Goal: Information Seeking & Learning: Find specific page/section

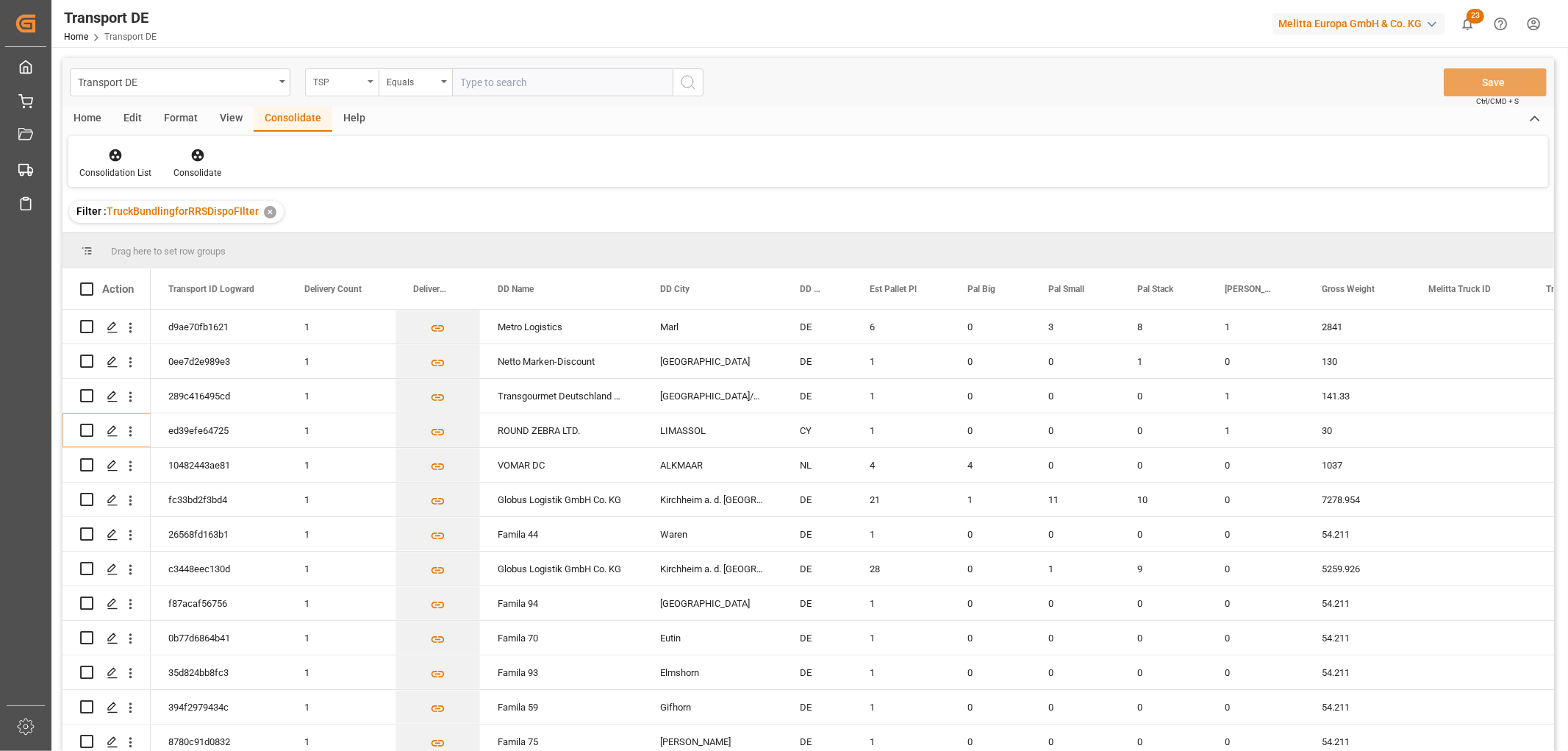
click at [325, 76] on div "TSP" at bounding box center [338, 80] width 50 height 17
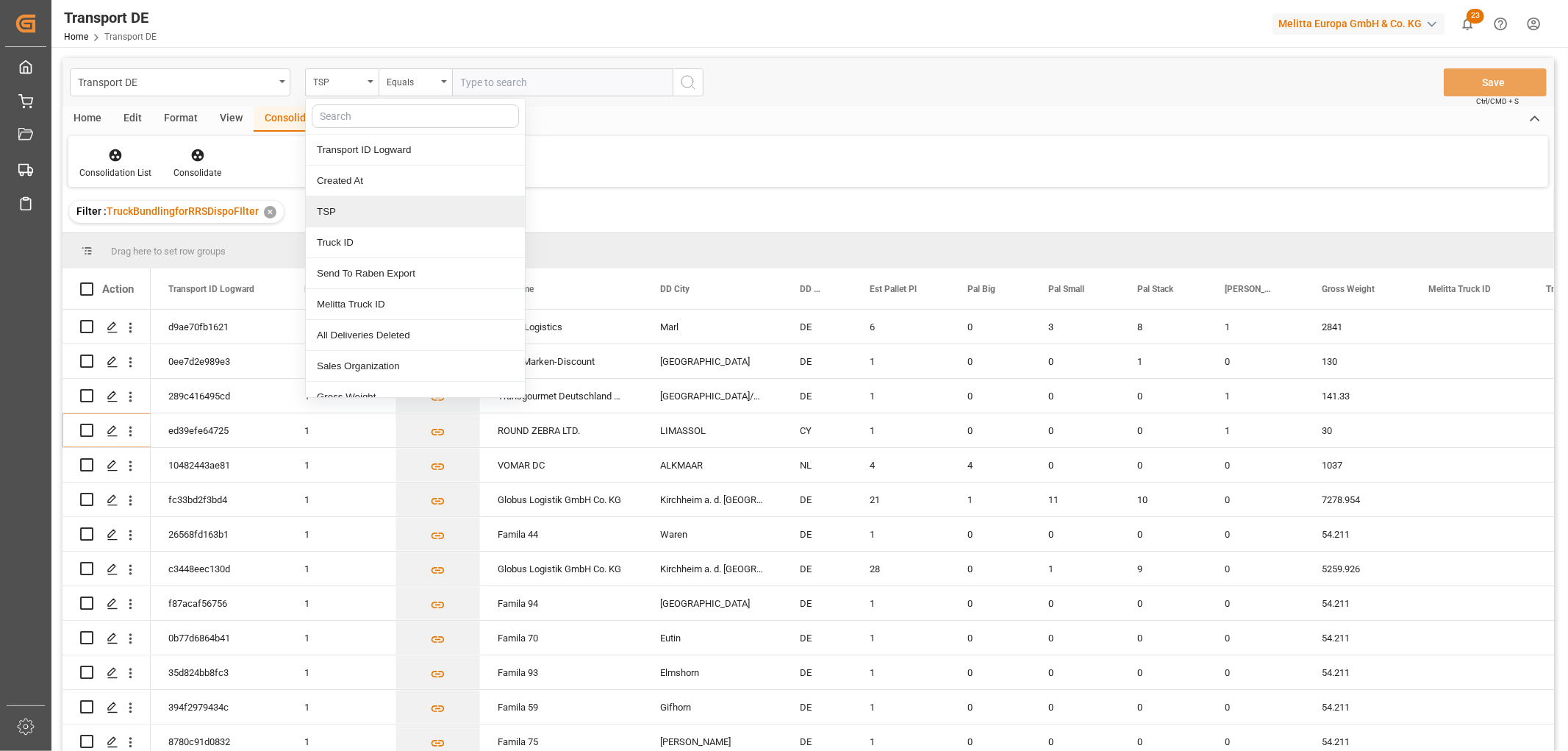
click at [343, 211] on div "TSP" at bounding box center [415, 211] width 219 height 31
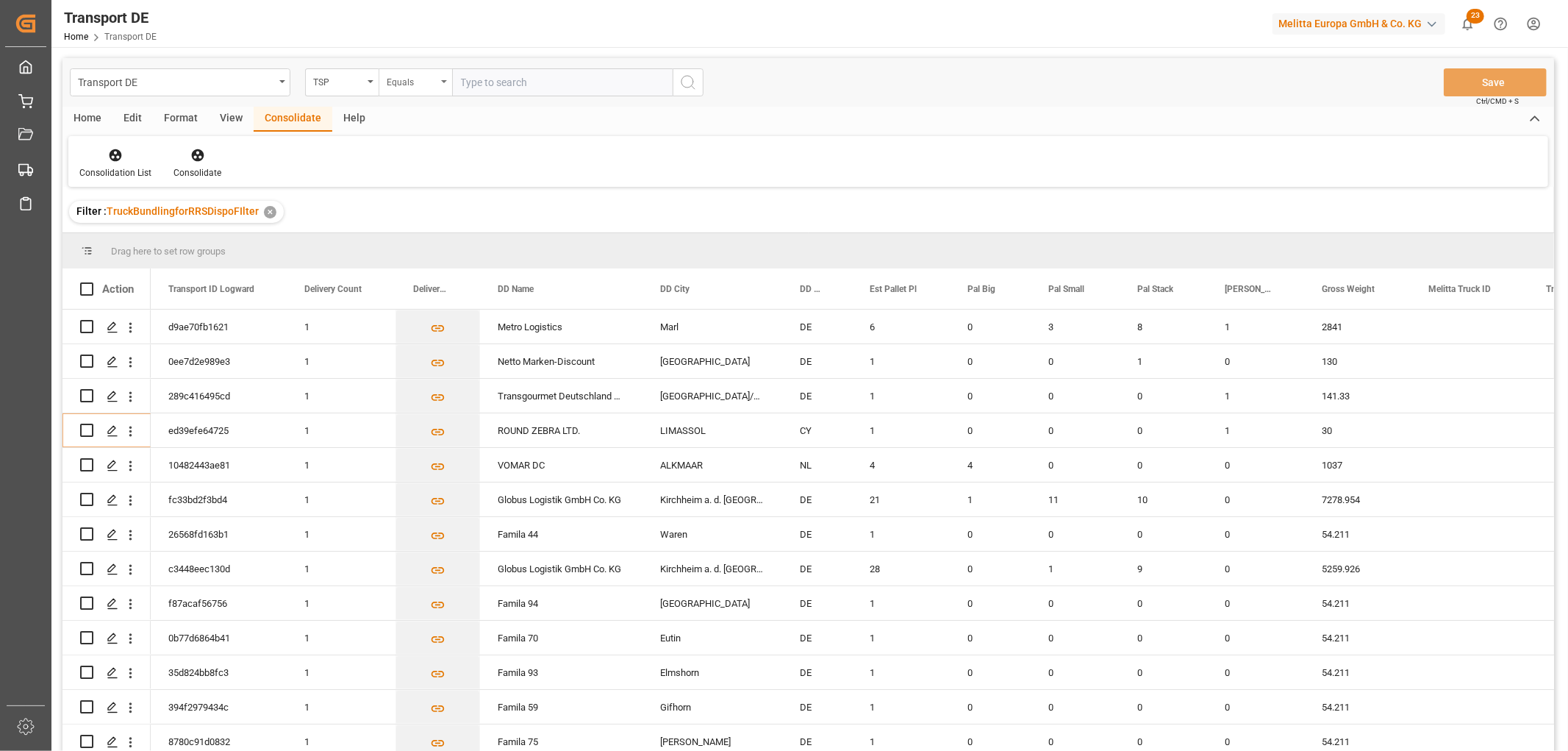
click at [413, 89] on div "Equals" at bounding box center [415, 82] width 74 height 28
click at [432, 238] on div "Starts with" at bounding box center [488, 242] width 219 height 31
click at [508, 85] on input "text" at bounding box center [562, 82] width 220 height 28
type input "LIT DE"
click at [692, 85] on circle "search button" at bounding box center [687, 81] width 12 height 12
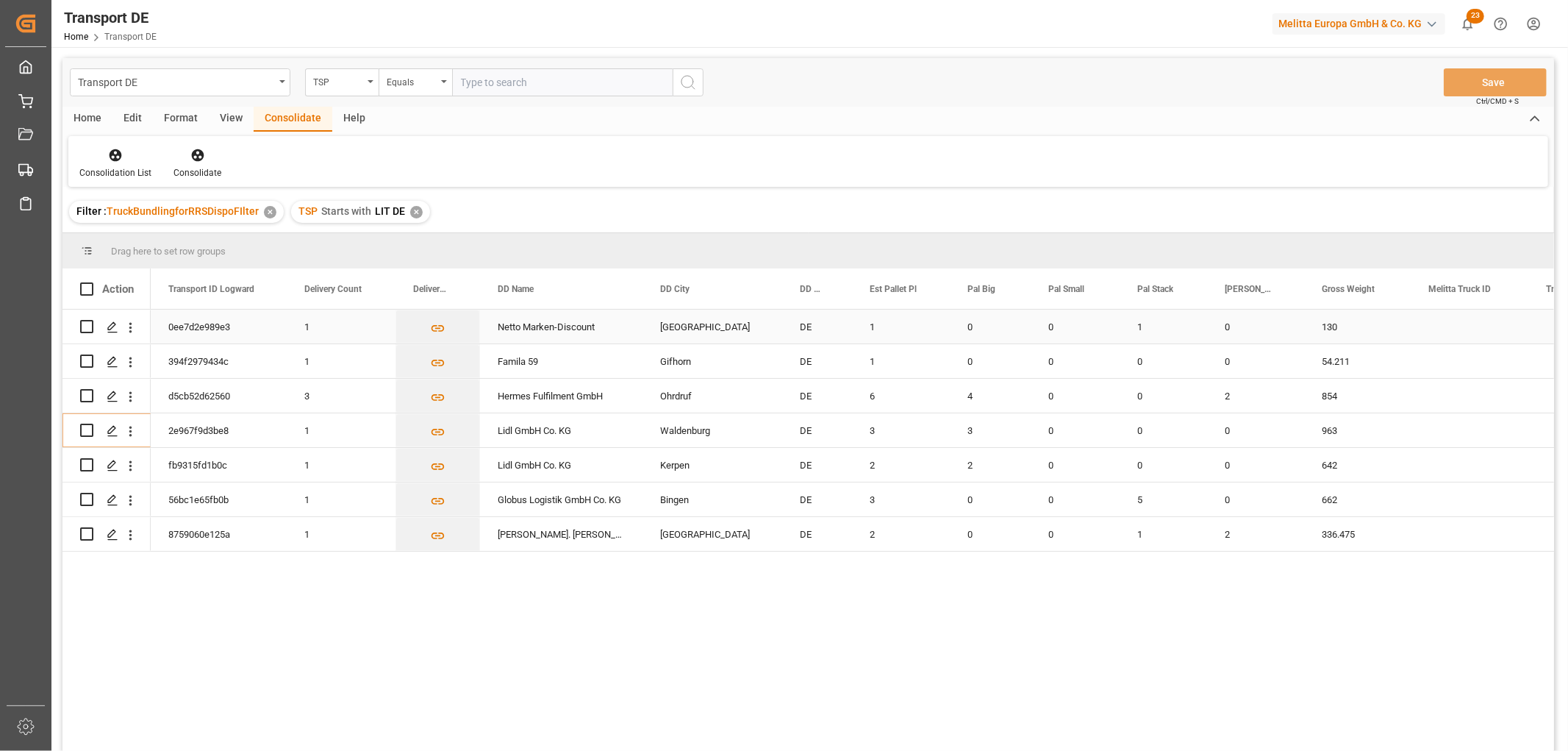
click at [87, 327] on input "Press Space to toggle row selection (unchecked)" at bounding box center [87, 326] width 14 height 14
checkbox input "true"
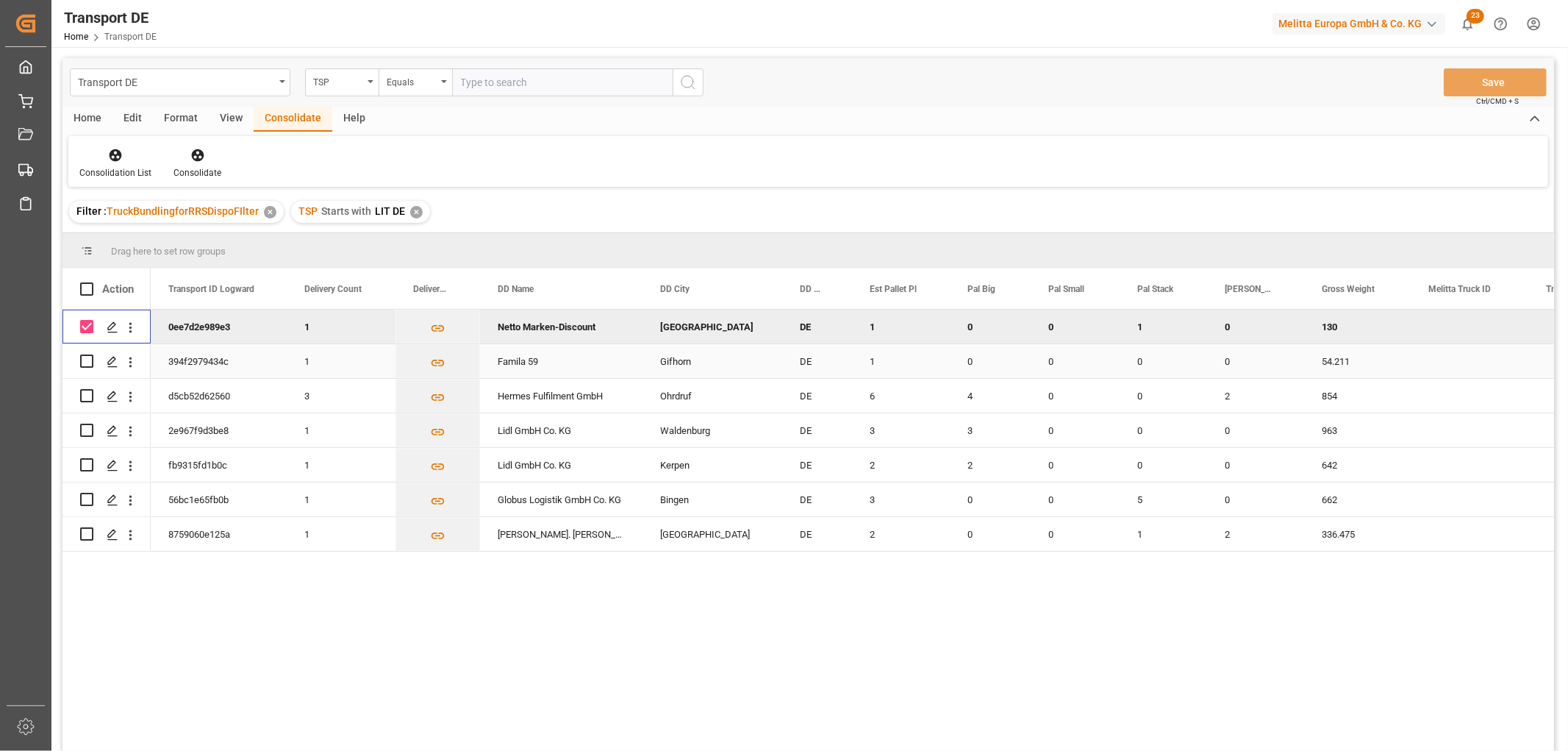
click at [85, 361] on input "Press Space to toggle row selection (unchecked)" at bounding box center [87, 361] width 14 height 14
checkbox input "true"
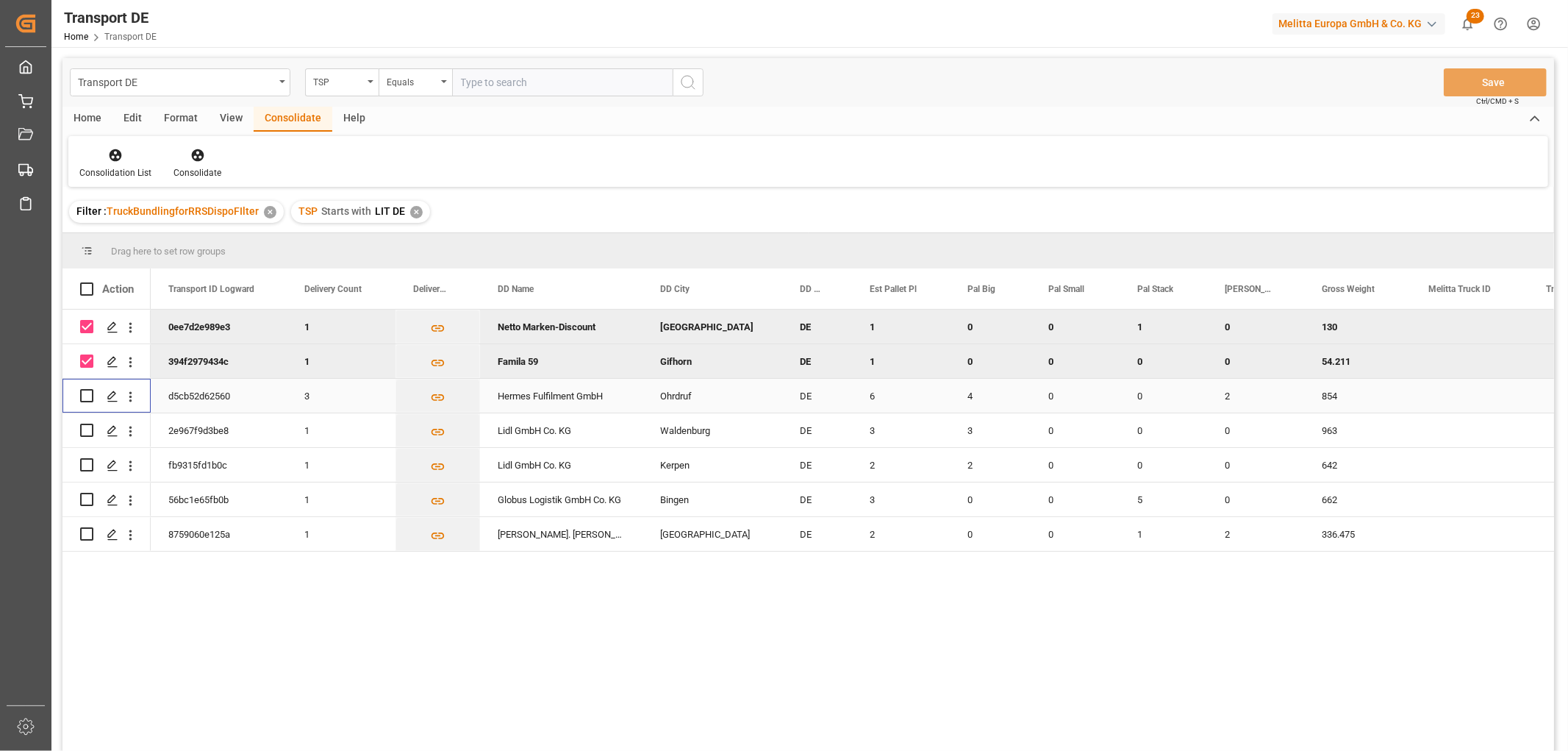
click at [86, 395] on input "Press Space to toggle row selection (unchecked)" at bounding box center [87, 396] width 14 height 14
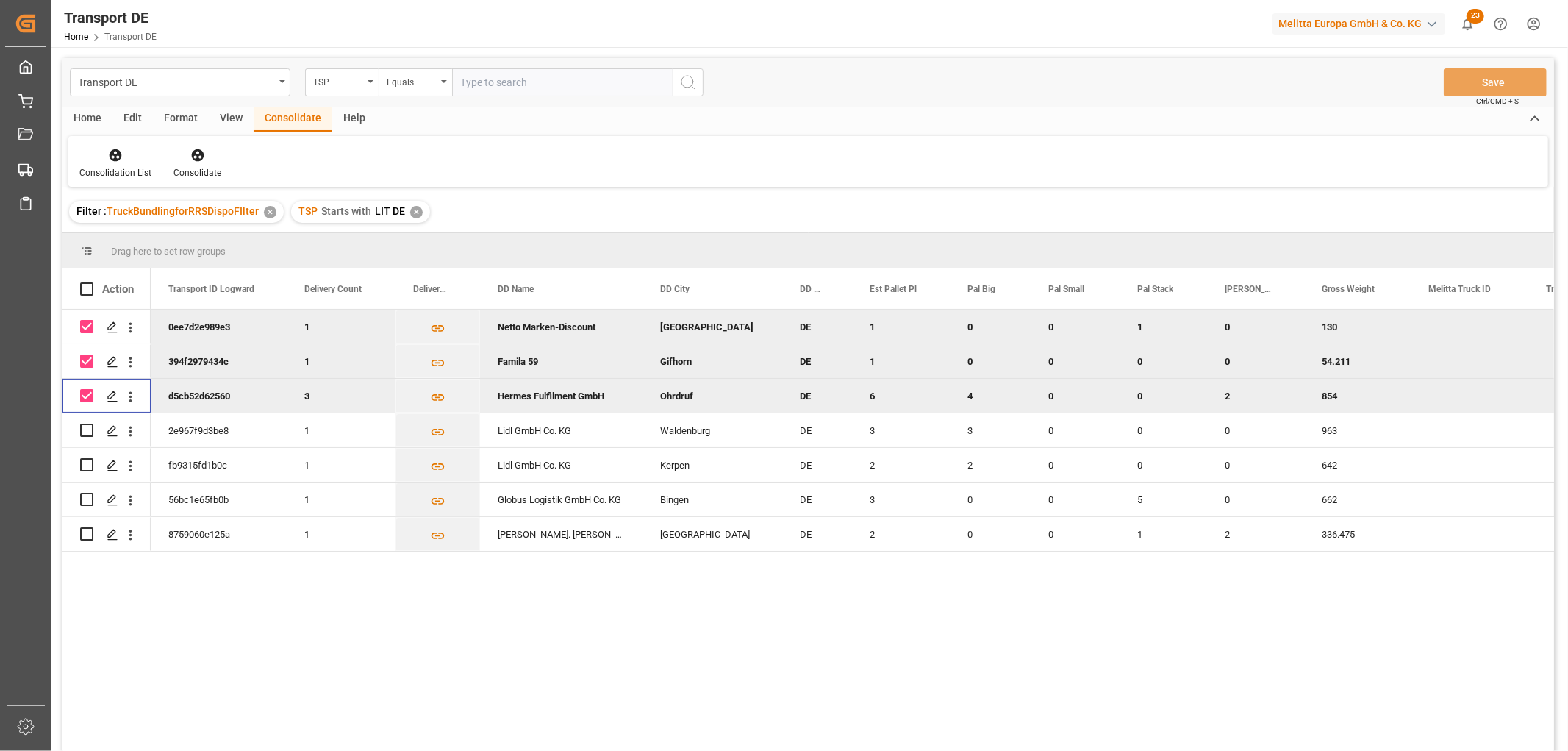
click at [83, 402] on div "Press SPACE to deselect this row." at bounding box center [87, 395] width 14 height 34
click at [90, 393] on input "Press Space to toggle row selection (checked)" at bounding box center [87, 396] width 14 height 14
checkbox input "false"
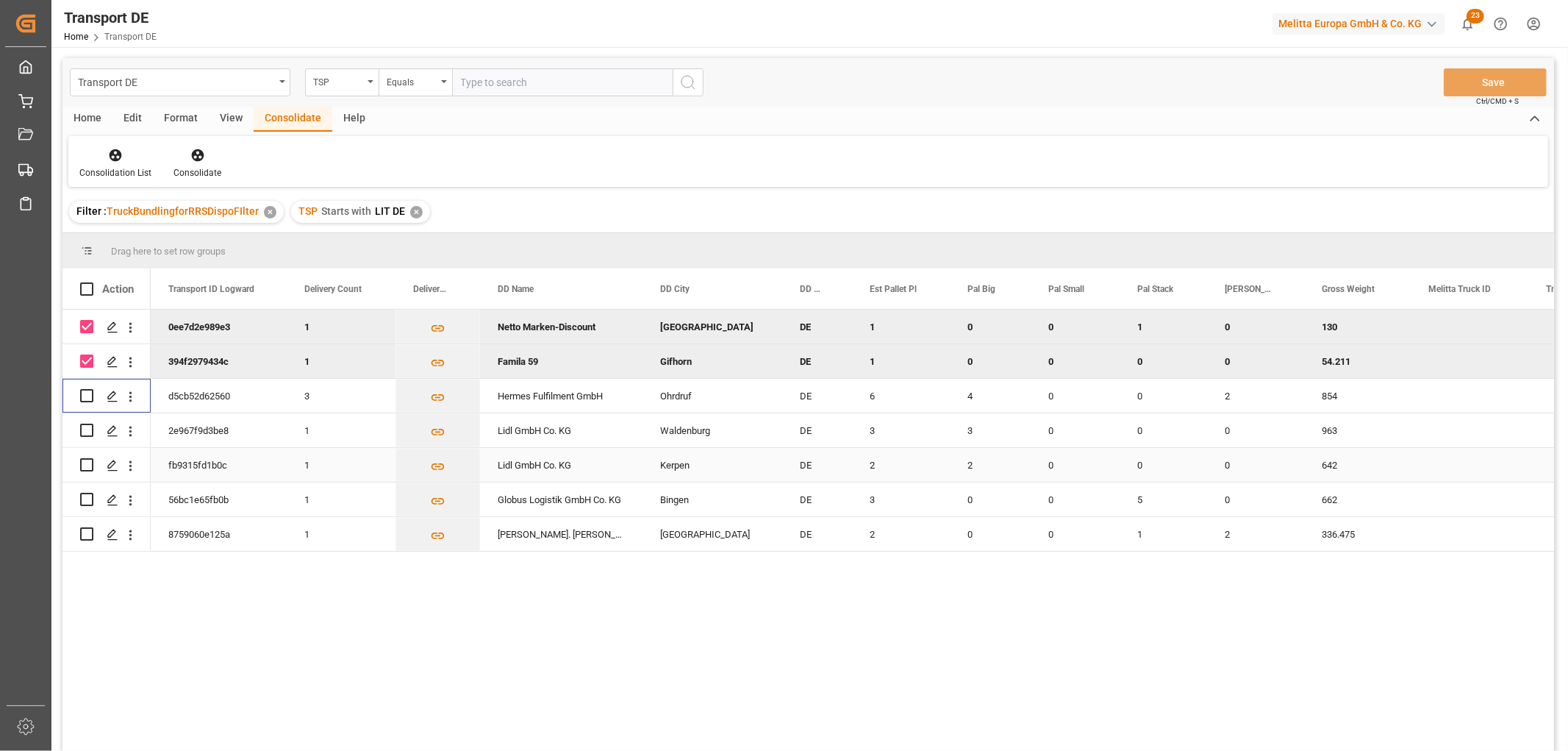
click at [86, 465] on input "Press Space to toggle row selection (unchecked)" at bounding box center [87, 465] width 14 height 14
checkbox input "true"
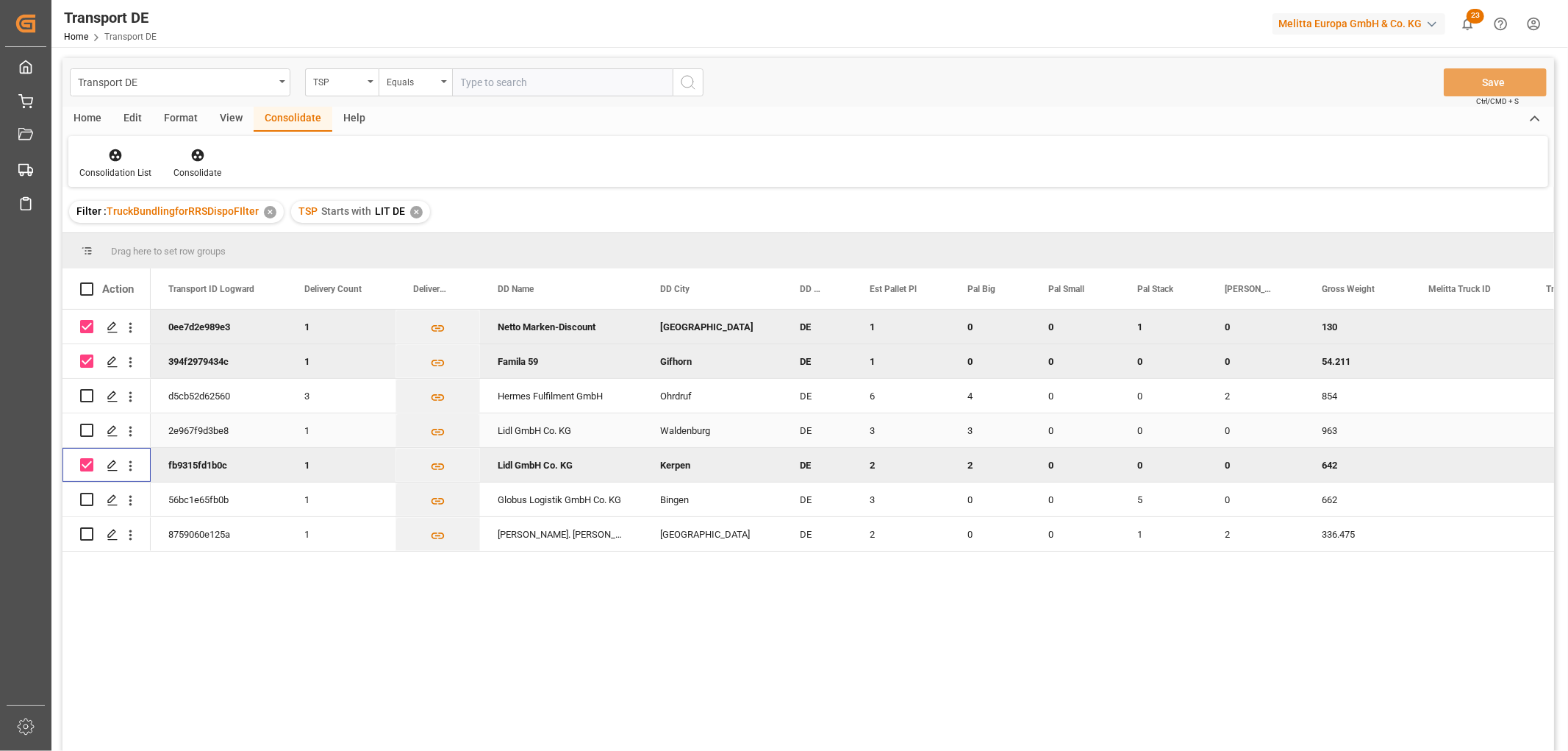
click at [88, 429] on input "Press Space to toggle row selection (unchecked)" at bounding box center [87, 430] width 14 height 14
checkbox input "true"
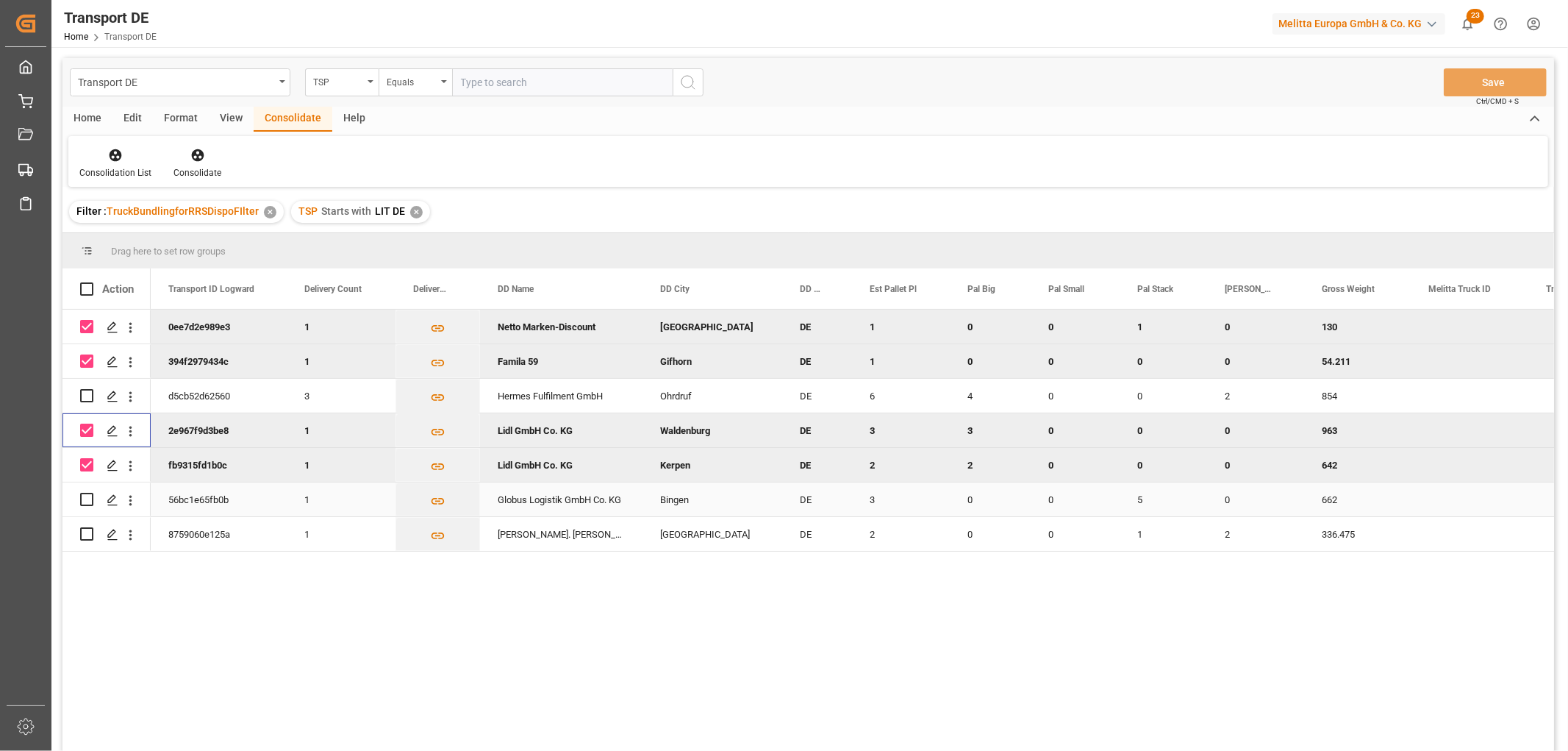
click at [92, 496] on input "Press Space to toggle row selection (unchecked)" at bounding box center [87, 499] width 14 height 14
checkbox input "true"
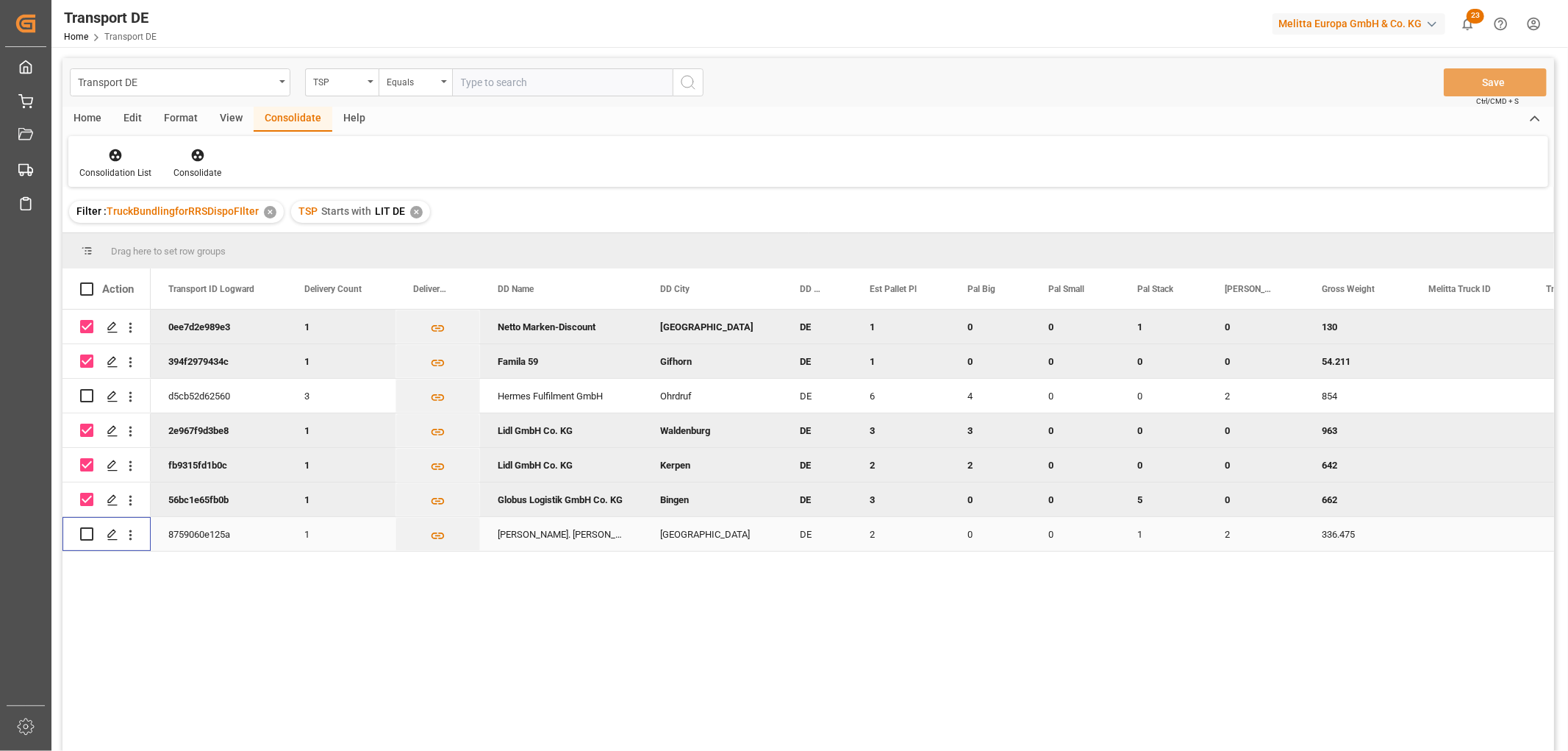
click at [82, 538] on input "Press Space to toggle row selection (unchecked)" at bounding box center [87, 533] width 14 height 14
checkbox input "true"
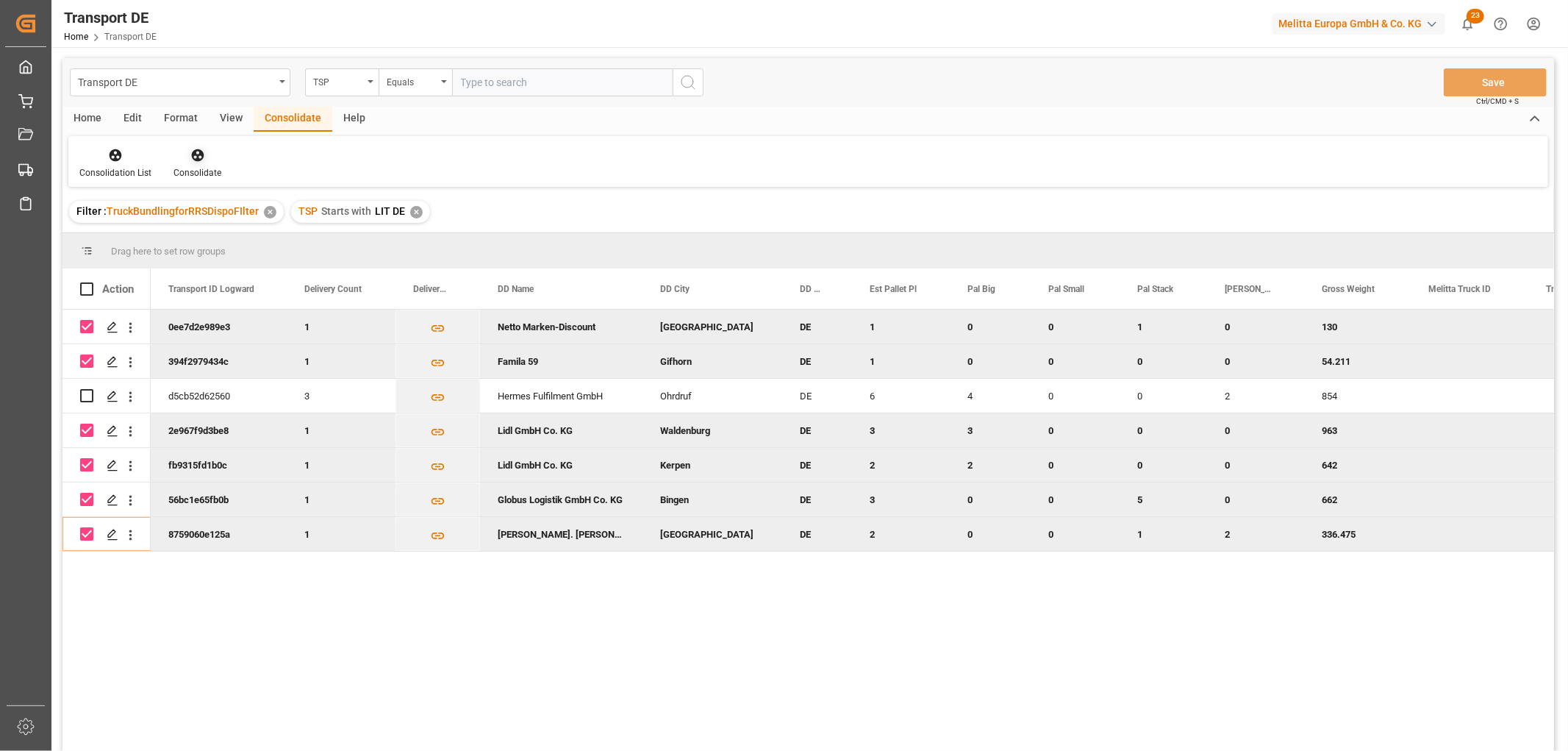
click at [191, 152] on icon at bounding box center [198, 156] width 13 height 13
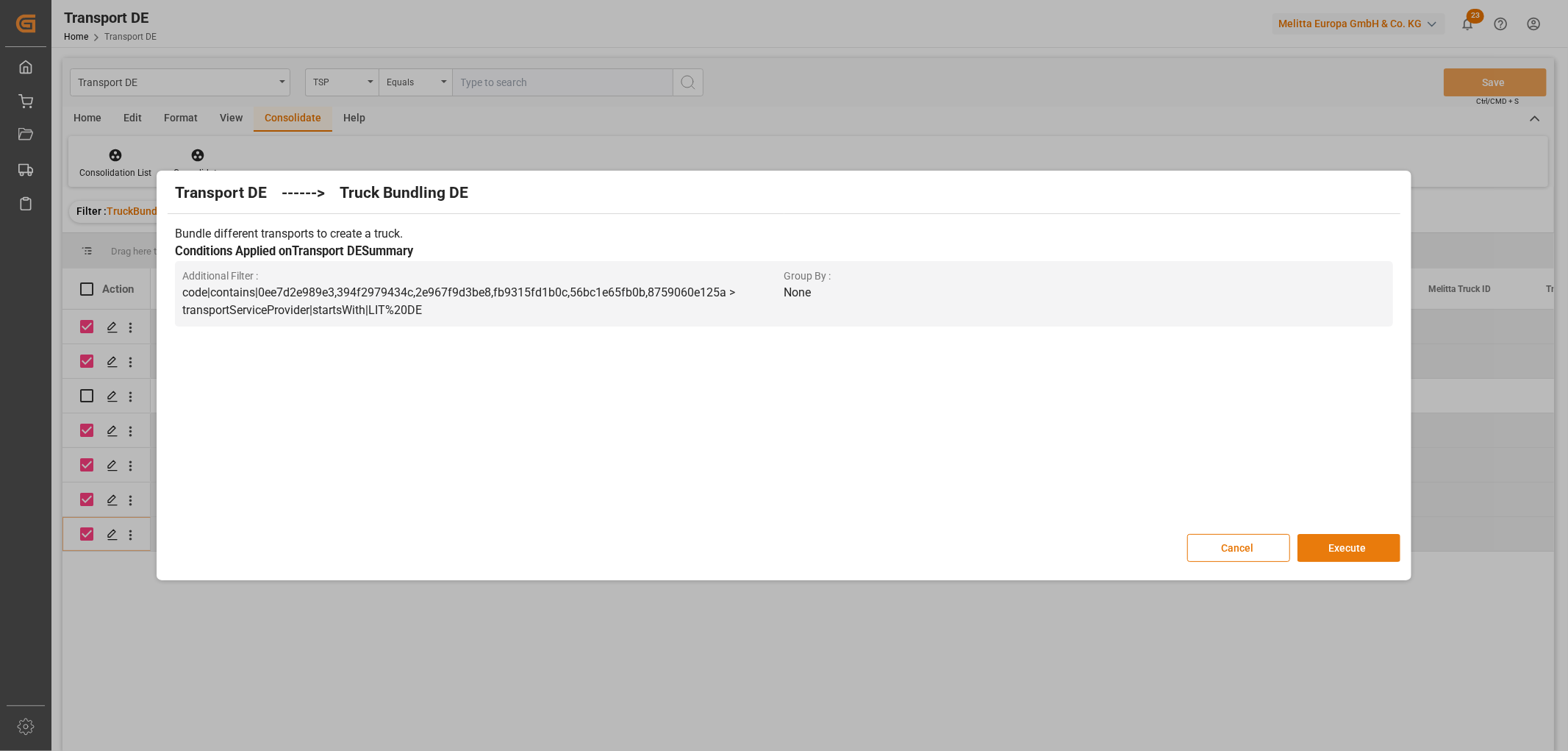
click at [1359, 546] on button "Execute" at bounding box center [1348, 548] width 103 height 28
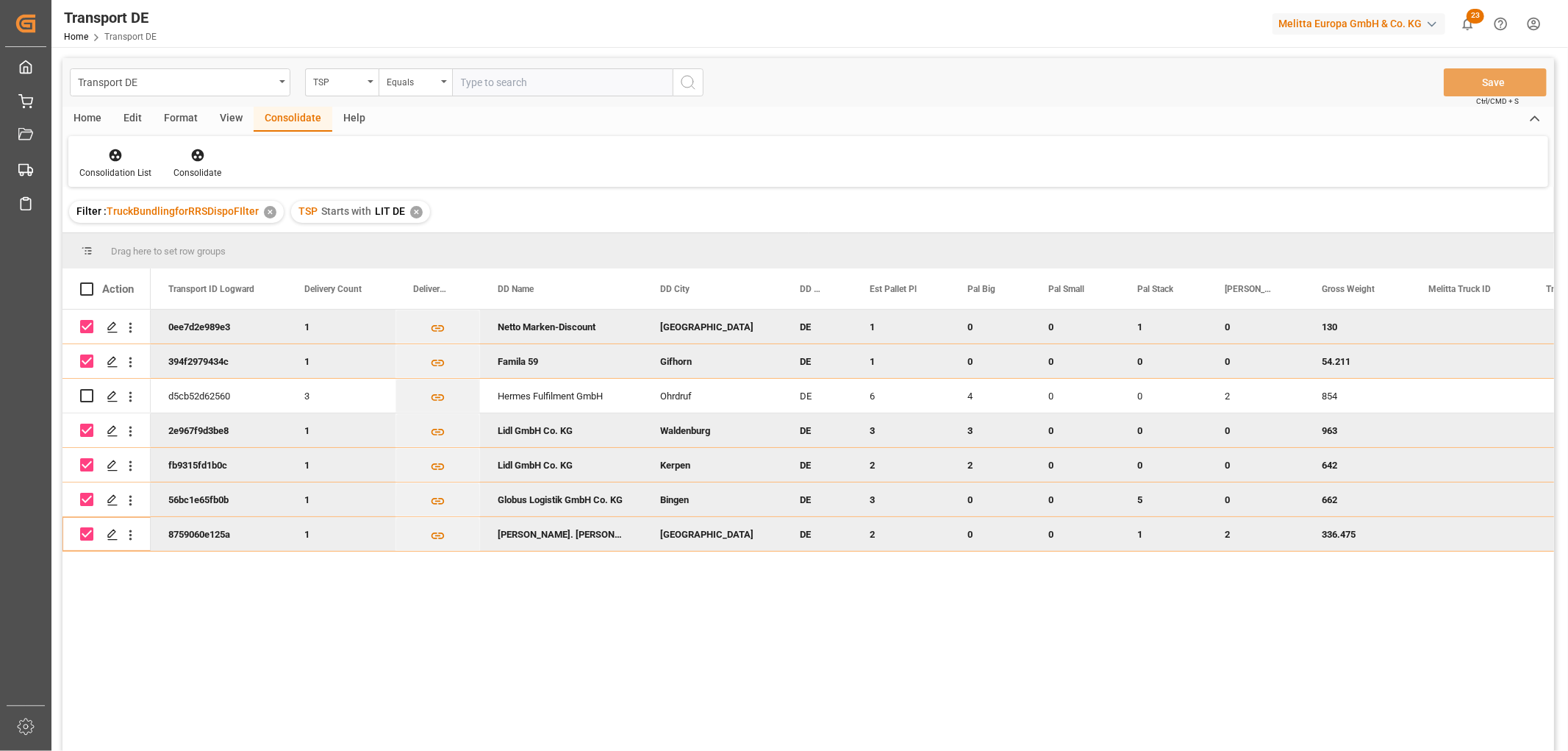
click at [91, 324] on input "Press Space to toggle row selection (checked)" at bounding box center [87, 326] width 14 height 14
checkbox input "false"
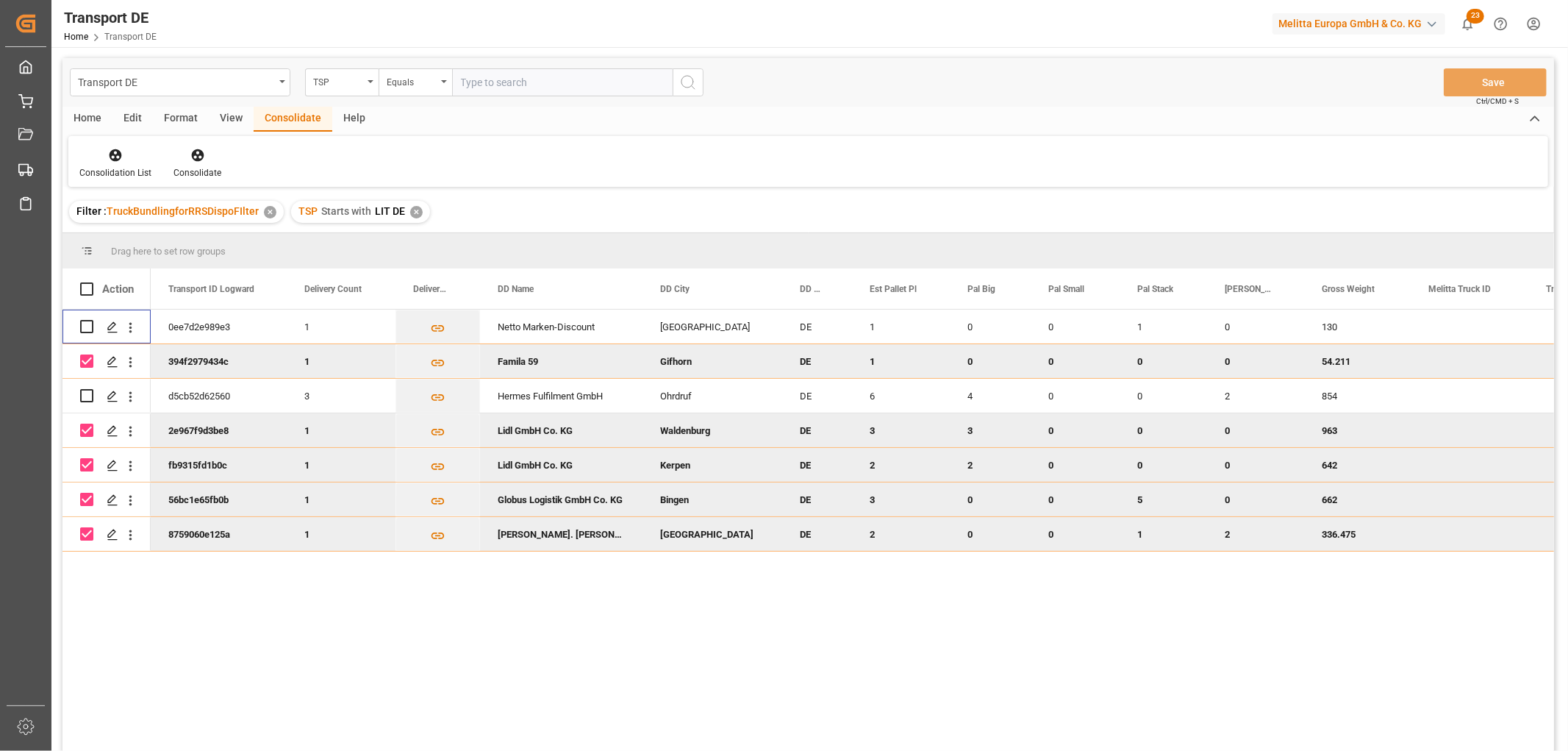
click at [86, 358] on input "Press Space to toggle row selection (checked)" at bounding box center [87, 361] width 14 height 14
checkbox input "false"
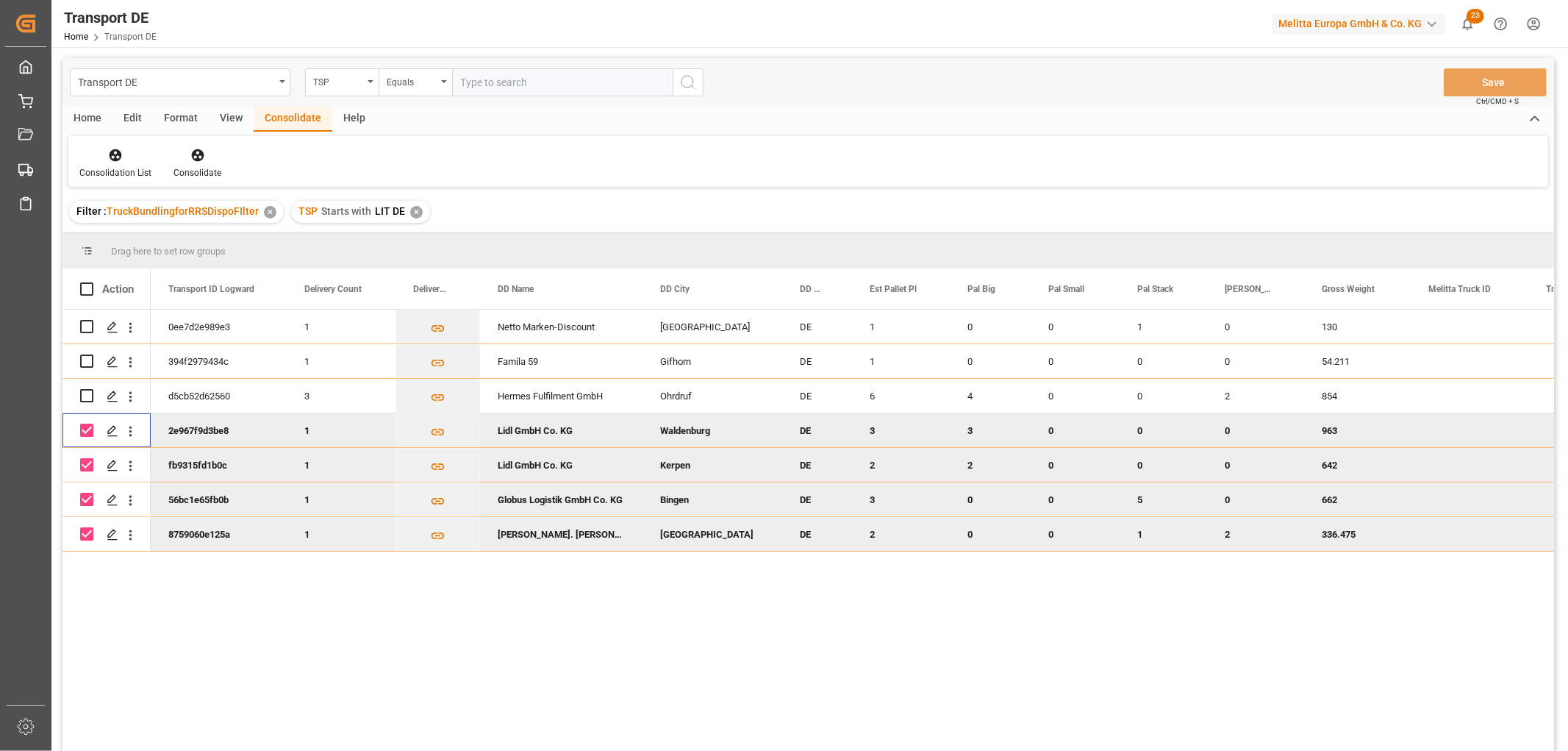
click at [86, 436] on input "Press Space to toggle row selection (checked)" at bounding box center [87, 430] width 14 height 14
checkbox input "false"
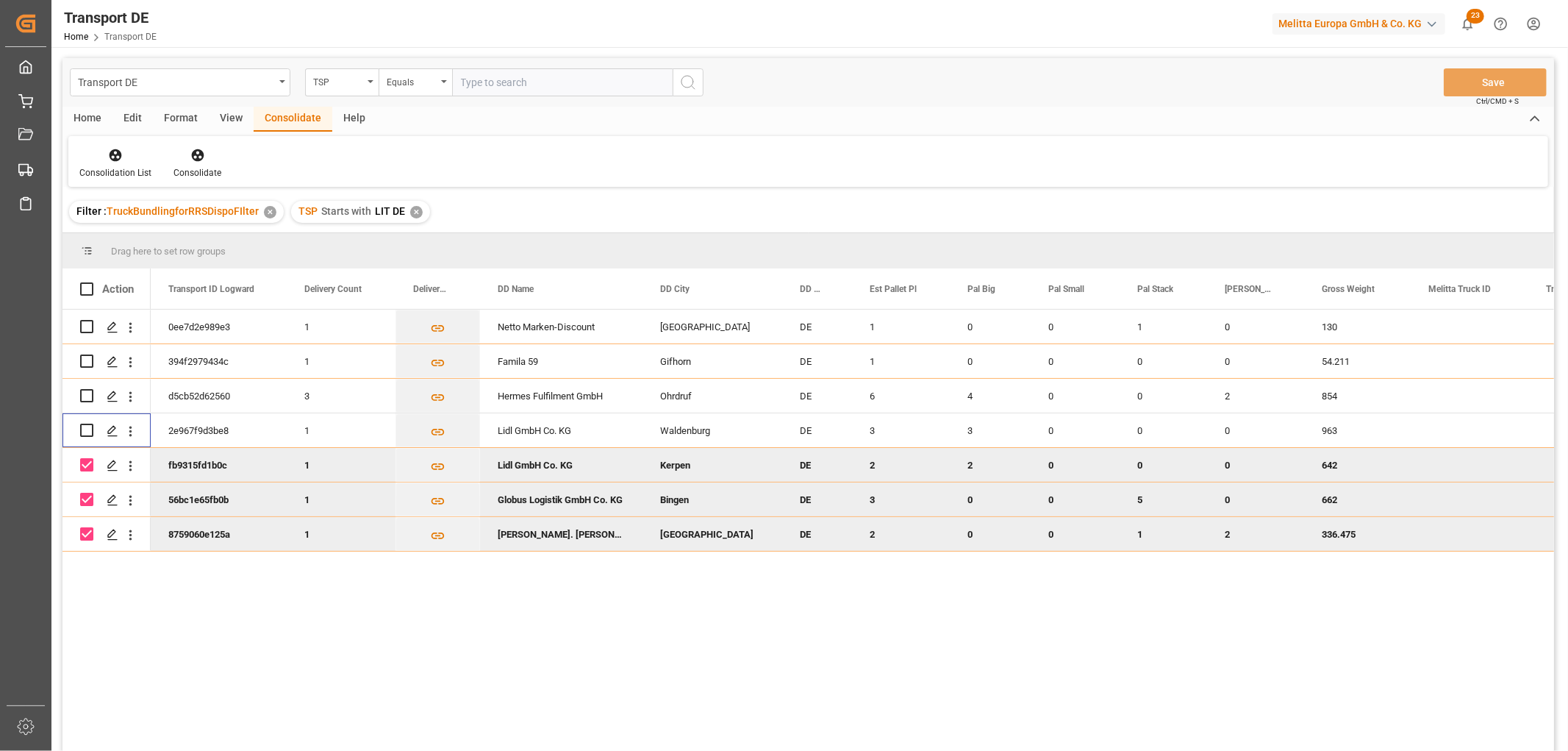
click at [89, 467] on input "Press Space to toggle row selection (checked)" at bounding box center [87, 465] width 14 height 14
checkbox input "false"
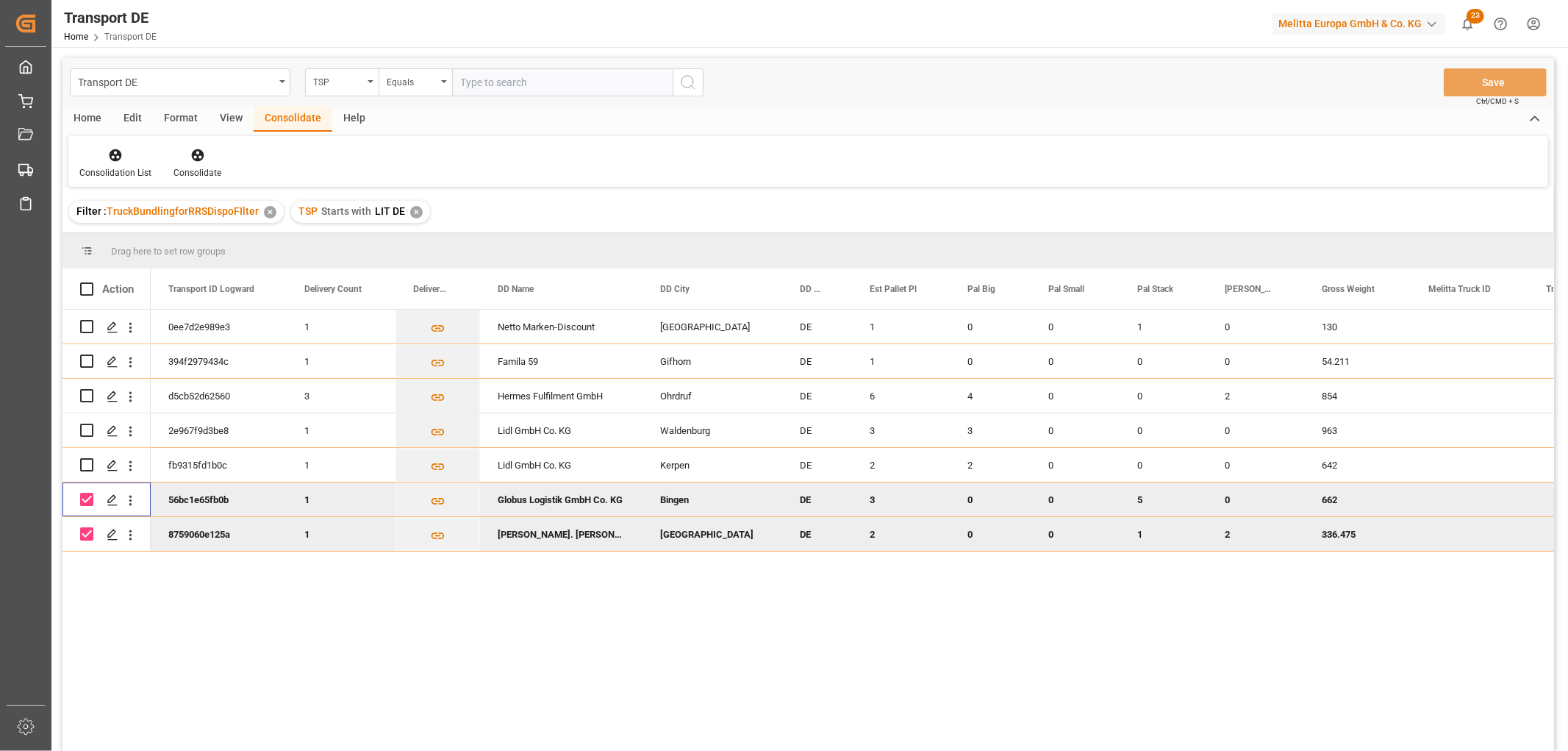
click at [87, 496] on input "Press Space to toggle row selection (checked)" at bounding box center [87, 499] width 14 height 14
checkbox input "false"
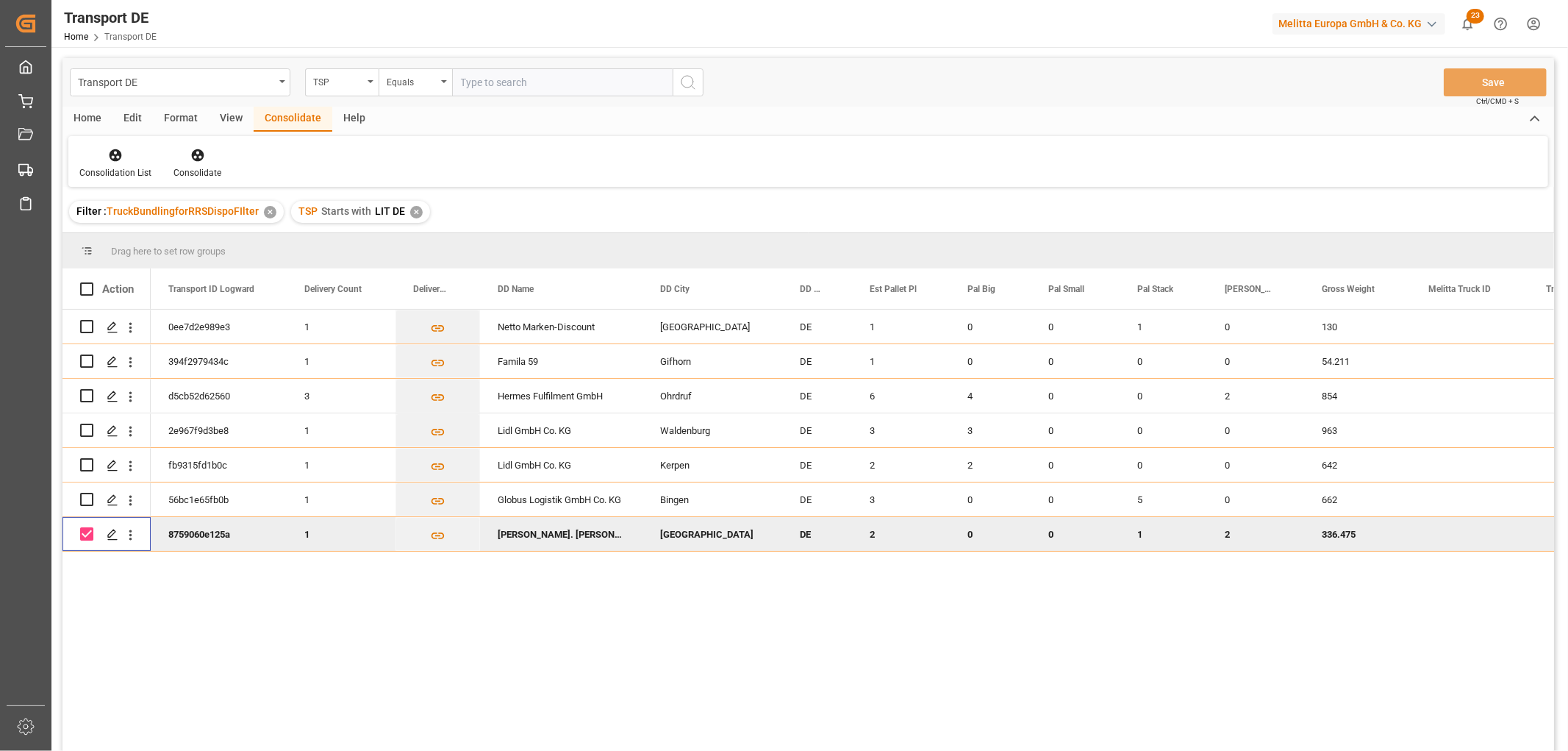
click at [87, 533] on input "Press Space to toggle row selection (checked)" at bounding box center [87, 533] width 14 height 14
checkbox input "false"
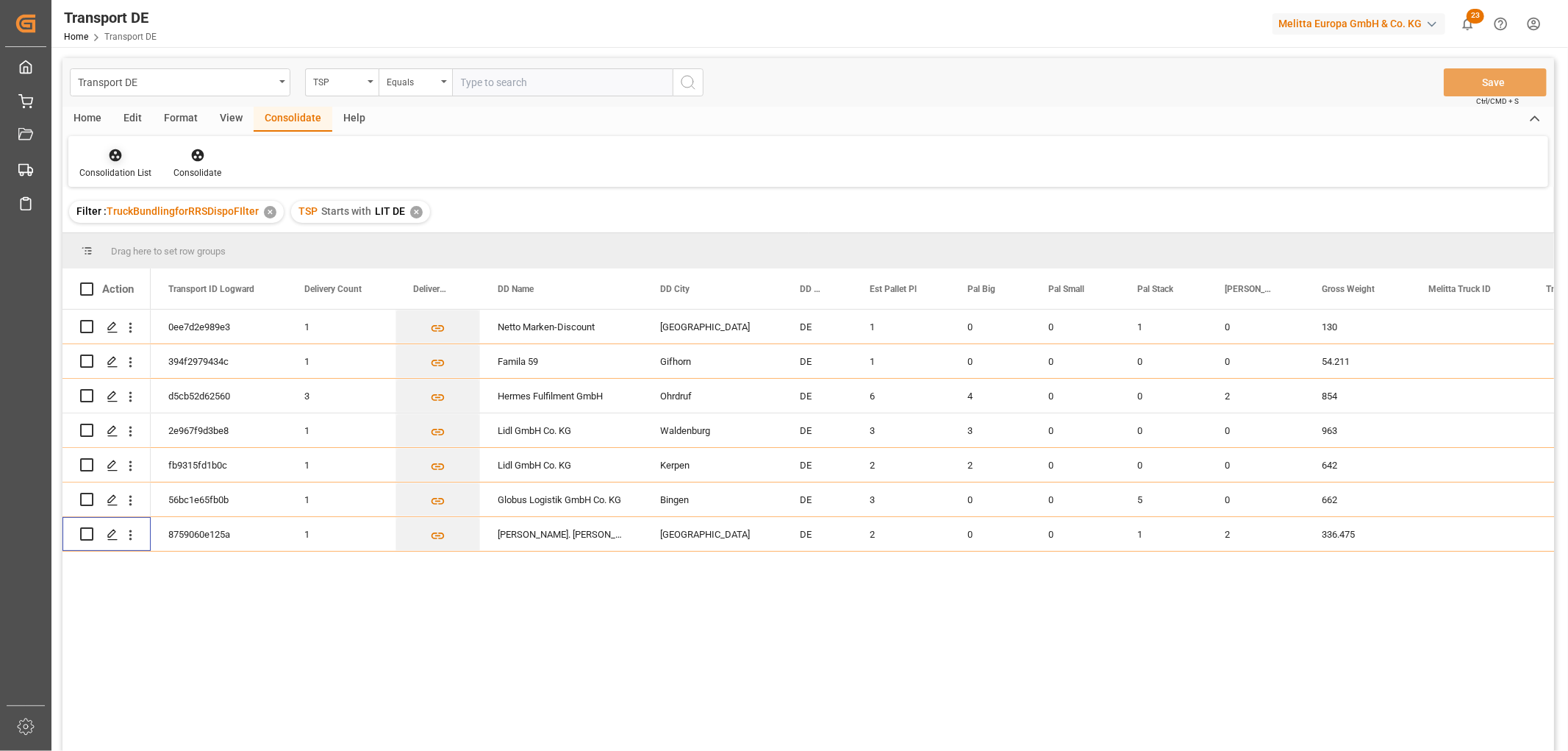
click at [113, 158] on icon at bounding box center [116, 156] width 13 height 13
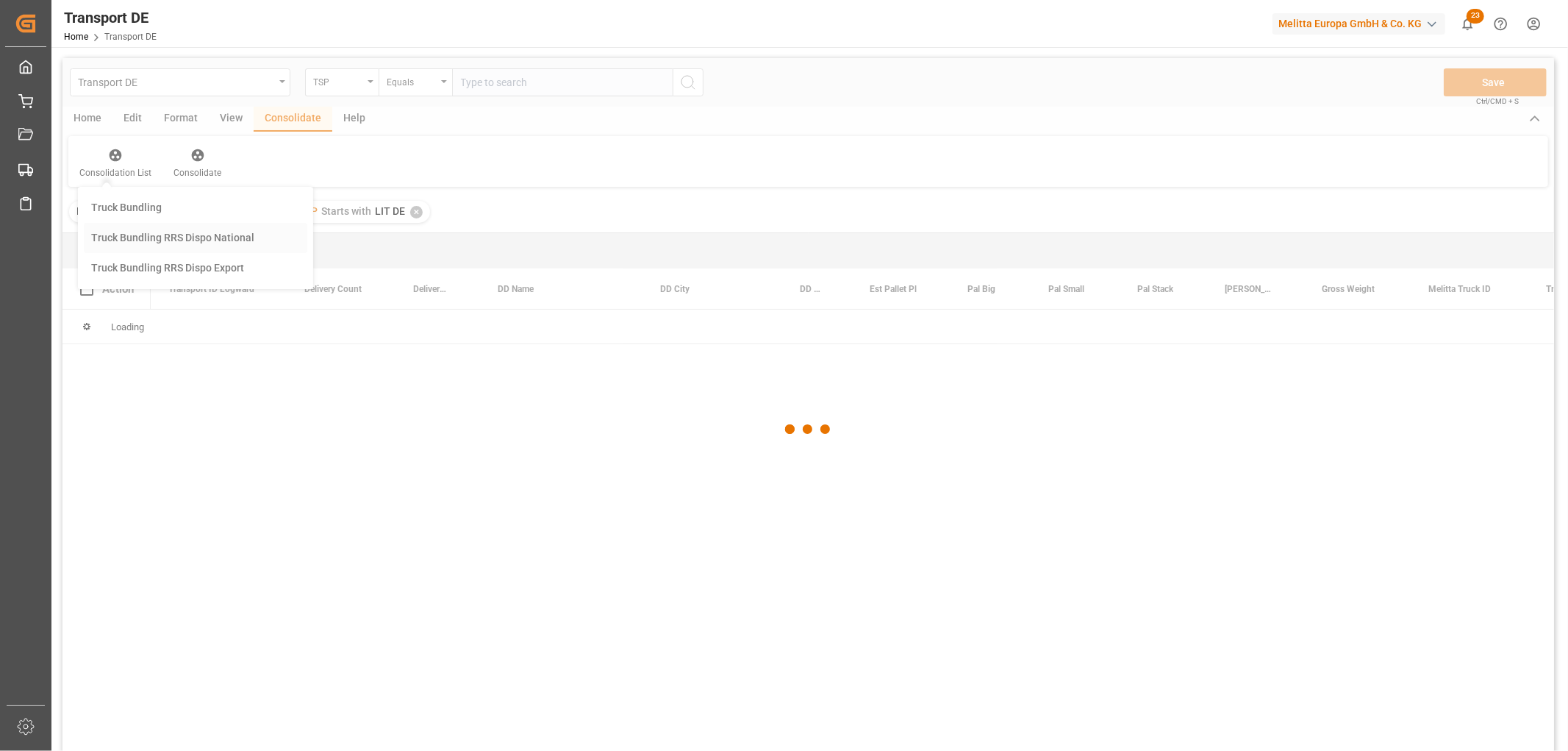
click at [129, 236] on div "Transport DE TSP Equals Save Ctrl/CMD + S Home Edit Format View Consolidate Hel…" at bounding box center [808, 424] width 1491 height 732
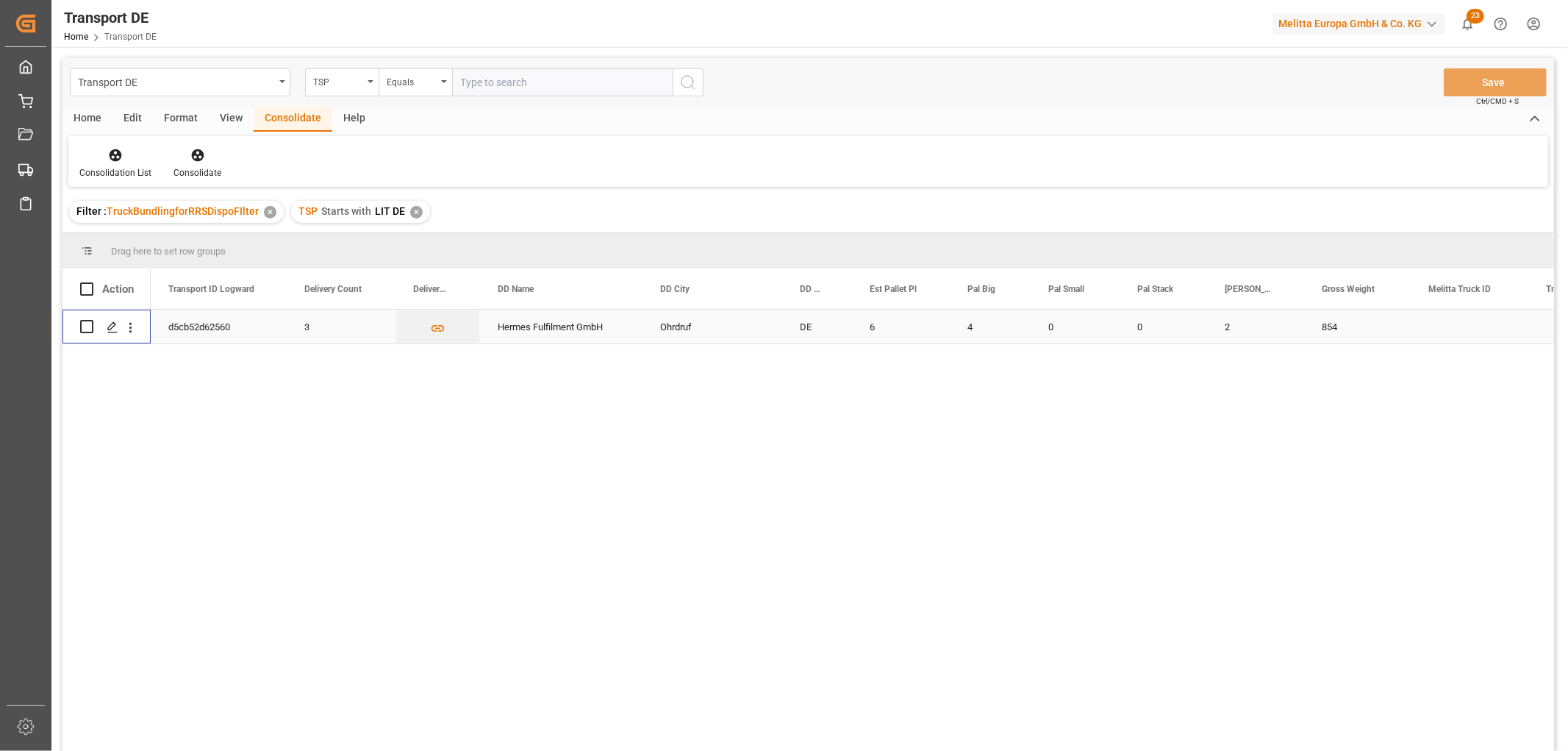
click at [90, 321] on input "Press Space to toggle row selection (unchecked)" at bounding box center [87, 326] width 14 height 14
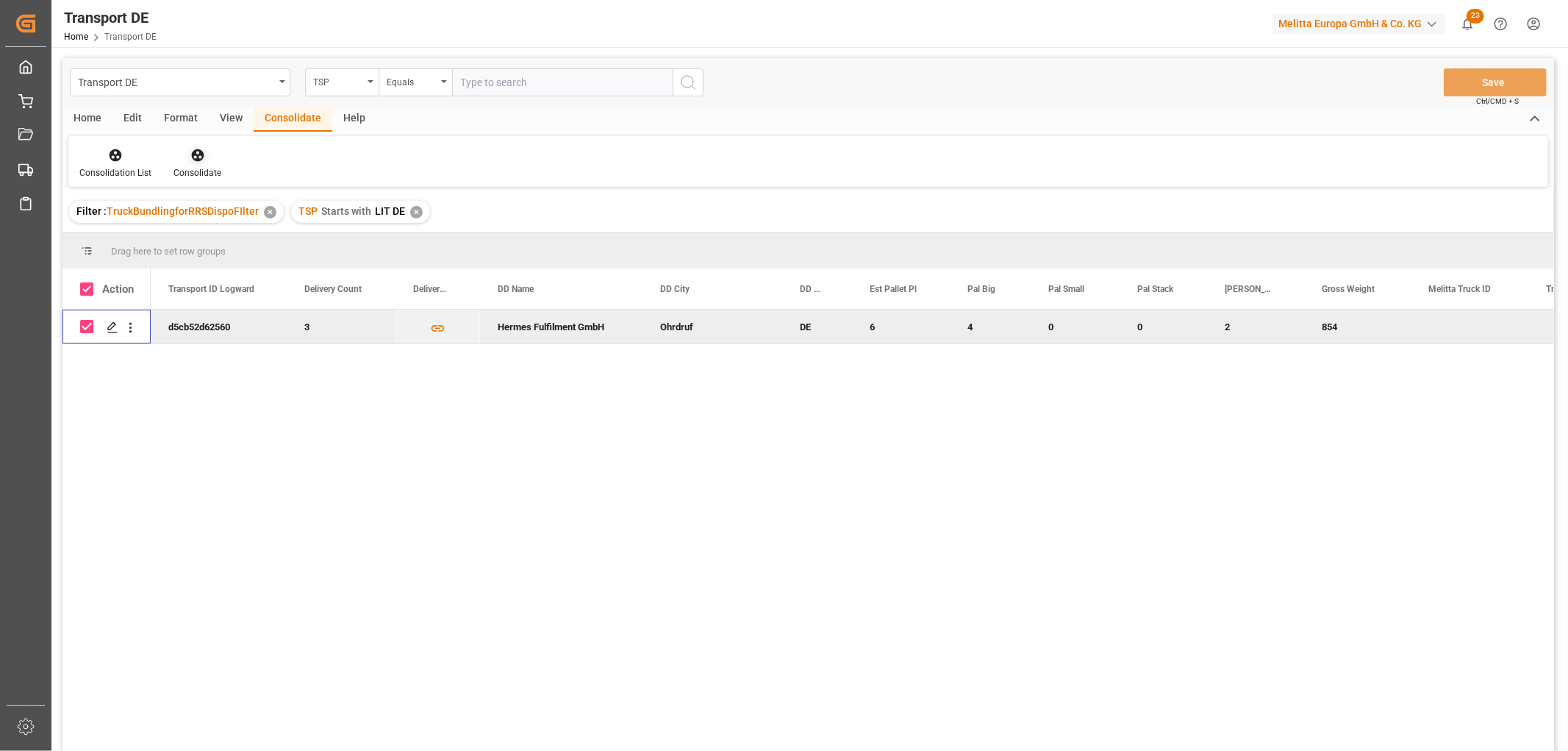
click at [196, 149] on icon at bounding box center [198, 156] width 13 height 13
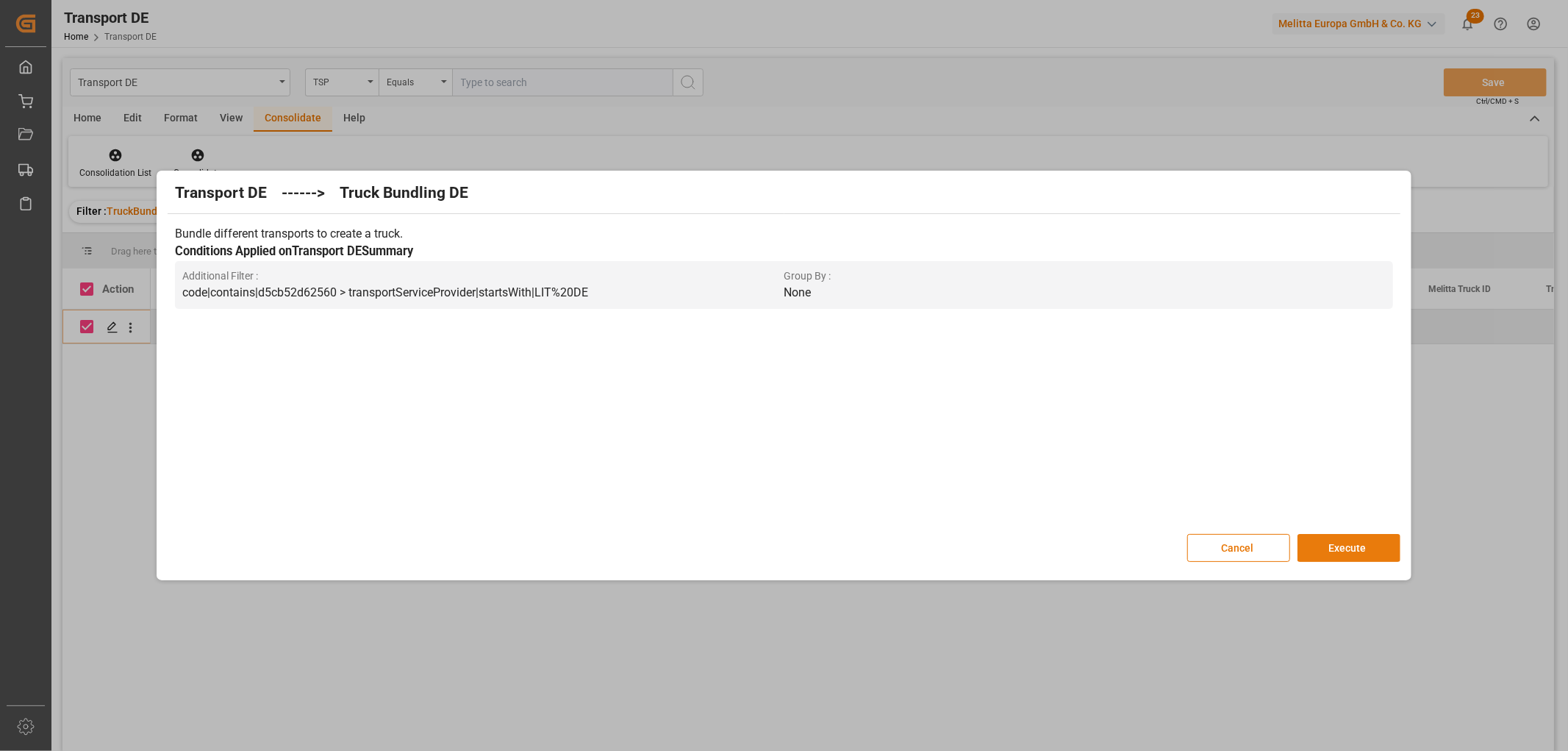
click at [1348, 545] on button "Execute" at bounding box center [1348, 548] width 103 height 28
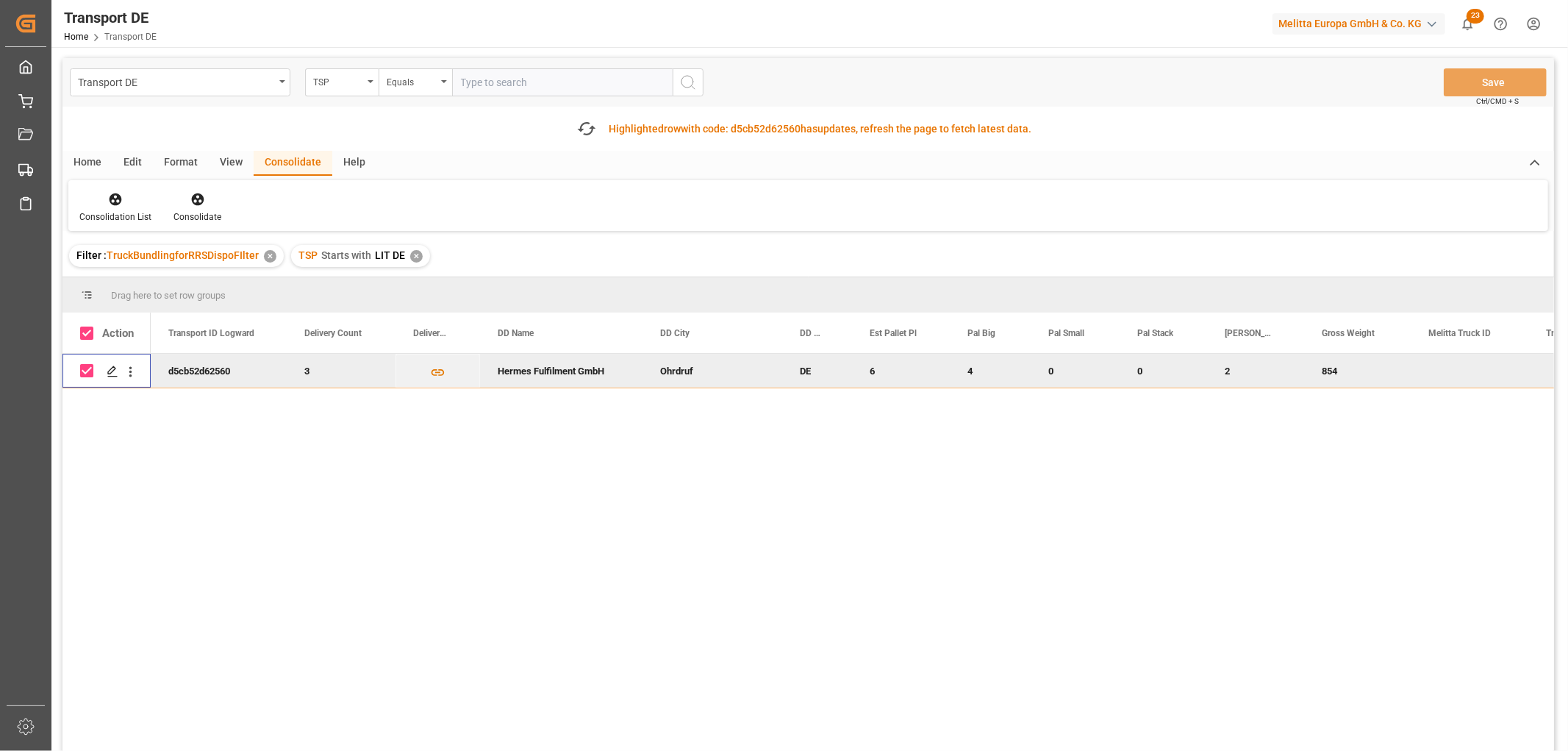
click at [86, 368] on input "Press Space to toggle row selection (checked)" at bounding box center [87, 370] width 14 height 14
checkbox input "false"
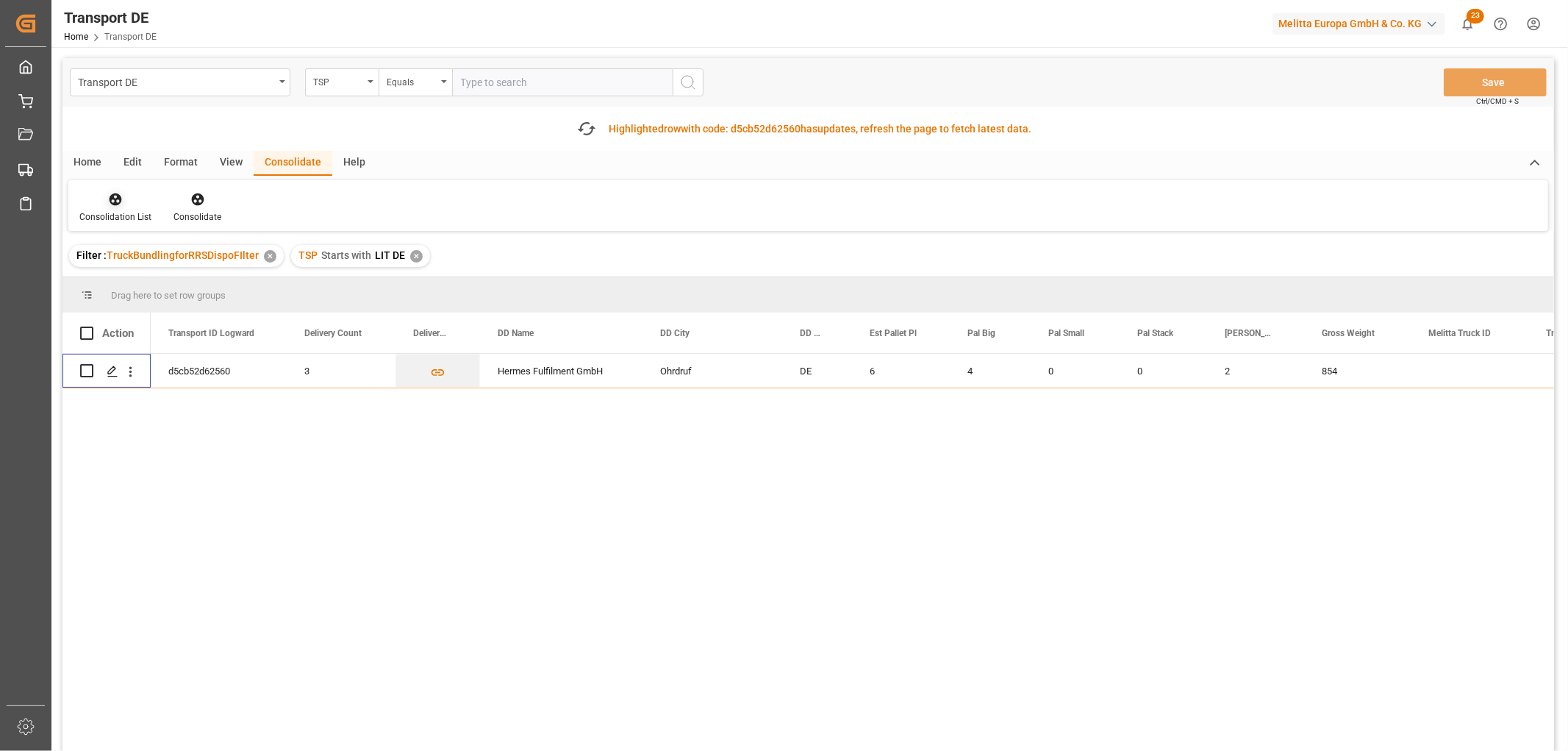
click at [111, 206] on icon at bounding box center [116, 200] width 15 height 15
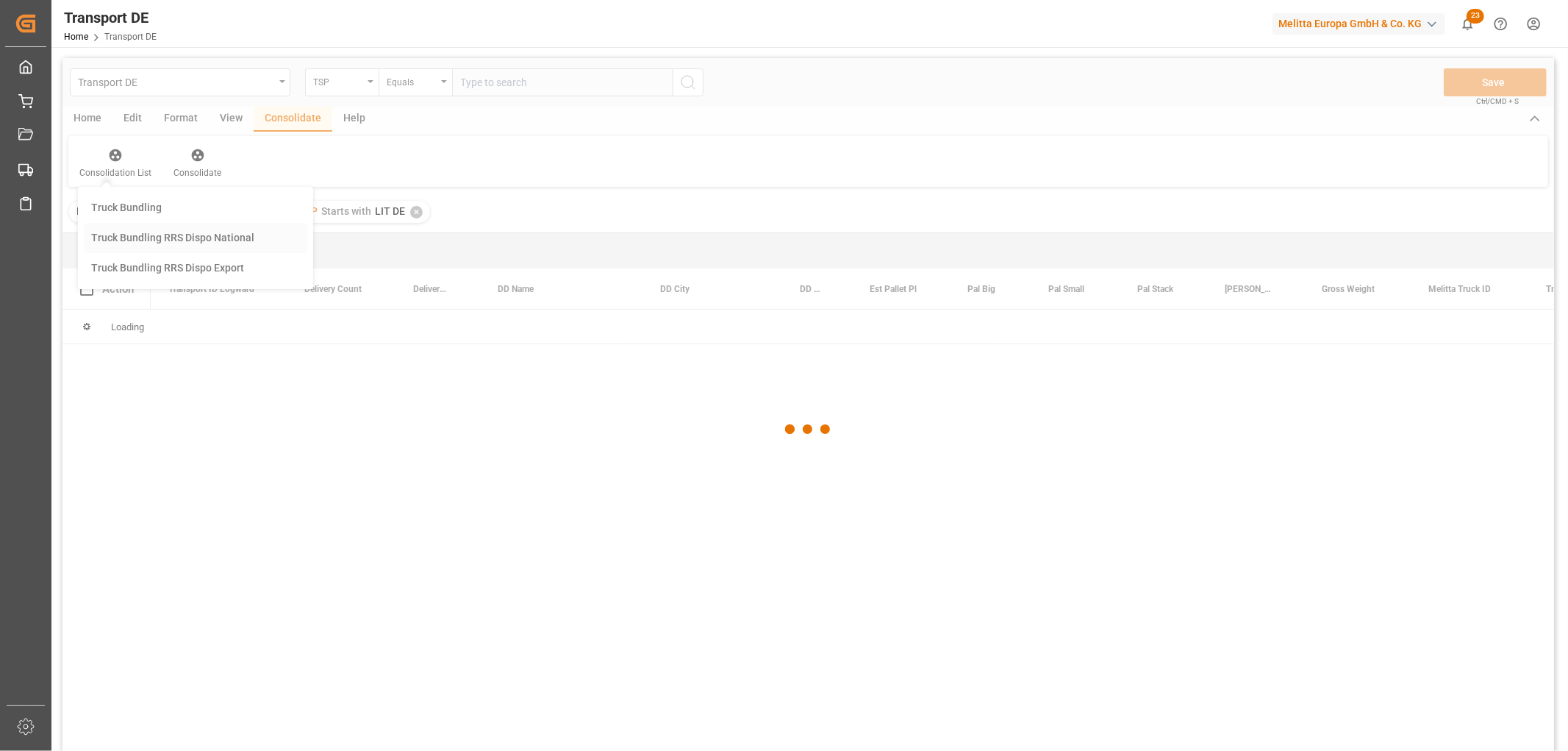
click at [139, 281] on div "Transport DE TSP Equals Save Ctrl/CMD + S Home Edit Format View Consolidate Hel…" at bounding box center [808, 424] width 1491 height 732
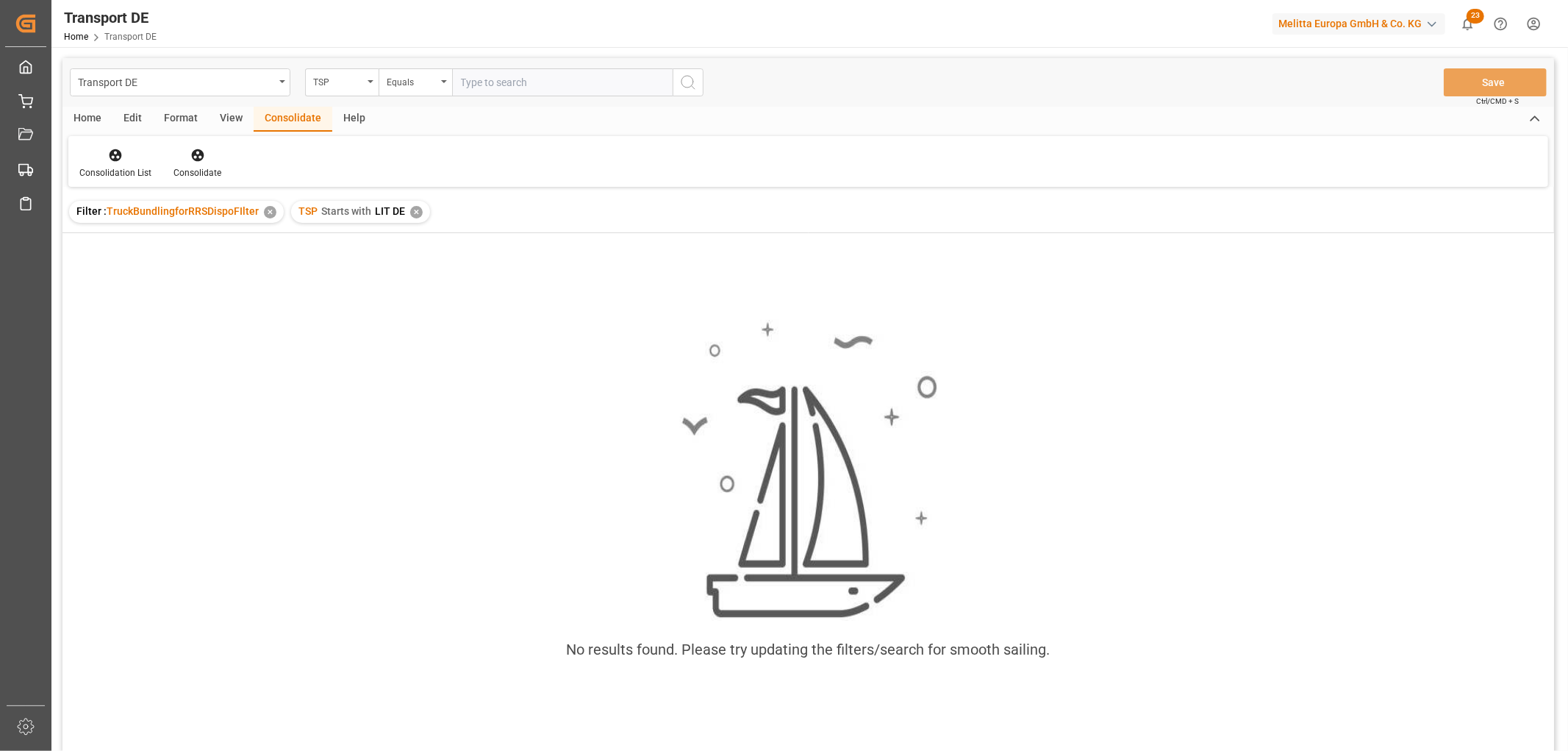
click at [416, 207] on div "✕" at bounding box center [416, 212] width 13 height 13
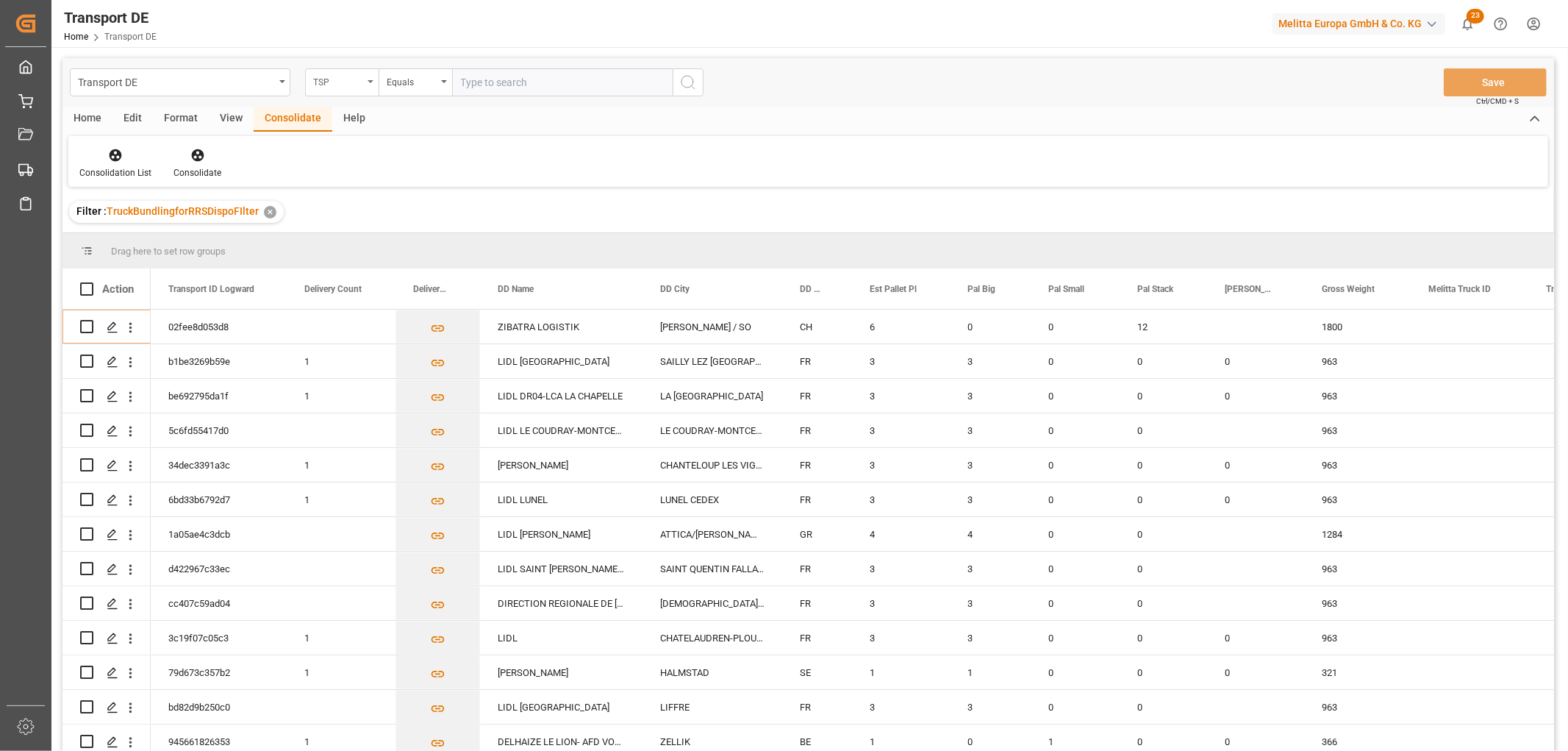
click at [336, 78] on div "TSP" at bounding box center [338, 80] width 50 height 17
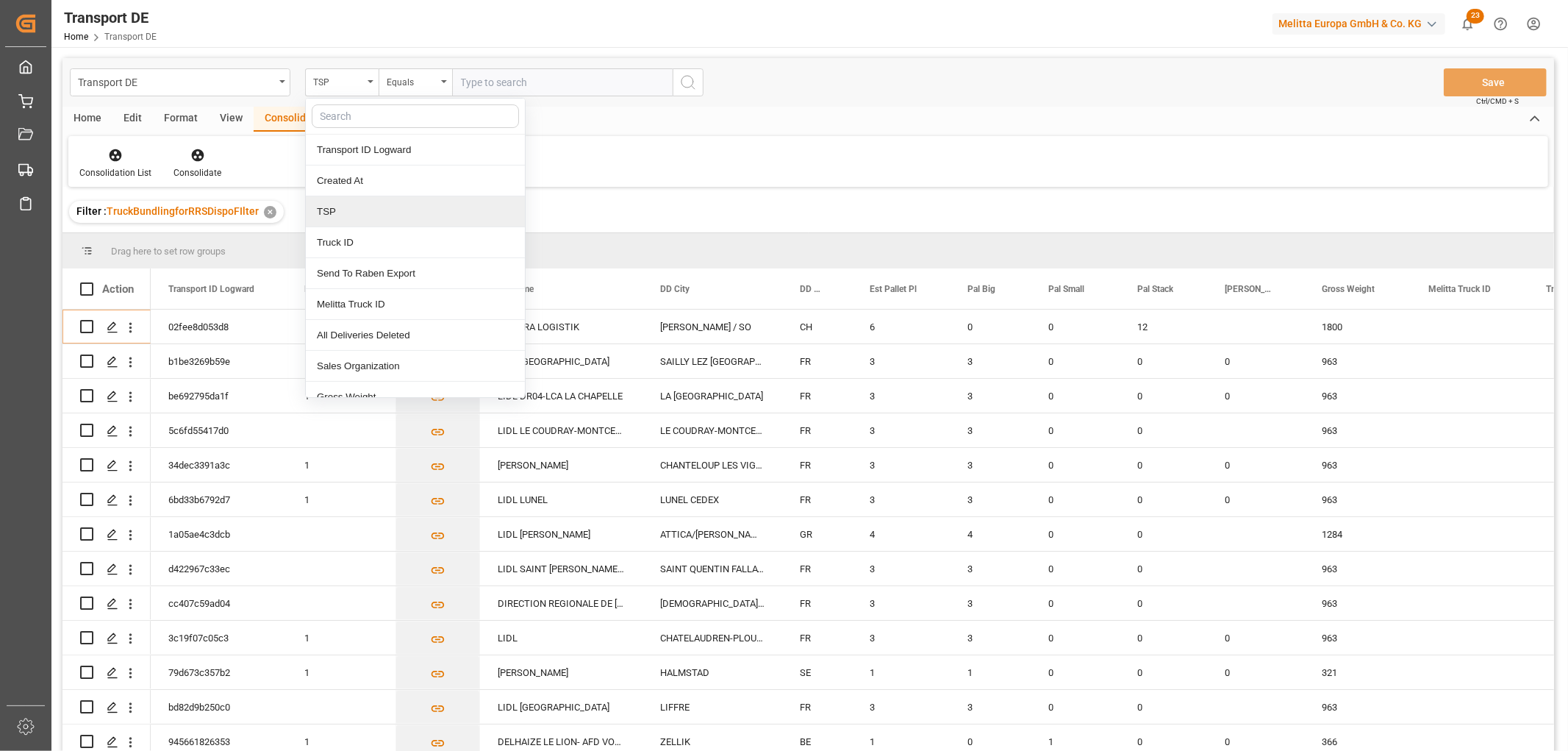
click at [342, 213] on div "TSP" at bounding box center [415, 211] width 219 height 31
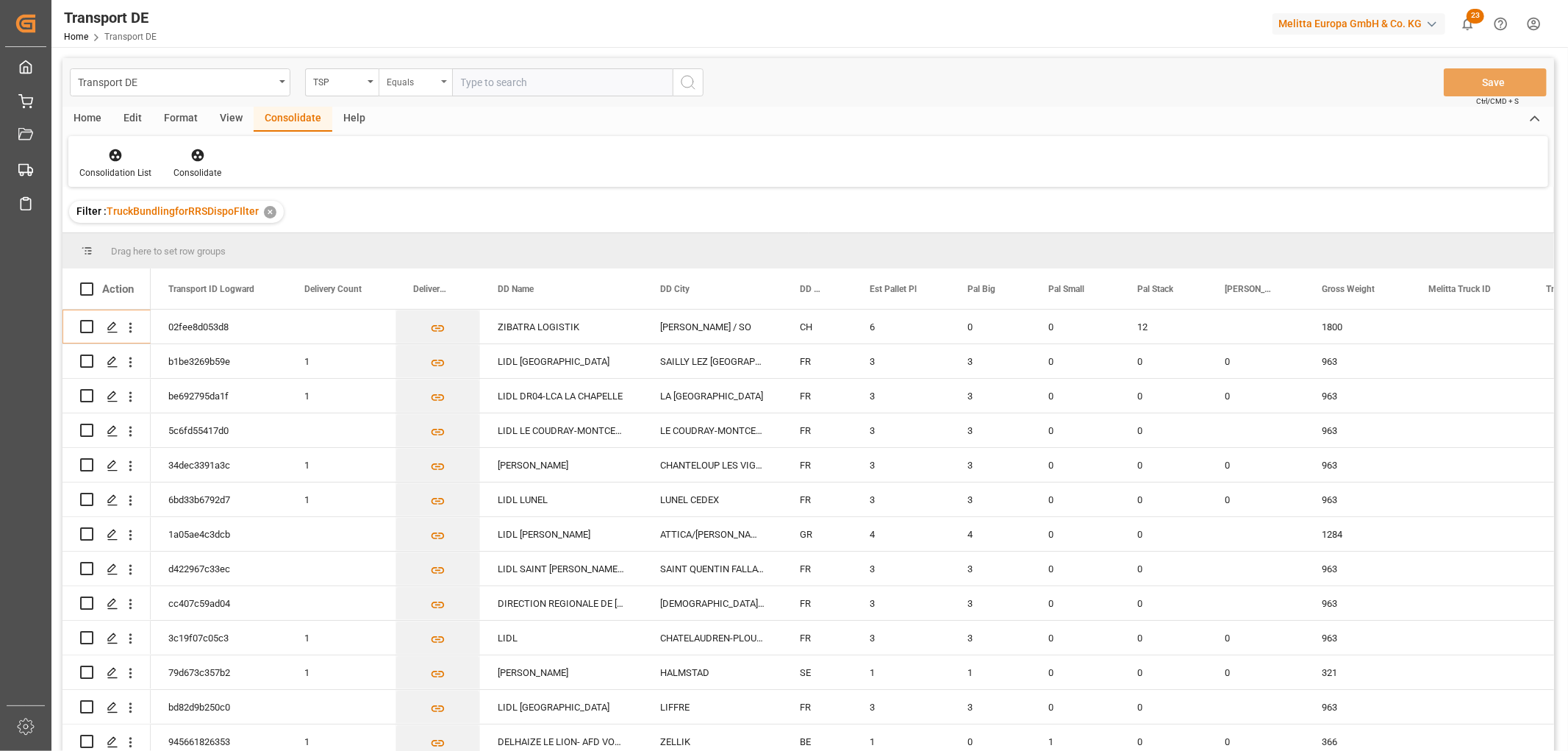
click at [409, 75] on div "Equals" at bounding box center [411, 80] width 50 height 17
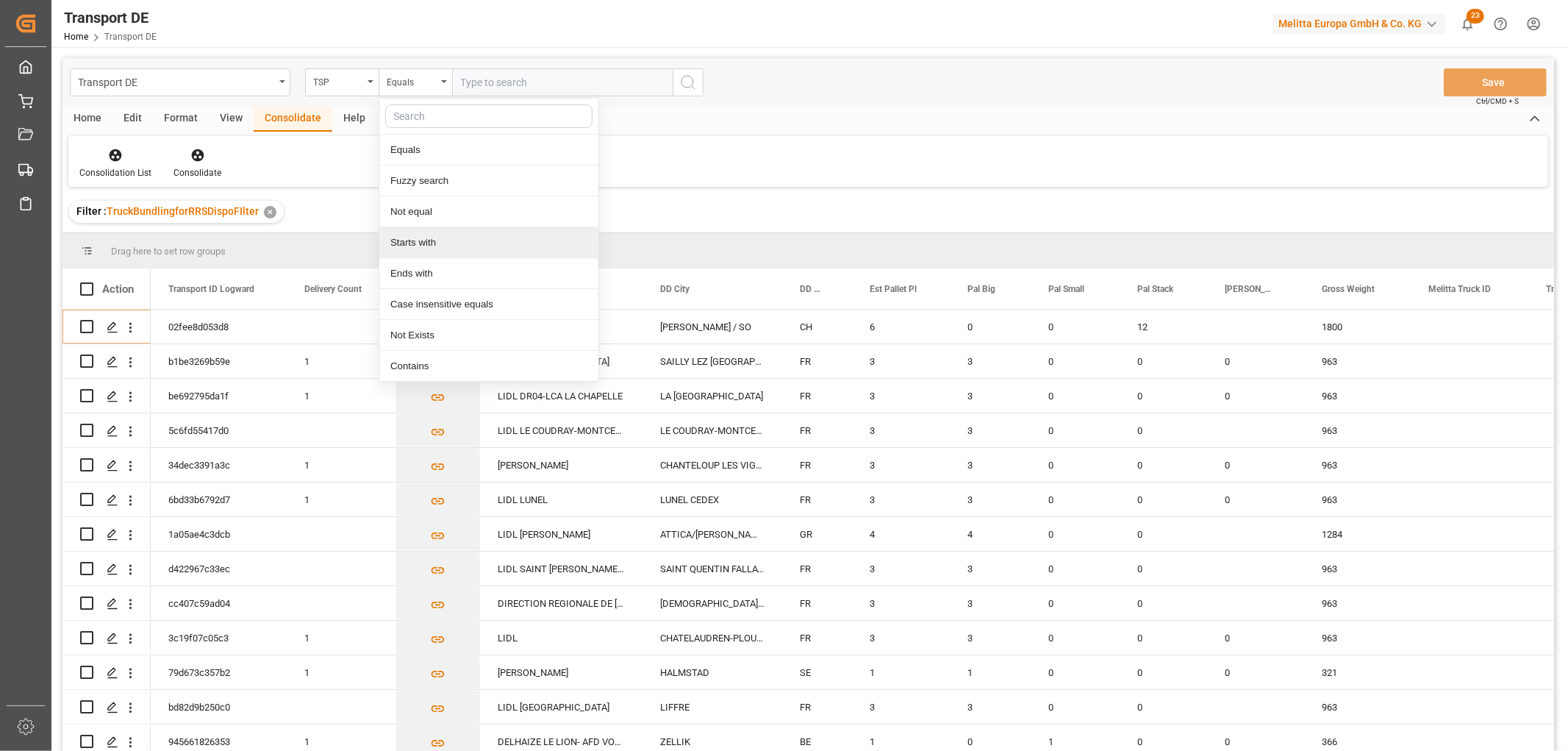
drag, startPoint x: 436, startPoint y: 242, endPoint x: 481, endPoint y: 135, distance: 116.1
click at [437, 243] on div "Starts with" at bounding box center [488, 242] width 219 height 31
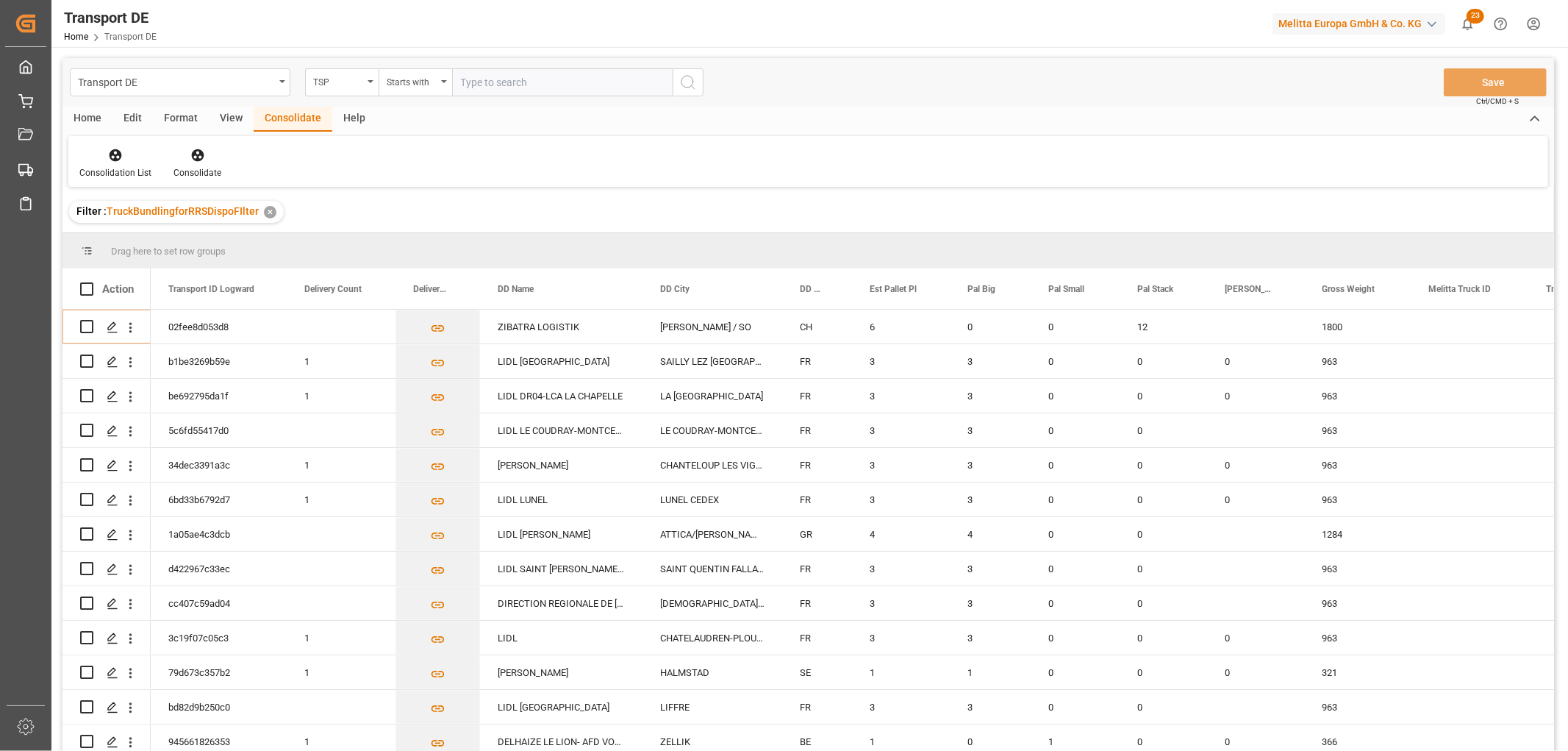
click at [498, 79] on input "text" at bounding box center [562, 82] width 220 height 28
type input "Moeller"
click at [693, 81] on icon "search button" at bounding box center [687, 82] width 17 height 17
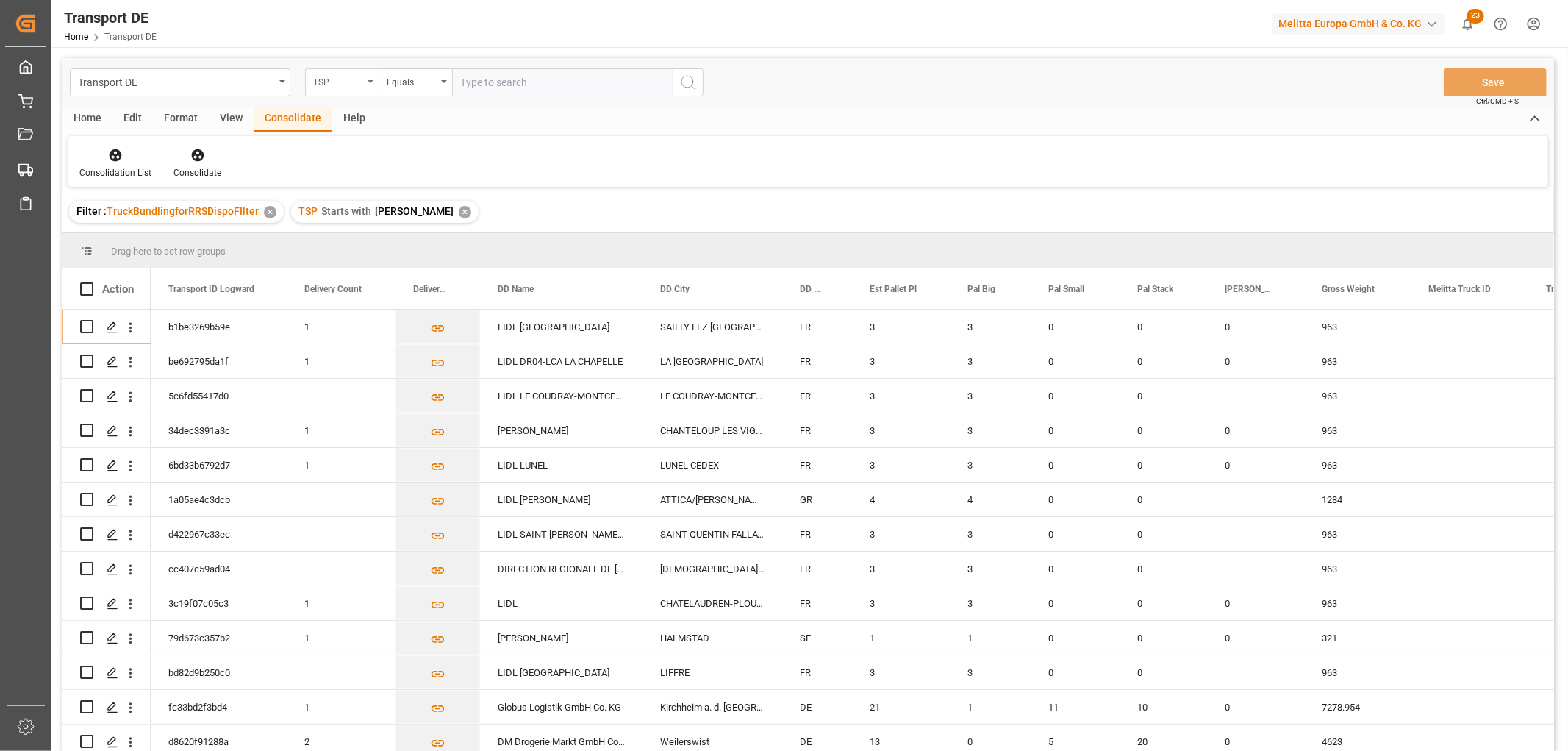
click at [333, 83] on div "TSP" at bounding box center [338, 80] width 50 height 17
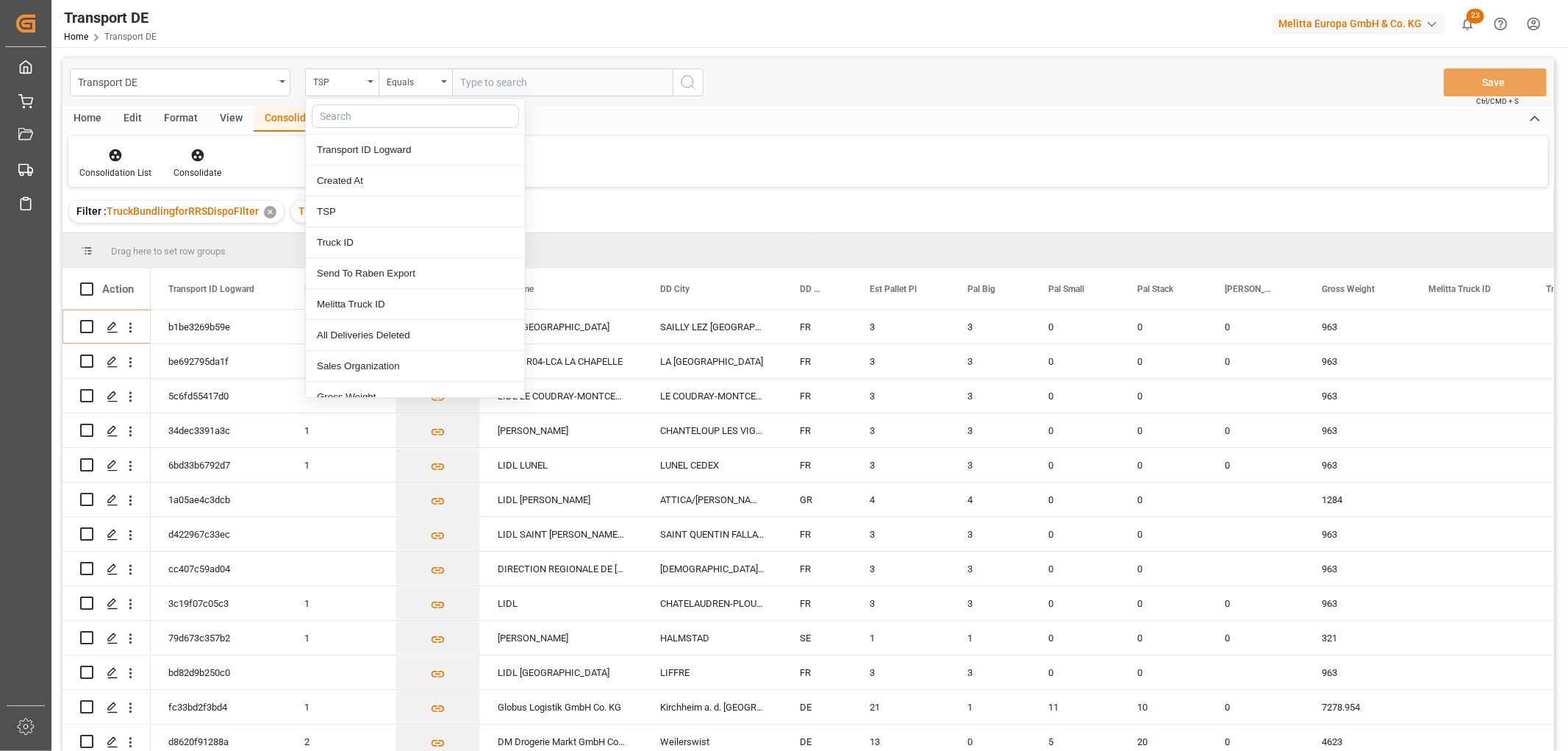
click at [341, 108] on input "text" at bounding box center [415, 117] width 207 height 24
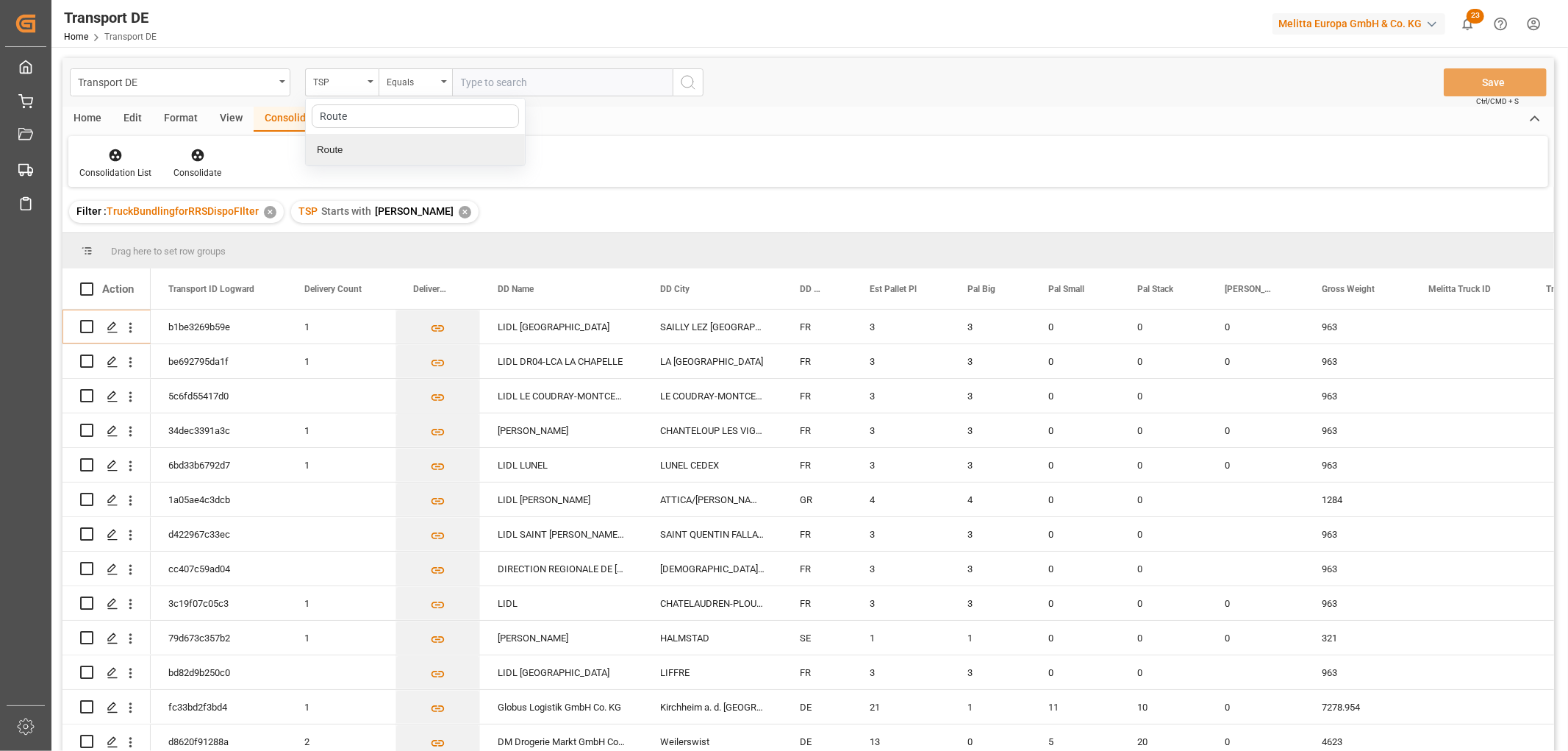
type input "Route"
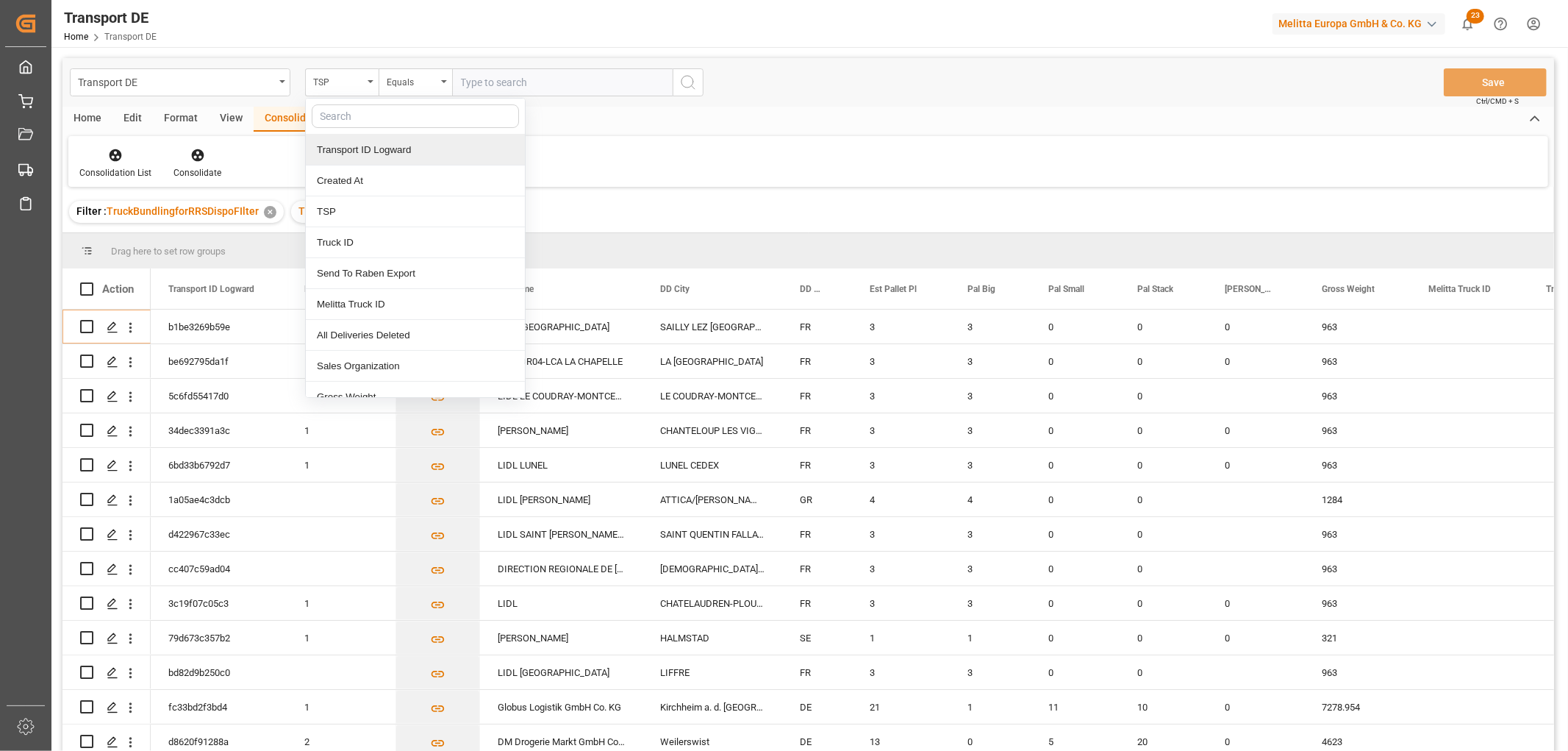
click at [474, 79] on input "text" at bounding box center [562, 82] width 220 height 28
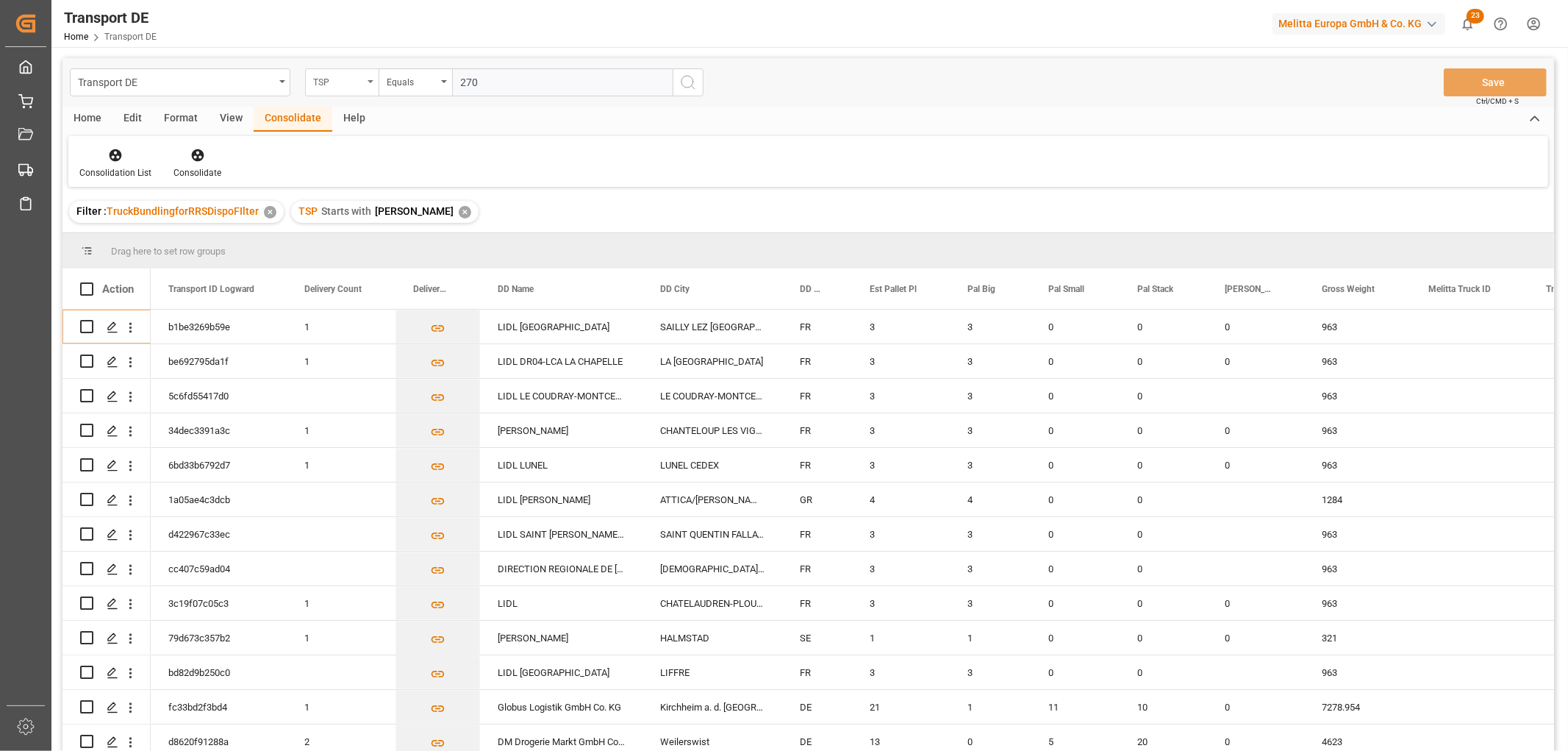
type input "270"
click at [339, 77] on div "TSP" at bounding box center [338, 80] width 50 height 17
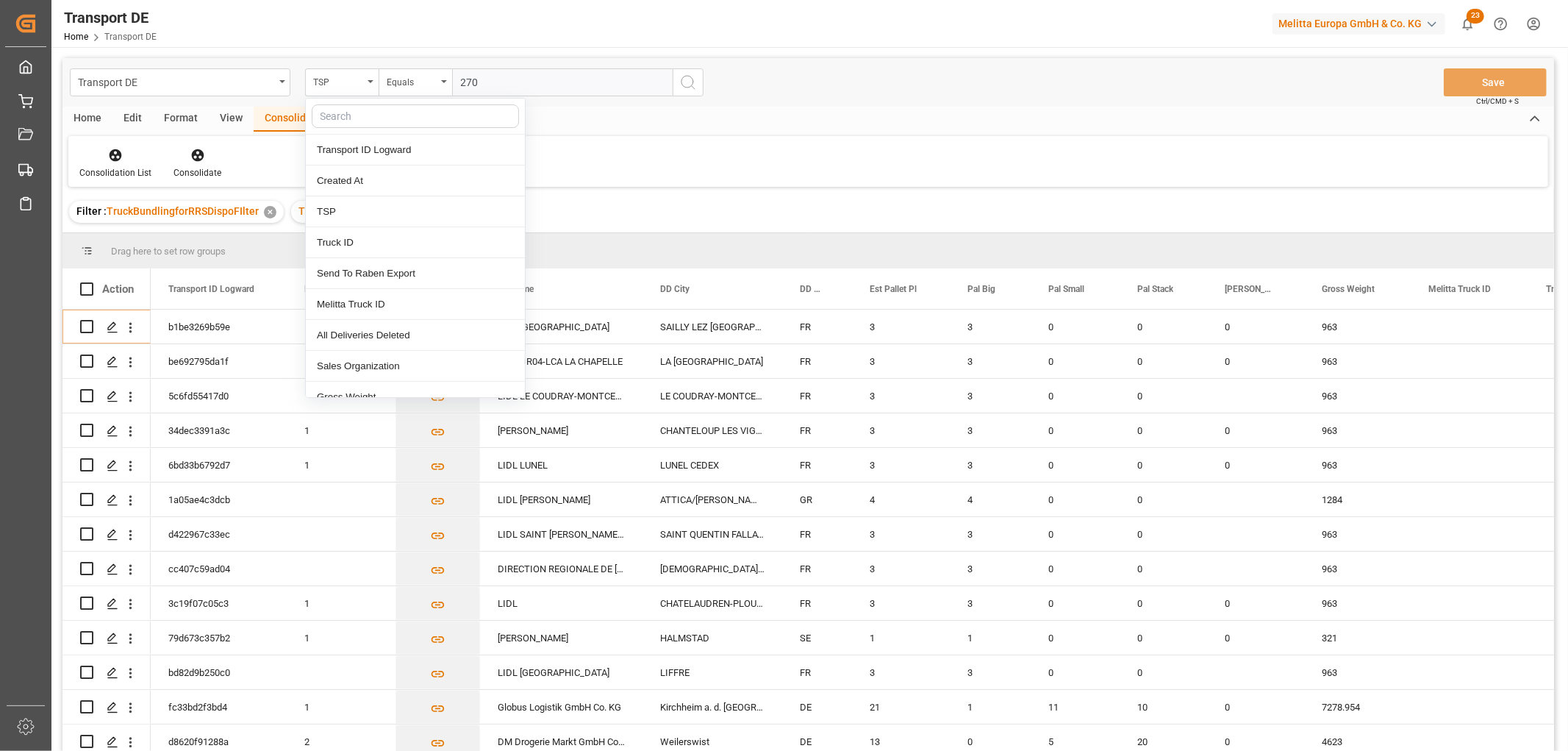
click at [343, 114] on input "text" at bounding box center [415, 117] width 207 height 24
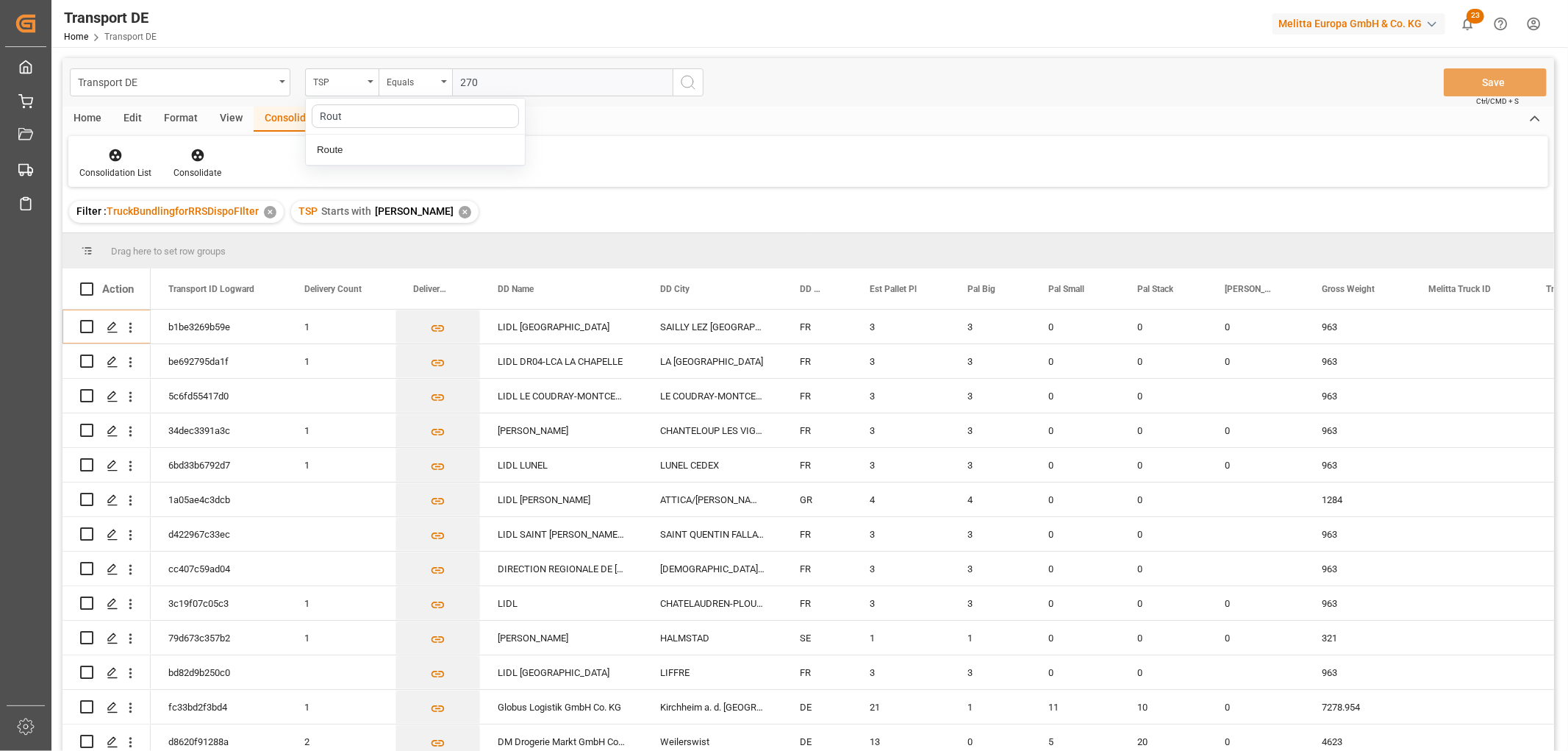
type input "Route"
click at [383, 142] on div "Route" at bounding box center [415, 150] width 219 height 31
click at [476, 82] on input "text" at bounding box center [562, 82] width 220 height 28
type input "270"
click at [692, 83] on icon "search button" at bounding box center [687, 82] width 17 height 17
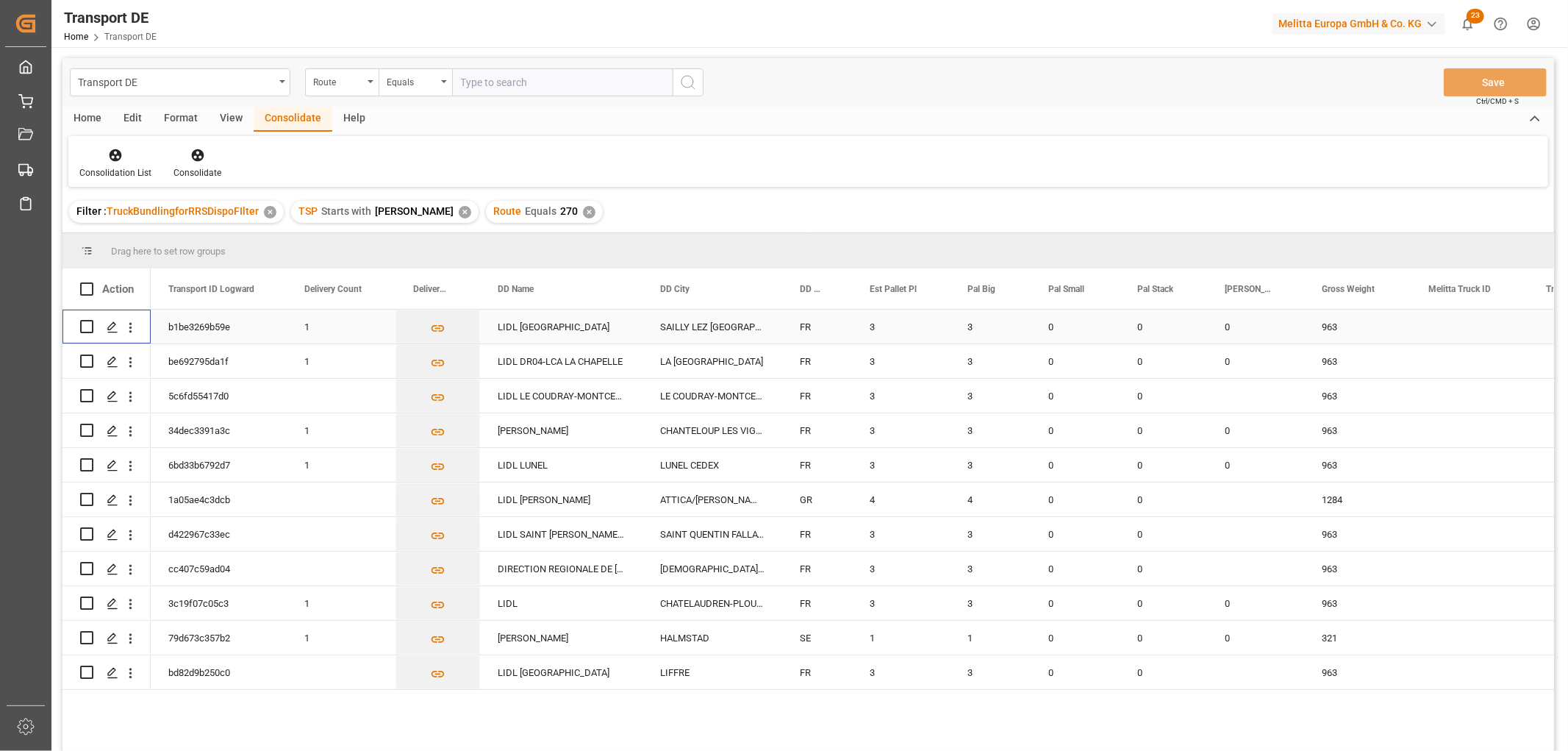
click at [86, 329] on input "Press Space to toggle row selection (unchecked)" at bounding box center [87, 326] width 14 height 14
checkbox input "true"
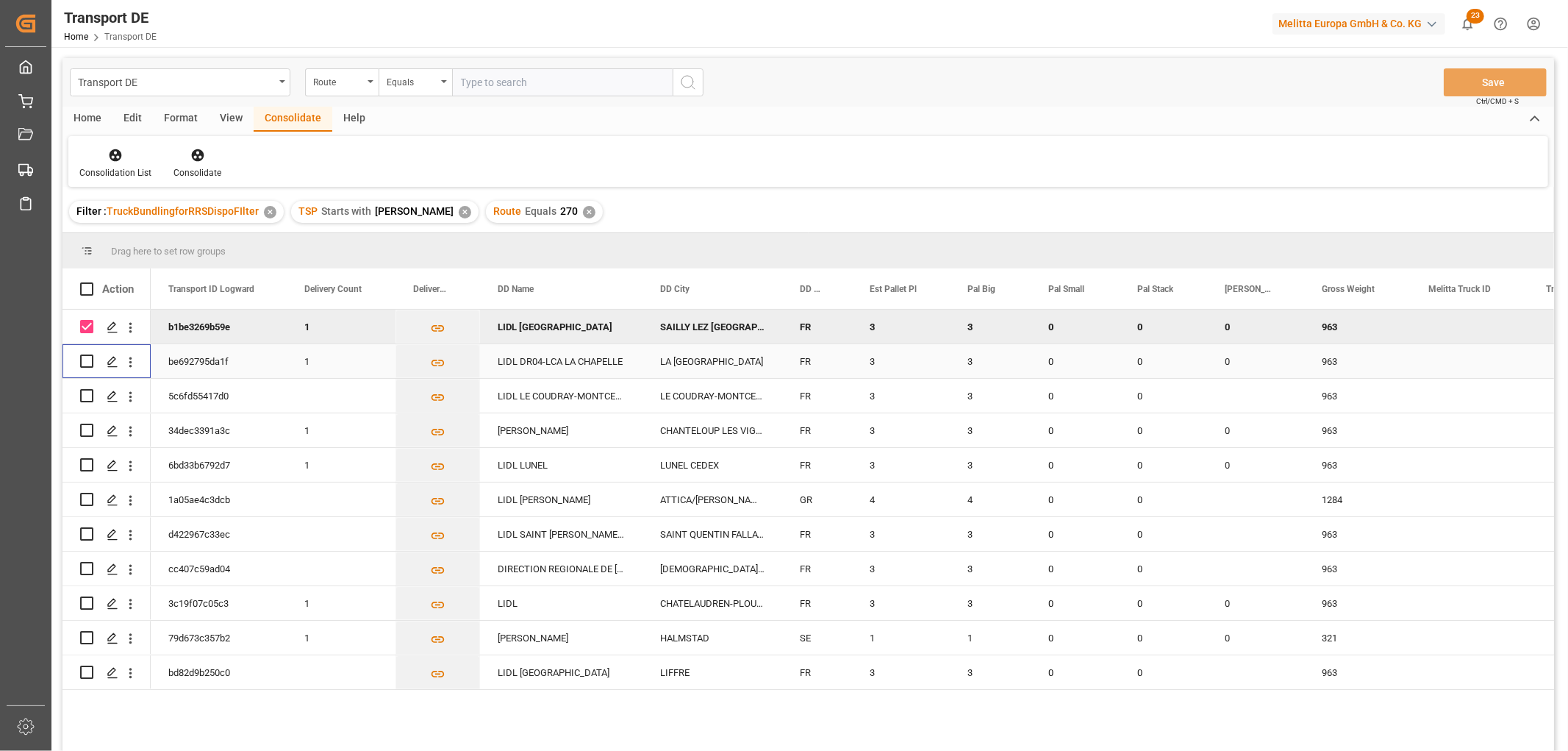
click at [86, 355] on input "Press Space to toggle row selection (unchecked)" at bounding box center [87, 361] width 14 height 14
checkbox input "true"
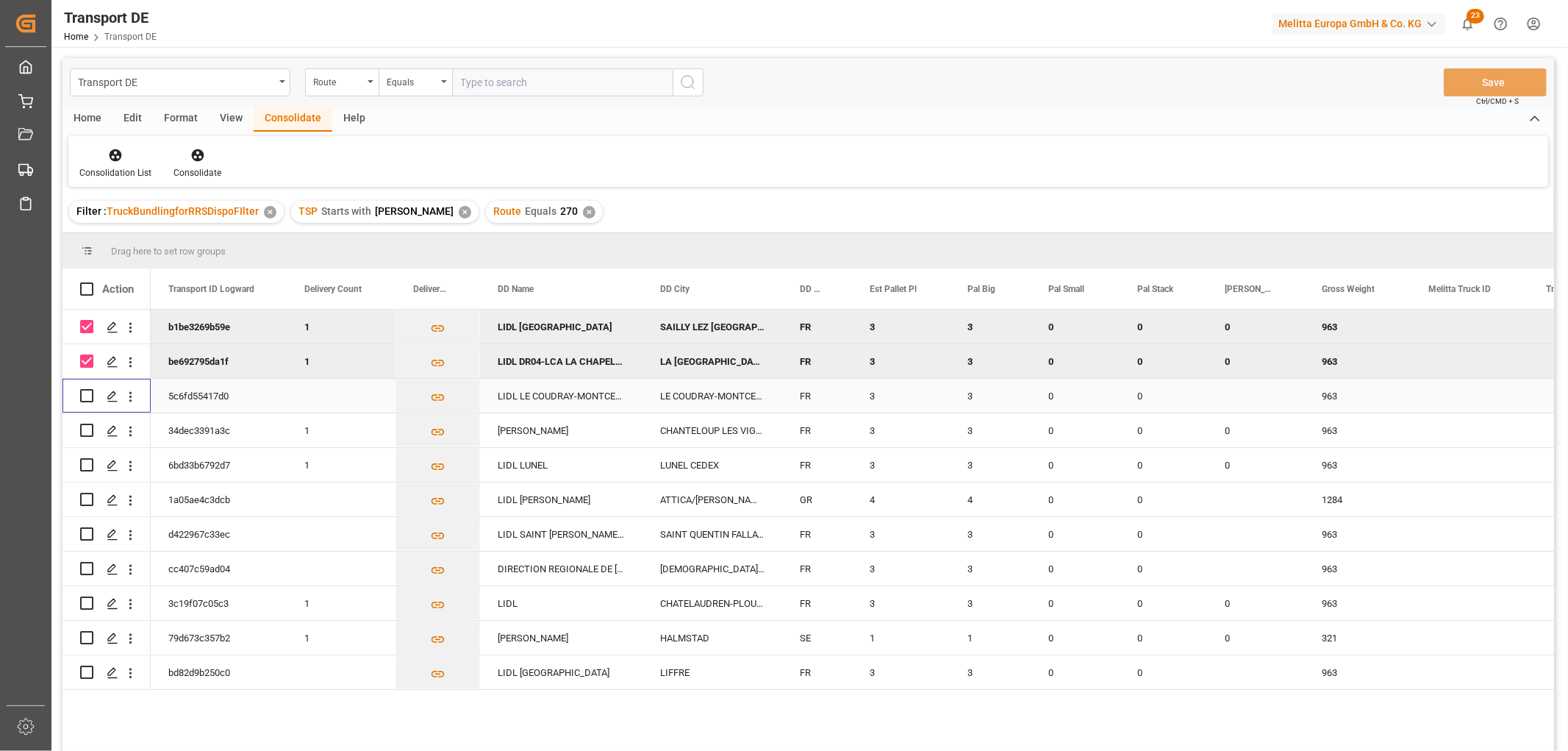
click at [84, 395] on input "Press Space to toggle row selection (unchecked)" at bounding box center [87, 396] width 14 height 14
checkbox input "true"
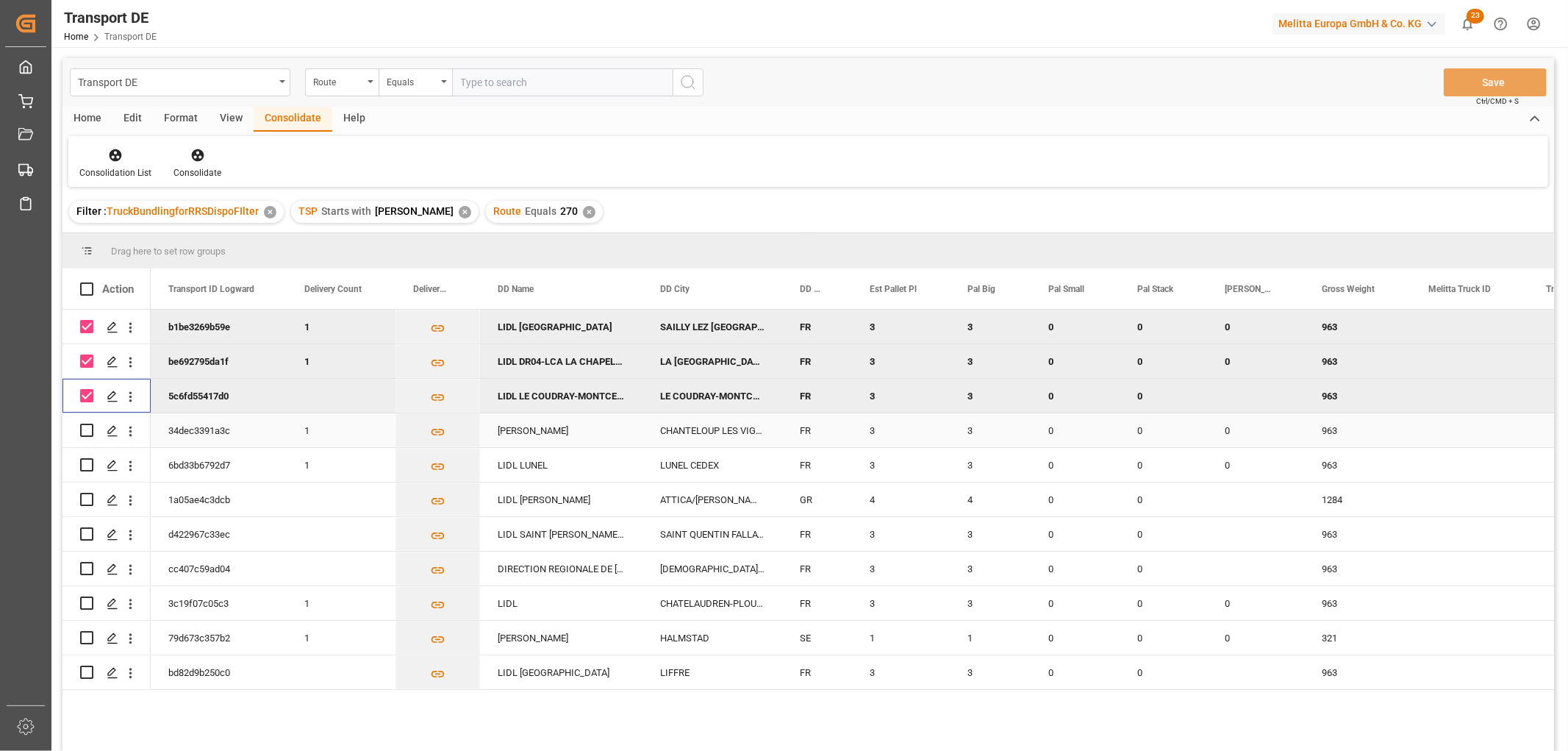
click at [88, 429] on input "Press Space to toggle row selection (unchecked)" at bounding box center [87, 430] width 14 height 14
checkbox input "true"
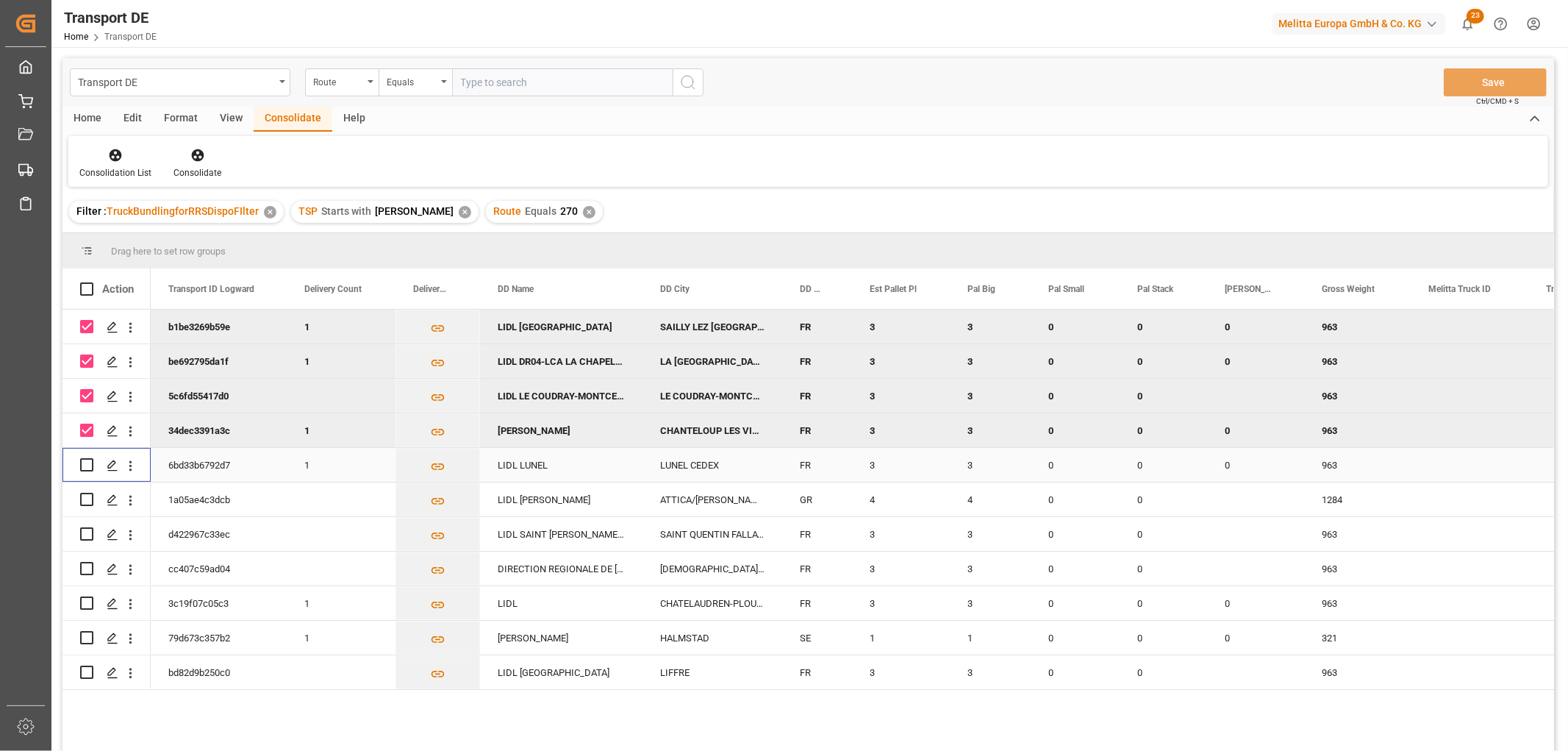
click at [86, 462] on input "Press Space to toggle row selection (unchecked)" at bounding box center [87, 465] width 14 height 14
checkbox input "true"
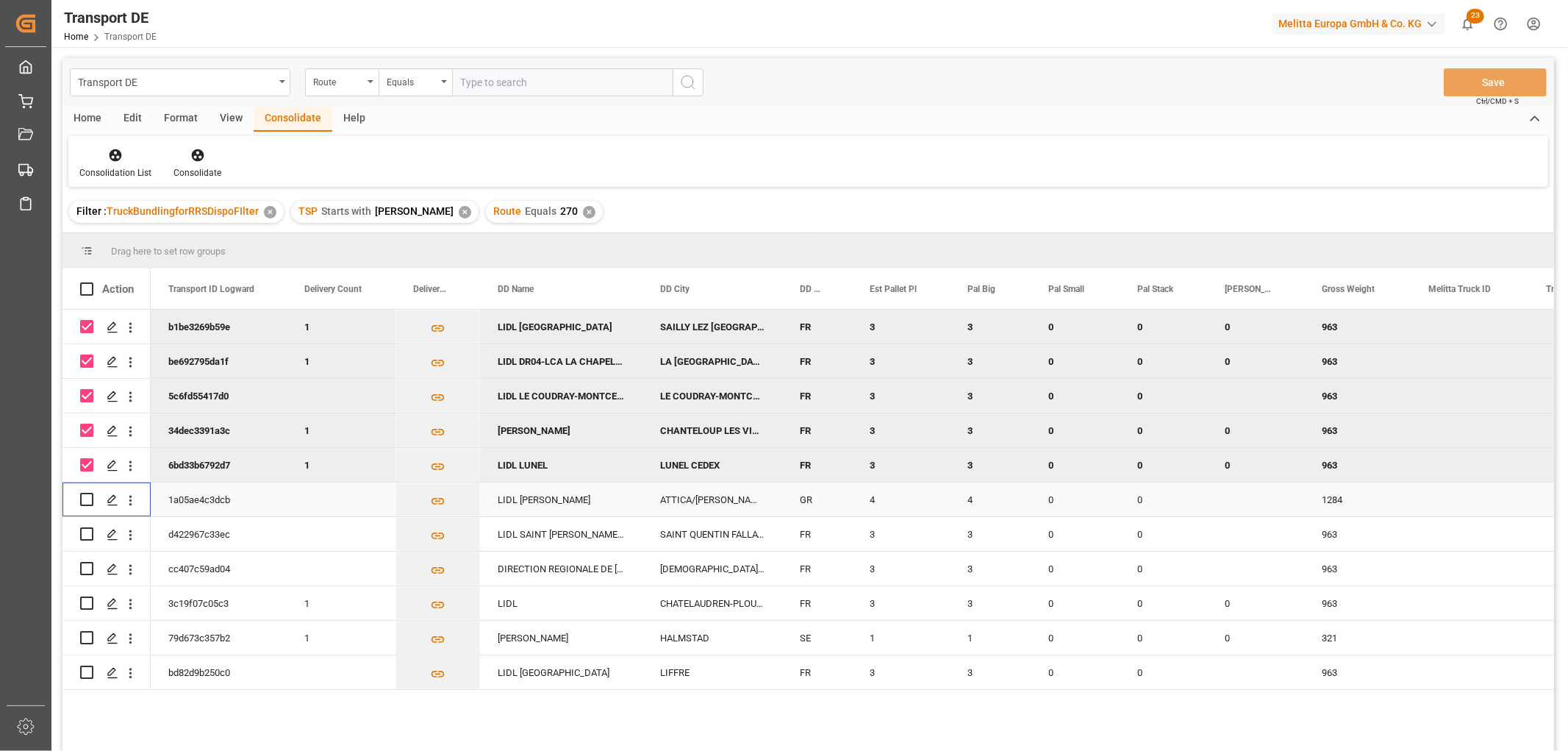
click at [86, 500] on input "Press Space to toggle row selection (unchecked)" at bounding box center [87, 499] width 14 height 14
checkbox input "true"
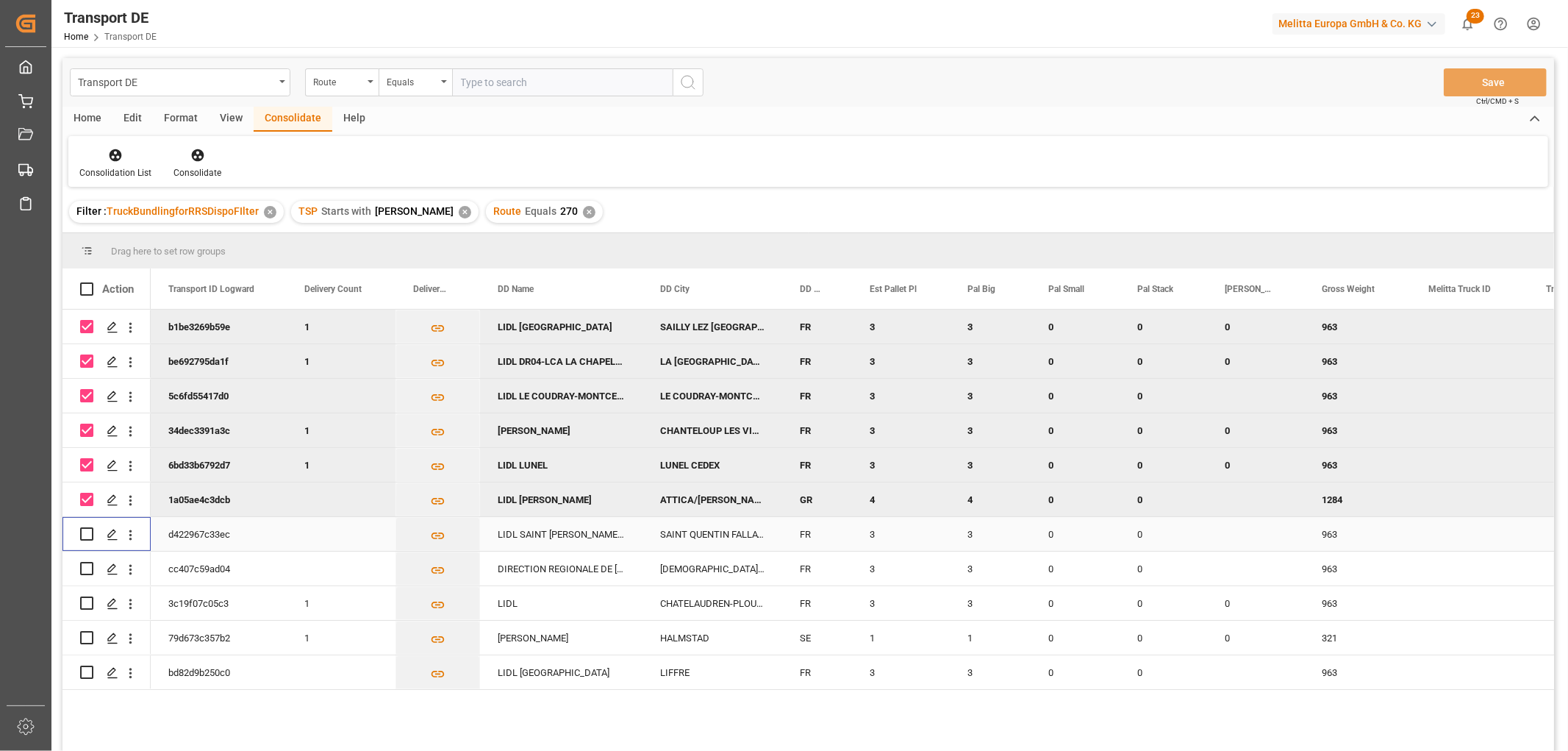
drag, startPoint x: 87, startPoint y: 534, endPoint x: 87, endPoint y: 541, distance: 7.0
click at [87, 534] on input "Press Space to toggle row selection (unchecked)" at bounding box center [87, 533] width 14 height 14
checkbox input "true"
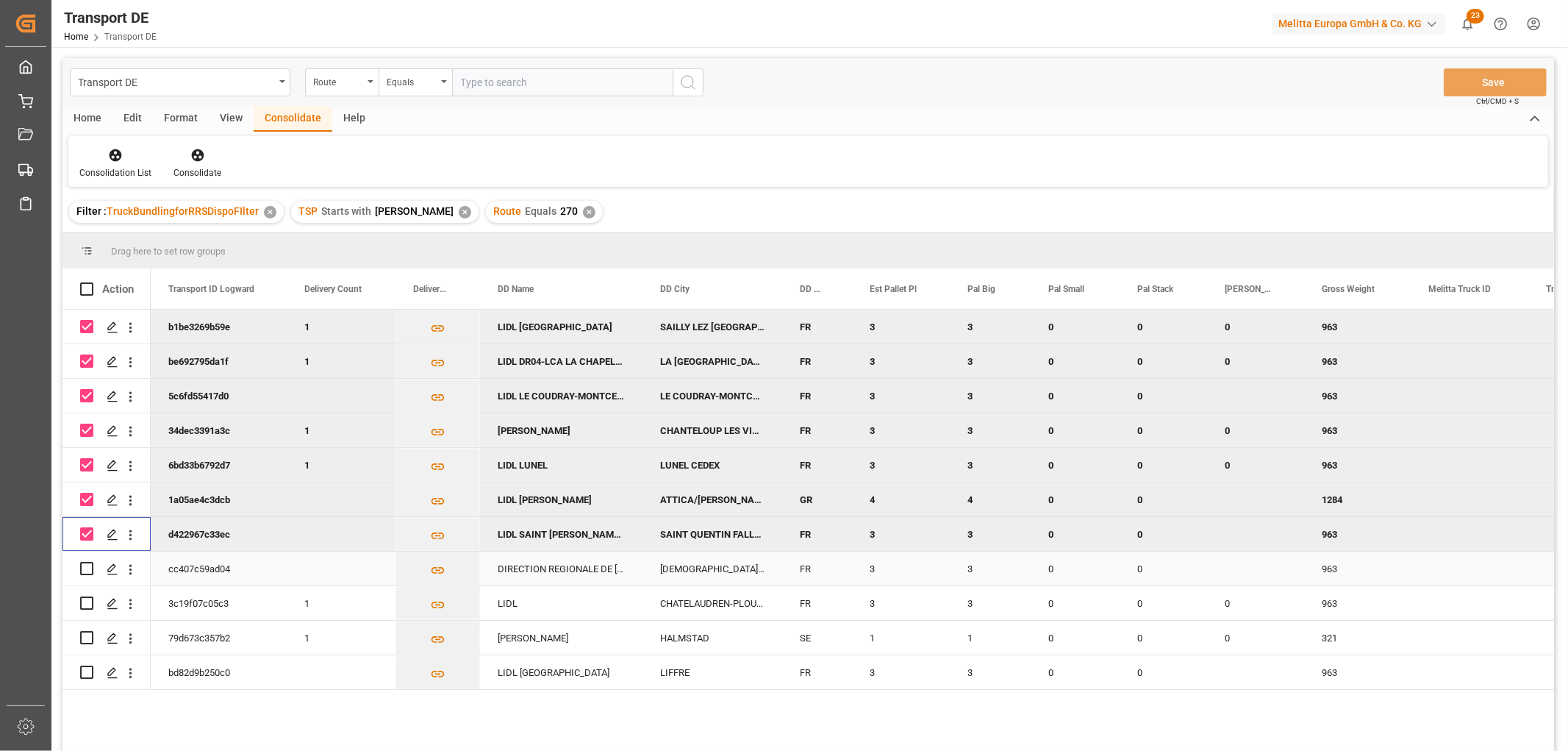
click at [86, 564] on input "Press Space to toggle row selection (unchecked)" at bounding box center [87, 568] width 14 height 14
checkbox input "true"
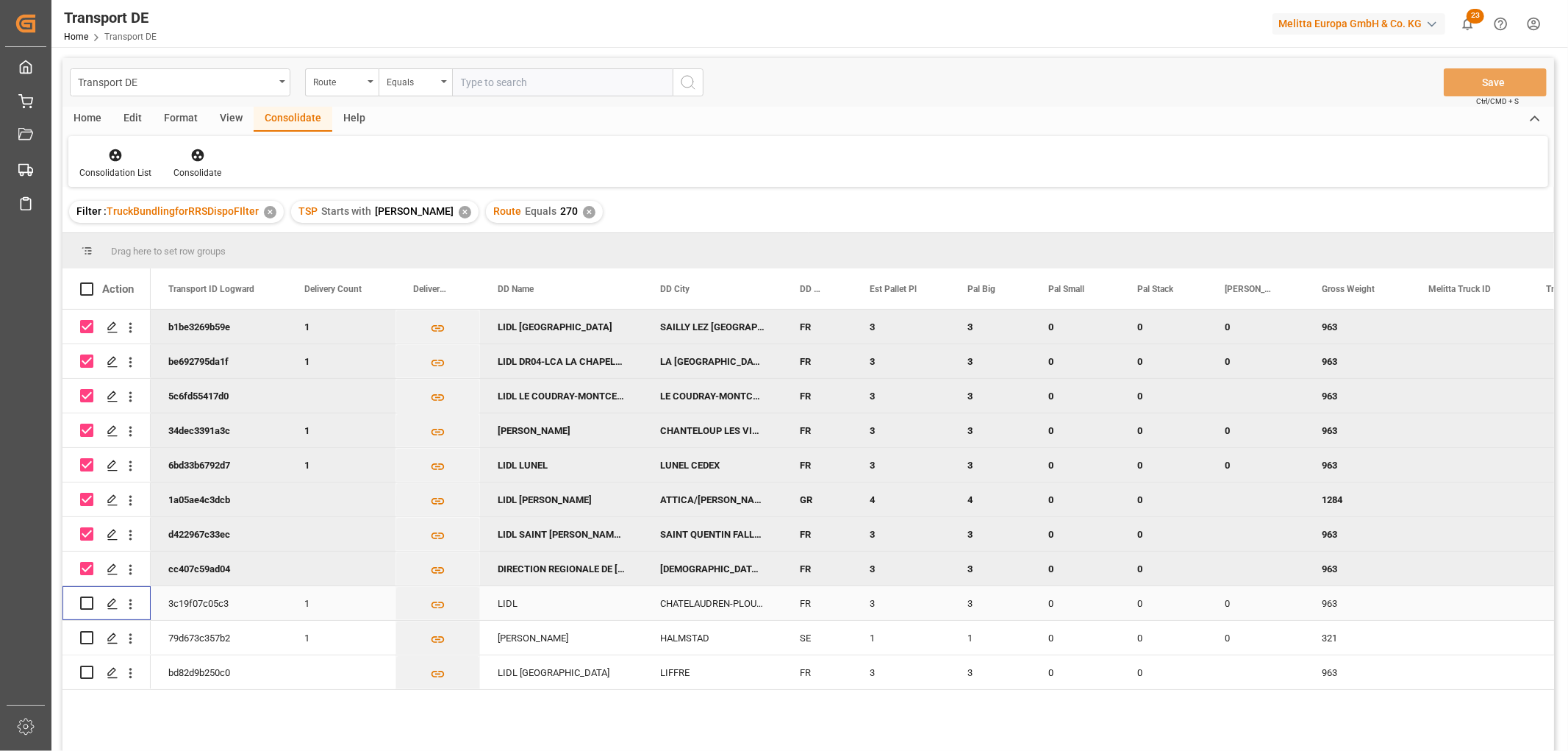
click at [84, 600] on input "Press Space to toggle row selection (unchecked)" at bounding box center [87, 602] width 14 height 14
checkbox input "true"
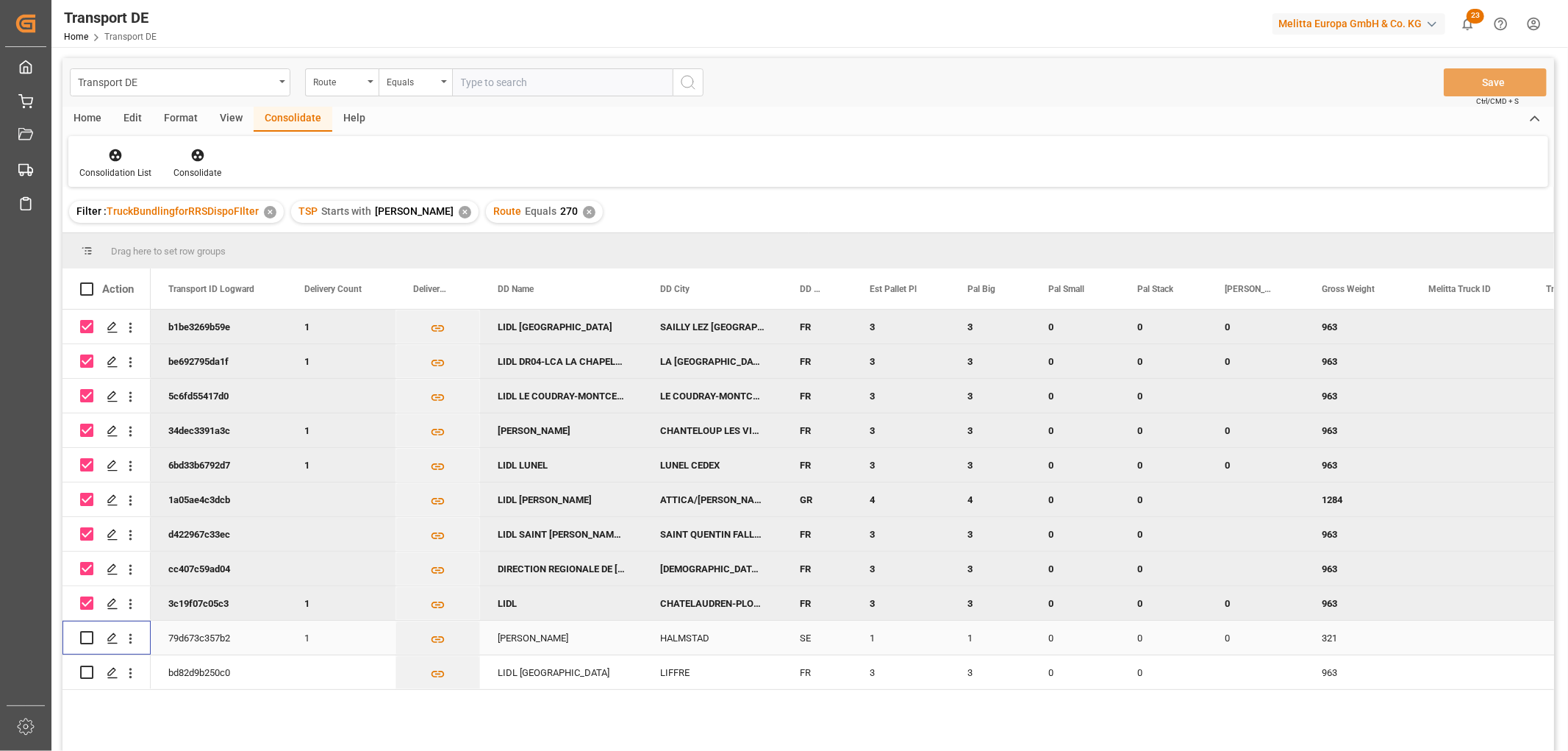
click at [84, 634] on input "Press Space to toggle row selection (unchecked)" at bounding box center [87, 637] width 14 height 14
checkbox input "true"
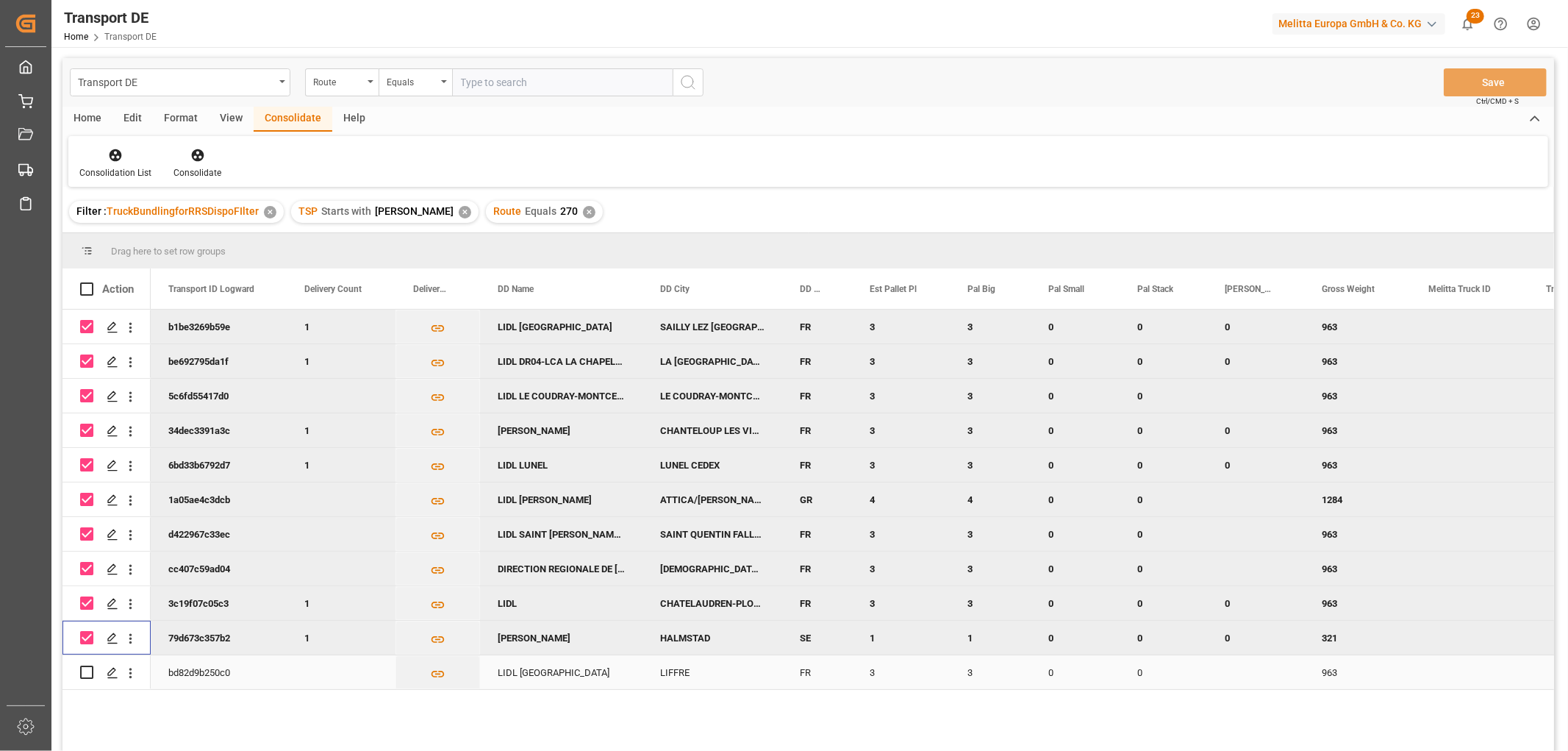
click at [85, 666] on input "Press Space to toggle row selection (unchecked)" at bounding box center [87, 672] width 14 height 14
checkbox input "true"
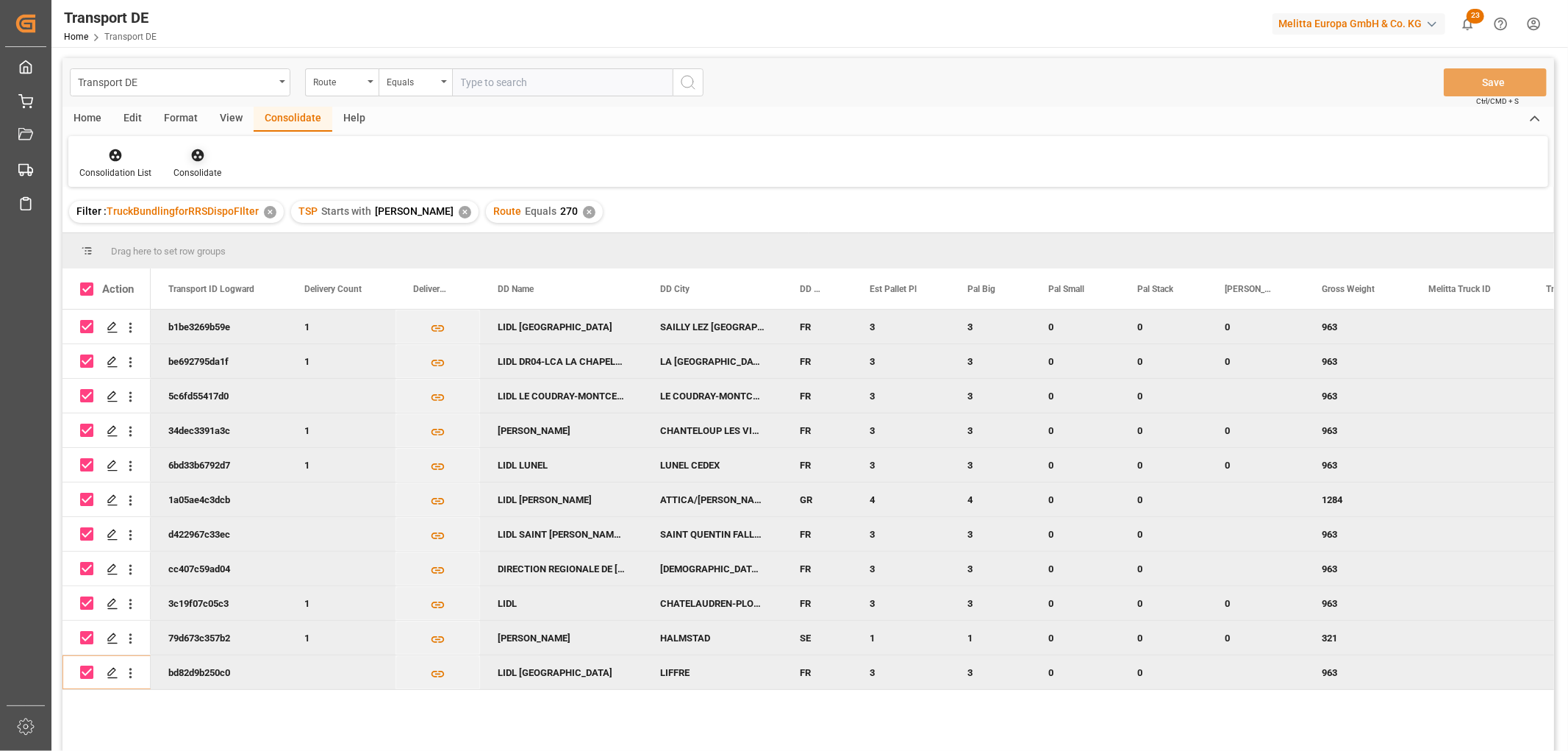
click at [194, 156] on icon at bounding box center [198, 155] width 15 height 15
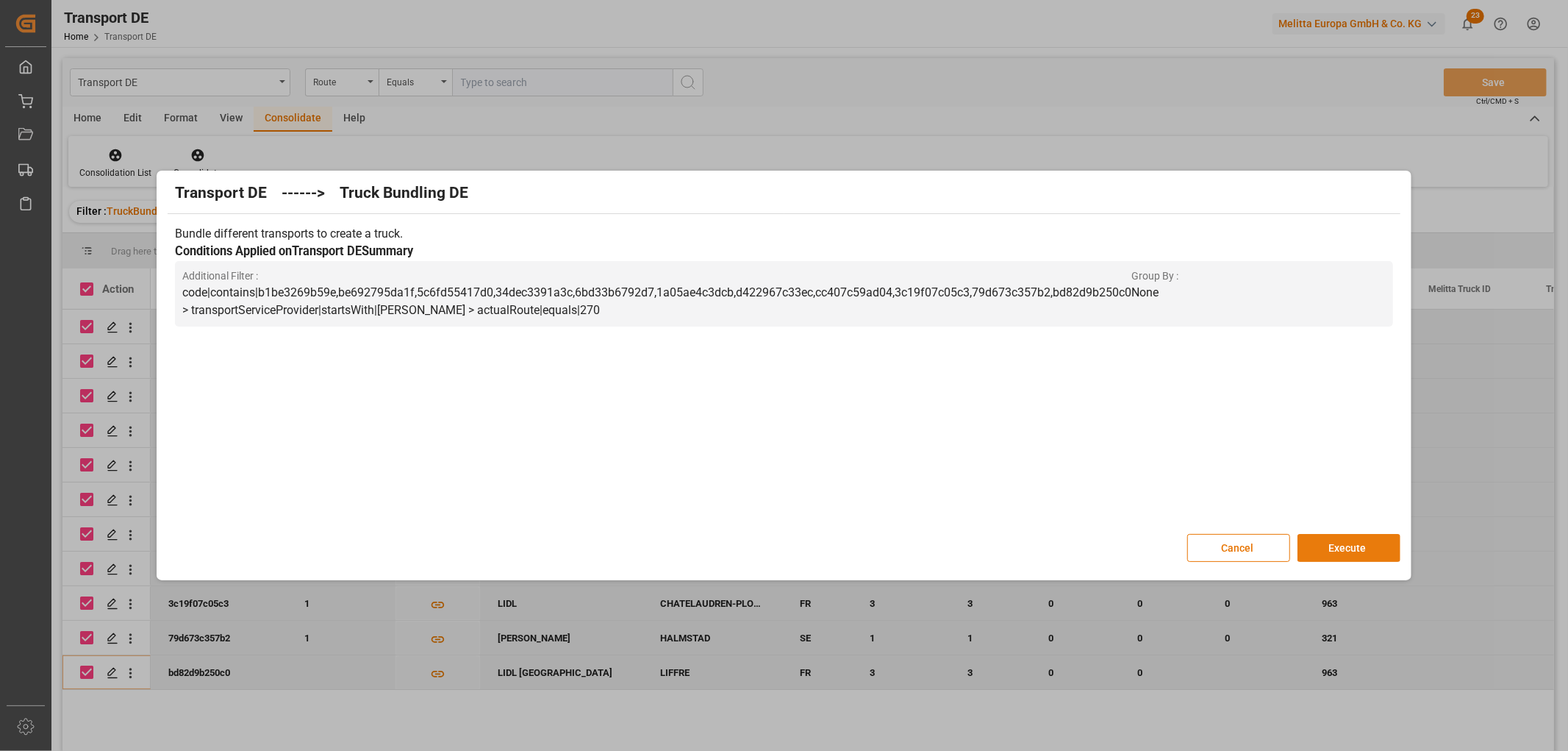
click at [1355, 546] on button "Execute" at bounding box center [1348, 548] width 103 height 28
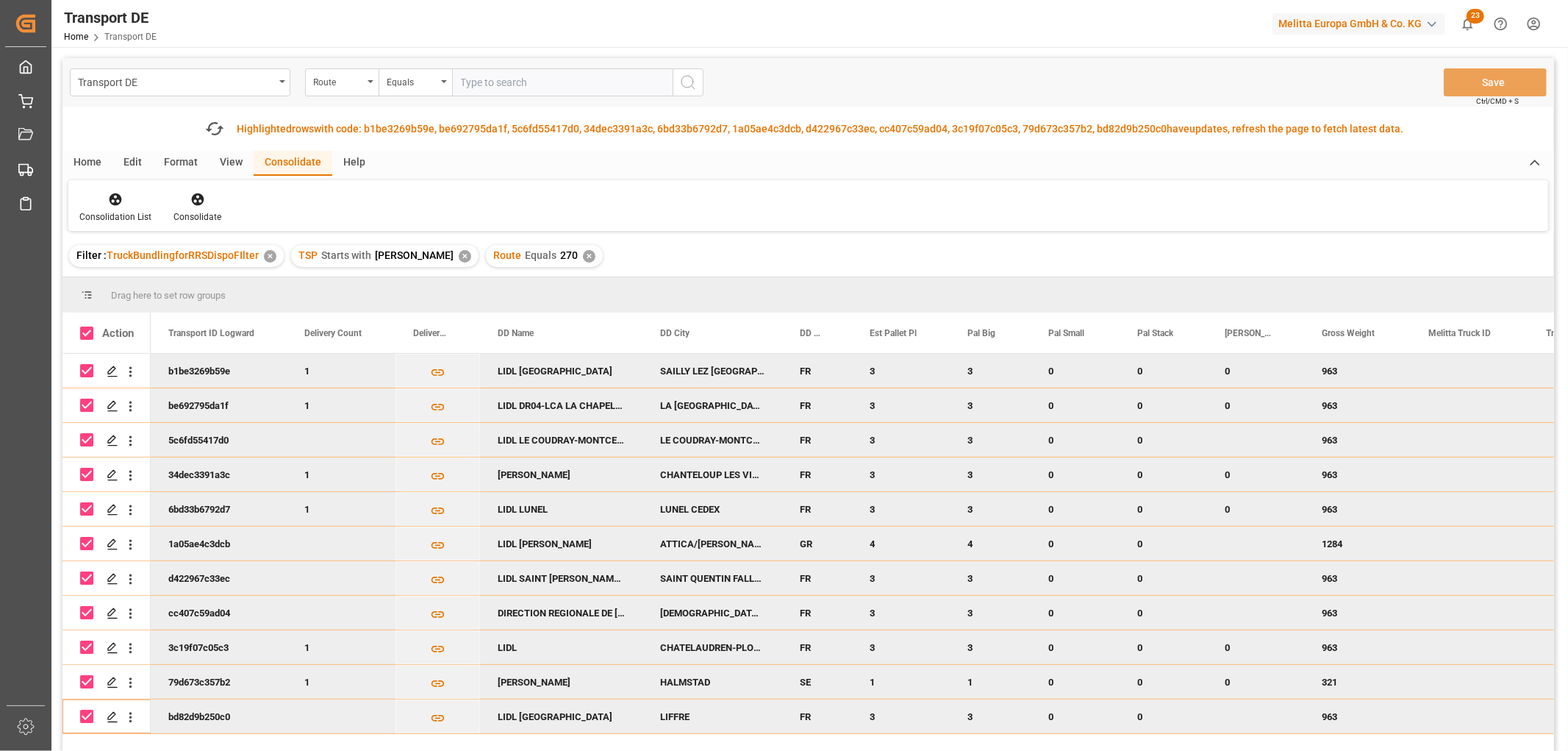
click at [93, 374] on input "Press Space to toggle row selection (checked)" at bounding box center [87, 370] width 14 height 14
checkbox input "false"
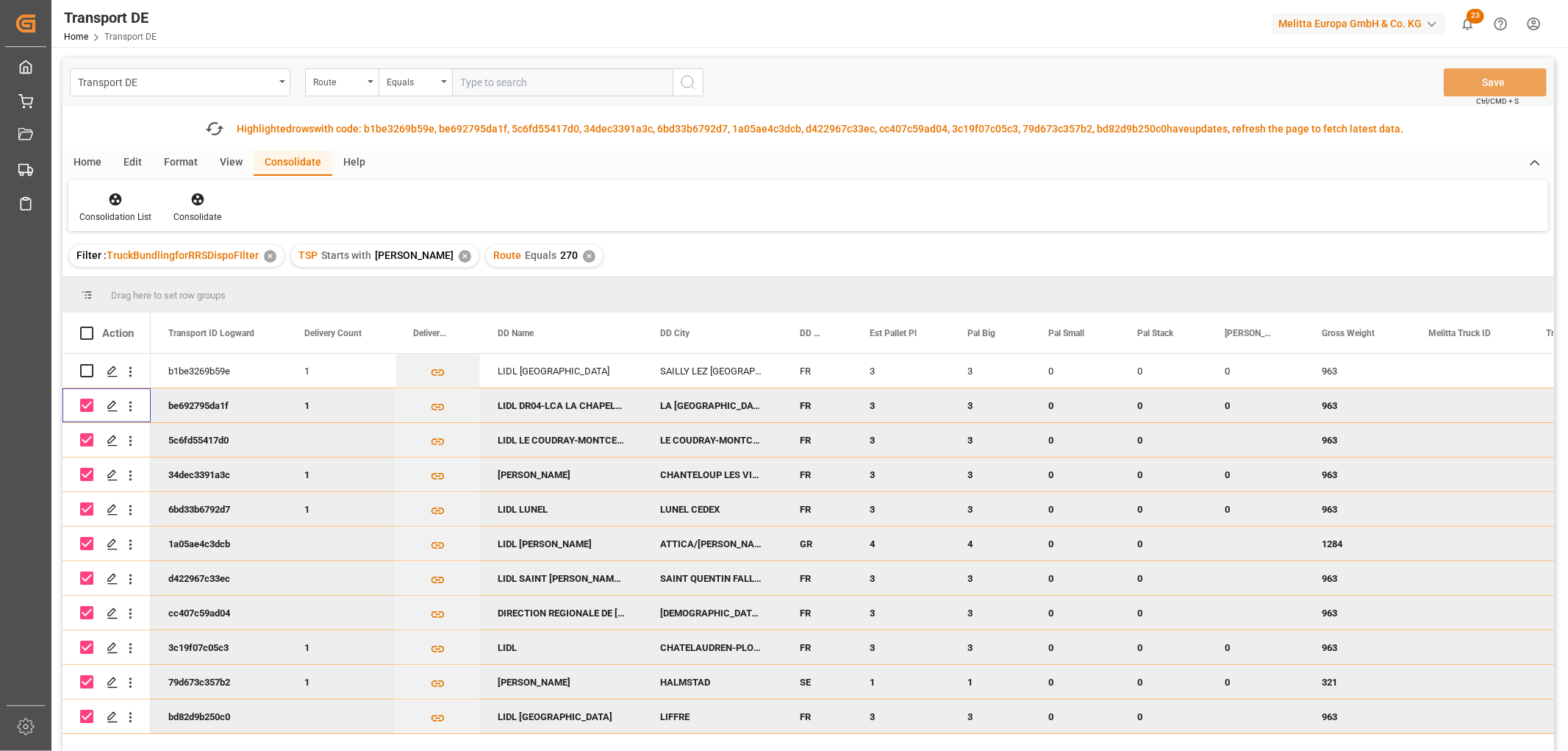
click at [87, 402] on input "Press Space to toggle row selection (checked)" at bounding box center [87, 405] width 14 height 14
checkbox input "false"
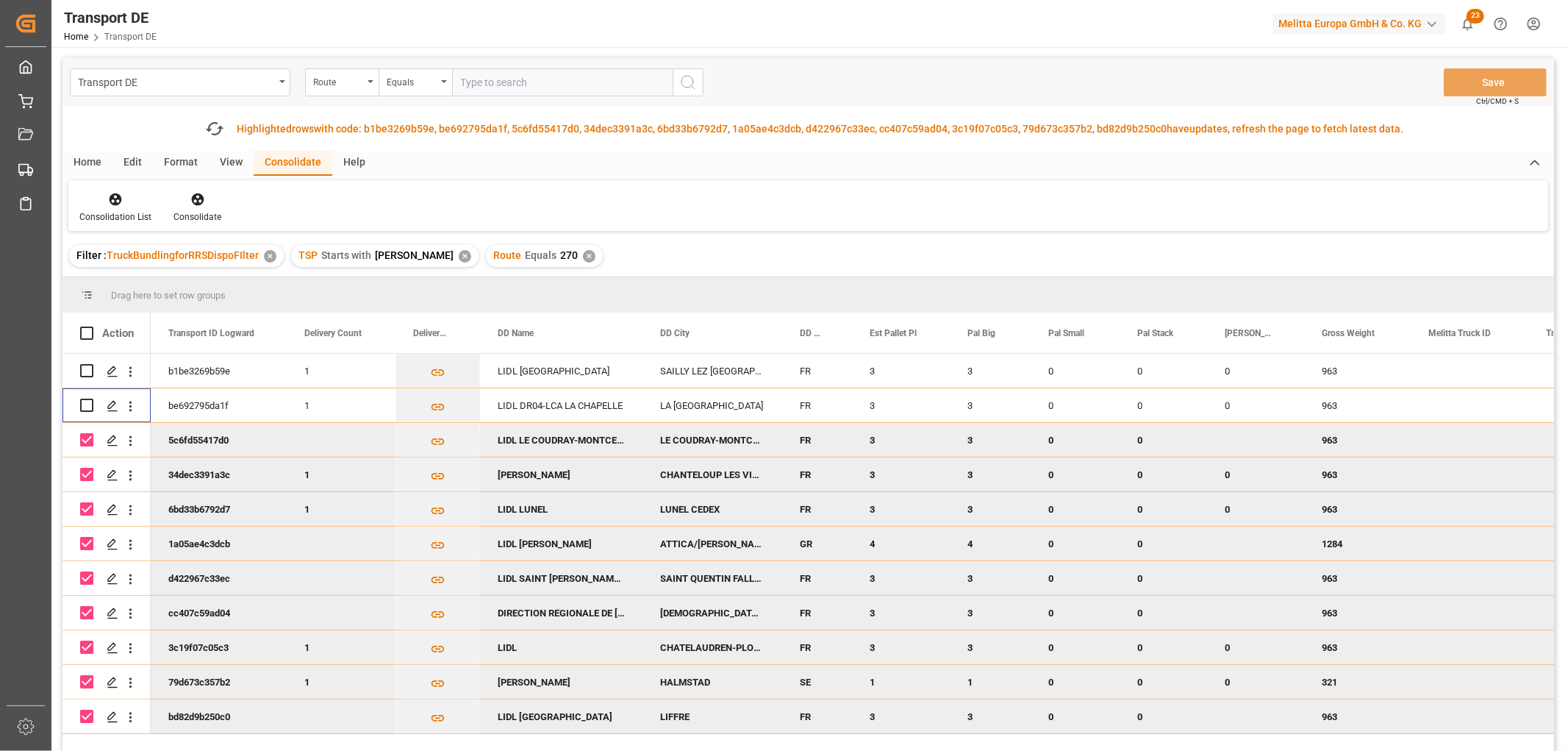
click at [91, 442] on input "Press Space to toggle row selection (checked)" at bounding box center [87, 439] width 14 height 14
checkbox input "false"
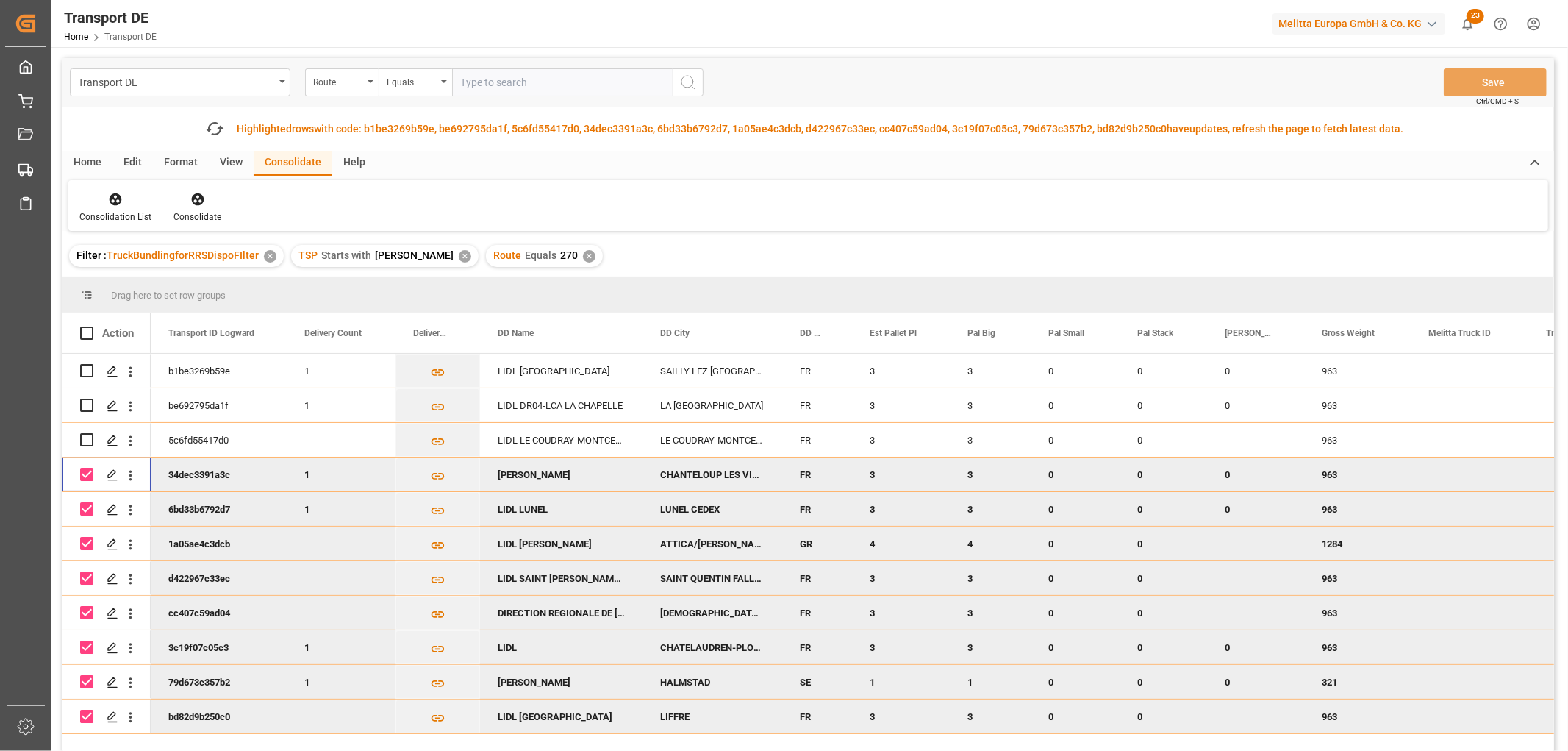
click at [89, 473] on input "Press Space to toggle row selection (checked)" at bounding box center [87, 474] width 14 height 14
checkbox input "false"
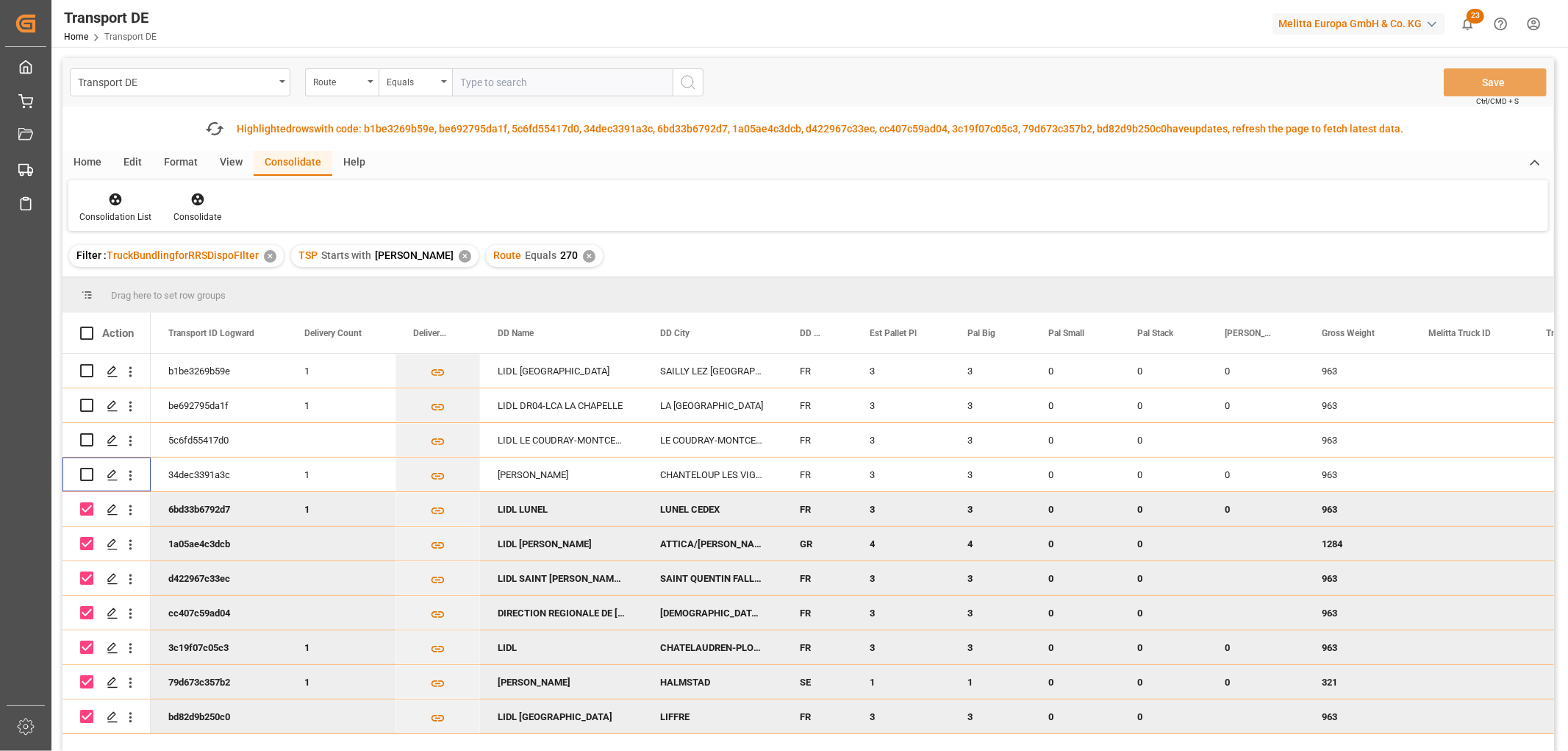
click at [89, 511] on input "Press Space to toggle row selection (checked)" at bounding box center [87, 509] width 14 height 14
checkbox input "false"
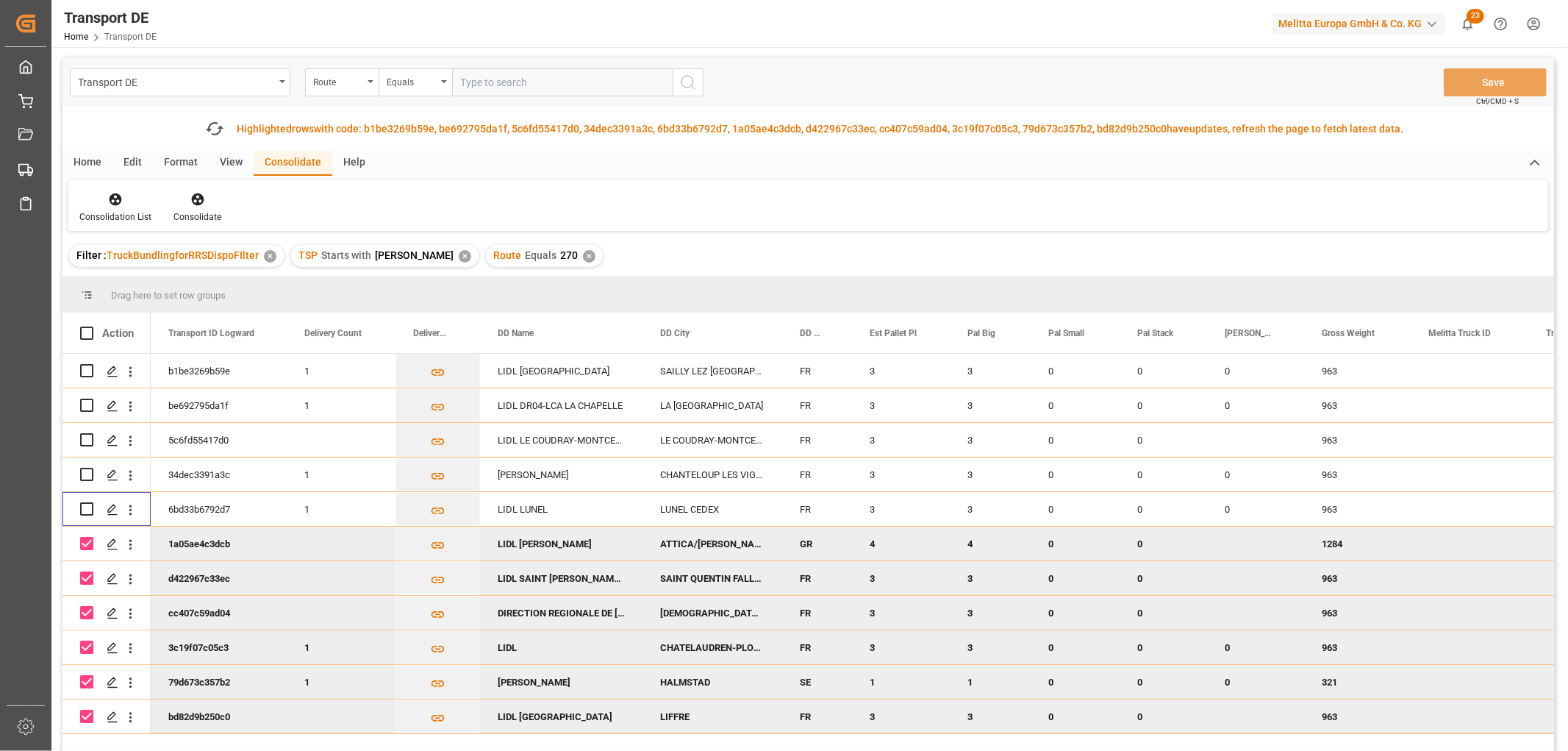
drag, startPoint x: 87, startPoint y: 546, endPoint x: 75, endPoint y: 546, distance: 12.0
click at [86, 546] on input "Press Space to toggle row selection (checked)" at bounding box center [87, 543] width 14 height 14
checkbox input "false"
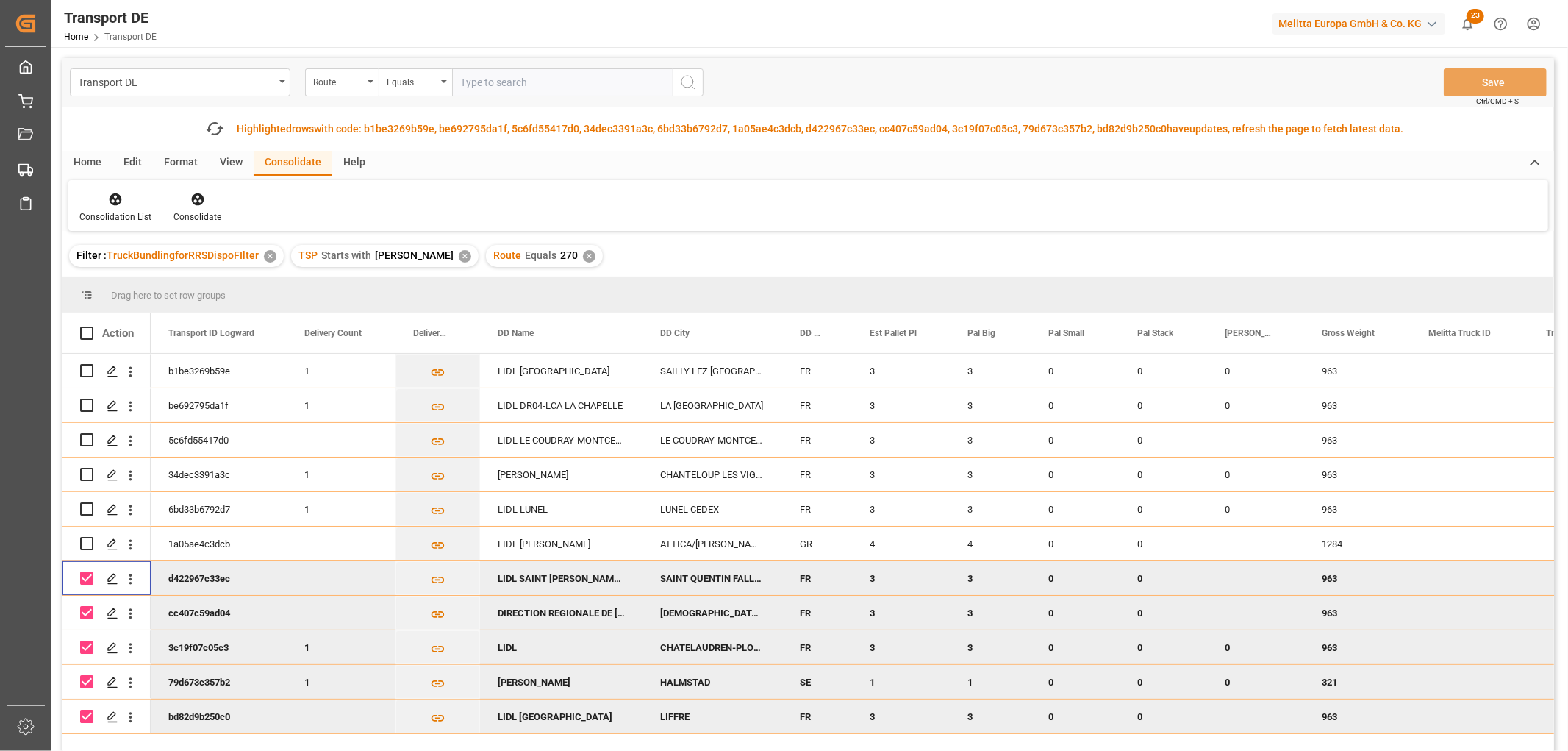
click at [85, 578] on input "Press Space to toggle row selection (checked)" at bounding box center [87, 578] width 14 height 14
checkbox input "false"
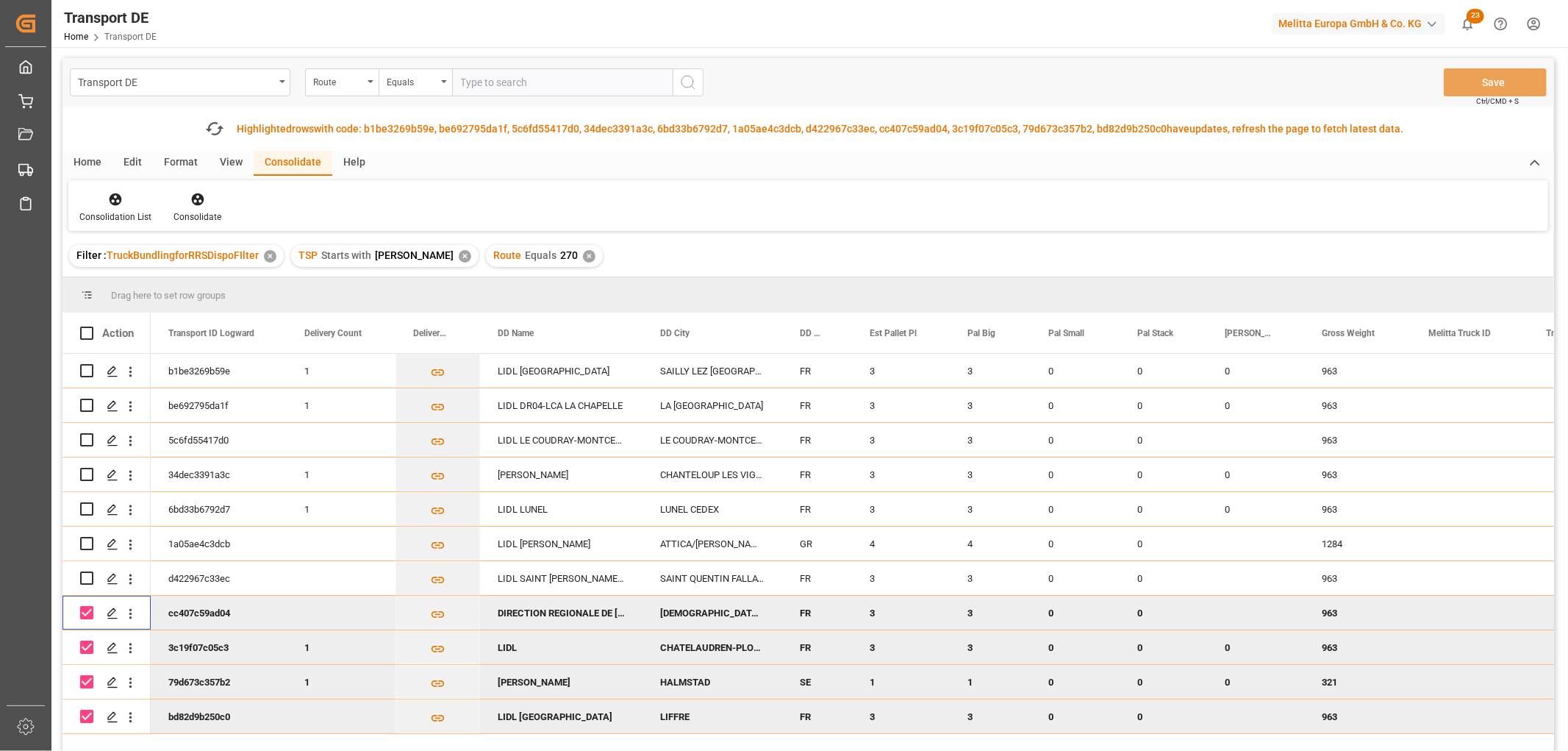
drag, startPoint x: 86, startPoint y: 612, endPoint x: 85, endPoint y: 633, distance: 21.0
click at [86, 613] on input "Press Space to toggle row selection (checked)" at bounding box center [87, 612] width 14 height 14
checkbox input "false"
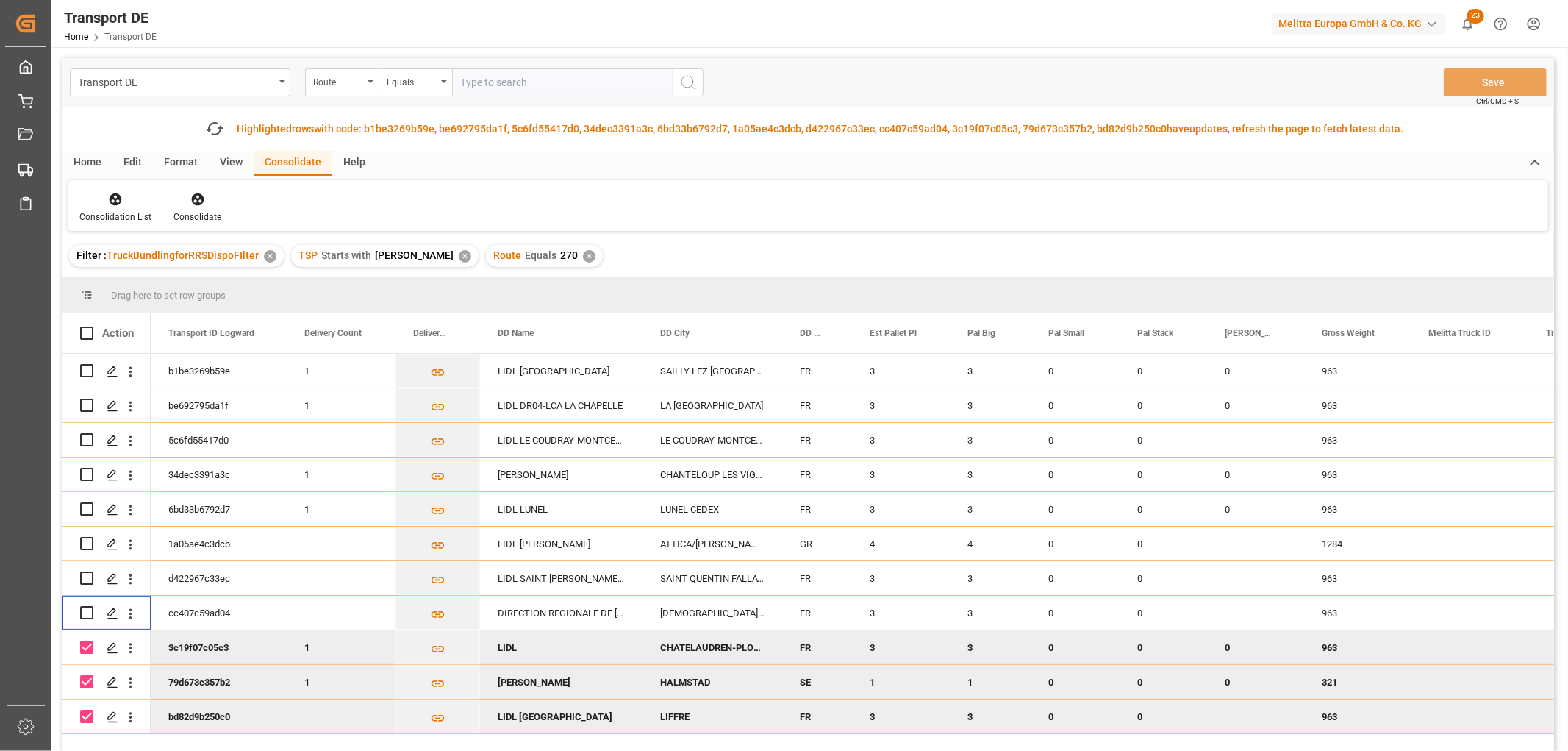
click at [86, 643] on input "Press Space to toggle row selection (checked)" at bounding box center [87, 647] width 14 height 14
checkbox input "false"
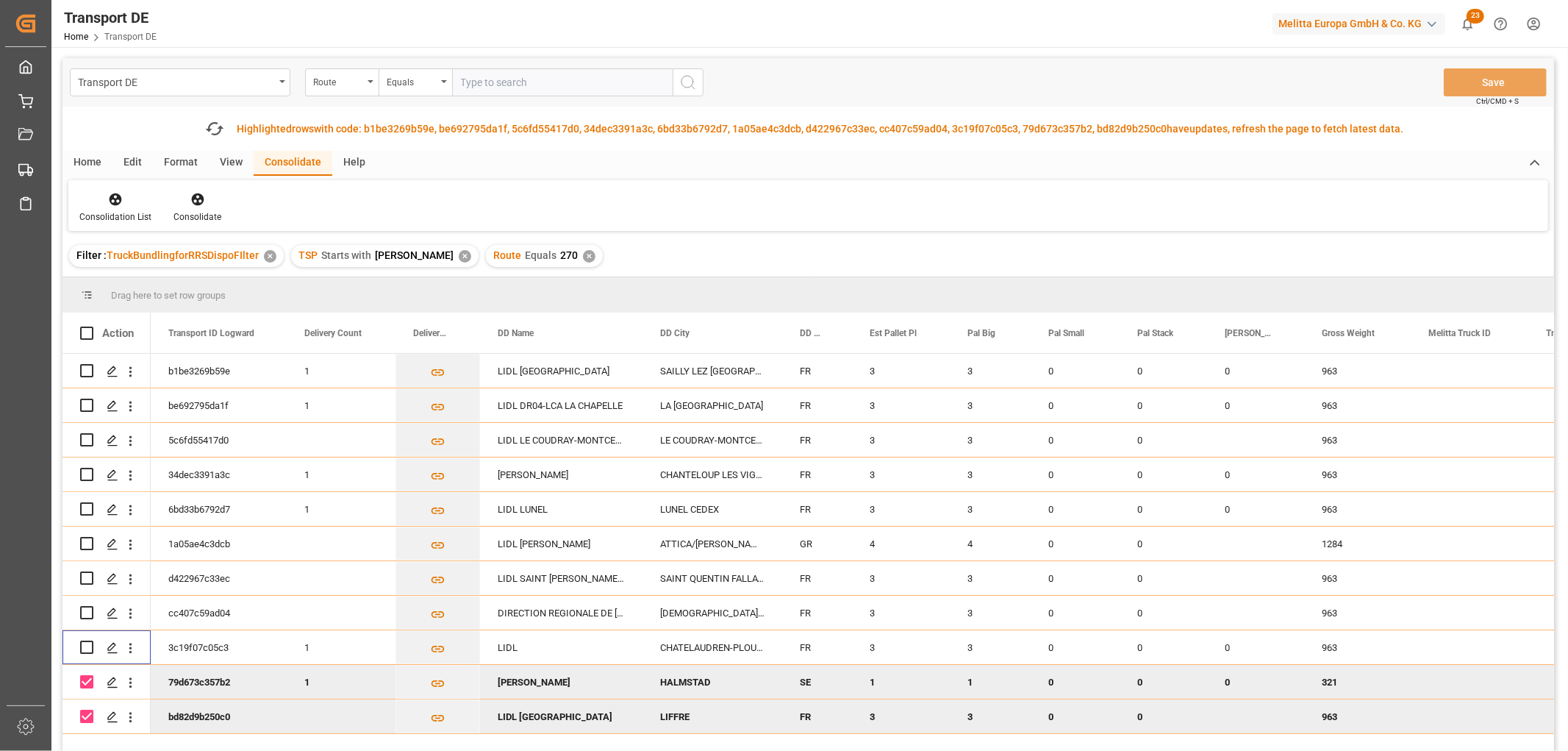
click at [86, 676] on input "Press Space to toggle row selection (checked)" at bounding box center [87, 681] width 14 height 14
checkbox input "false"
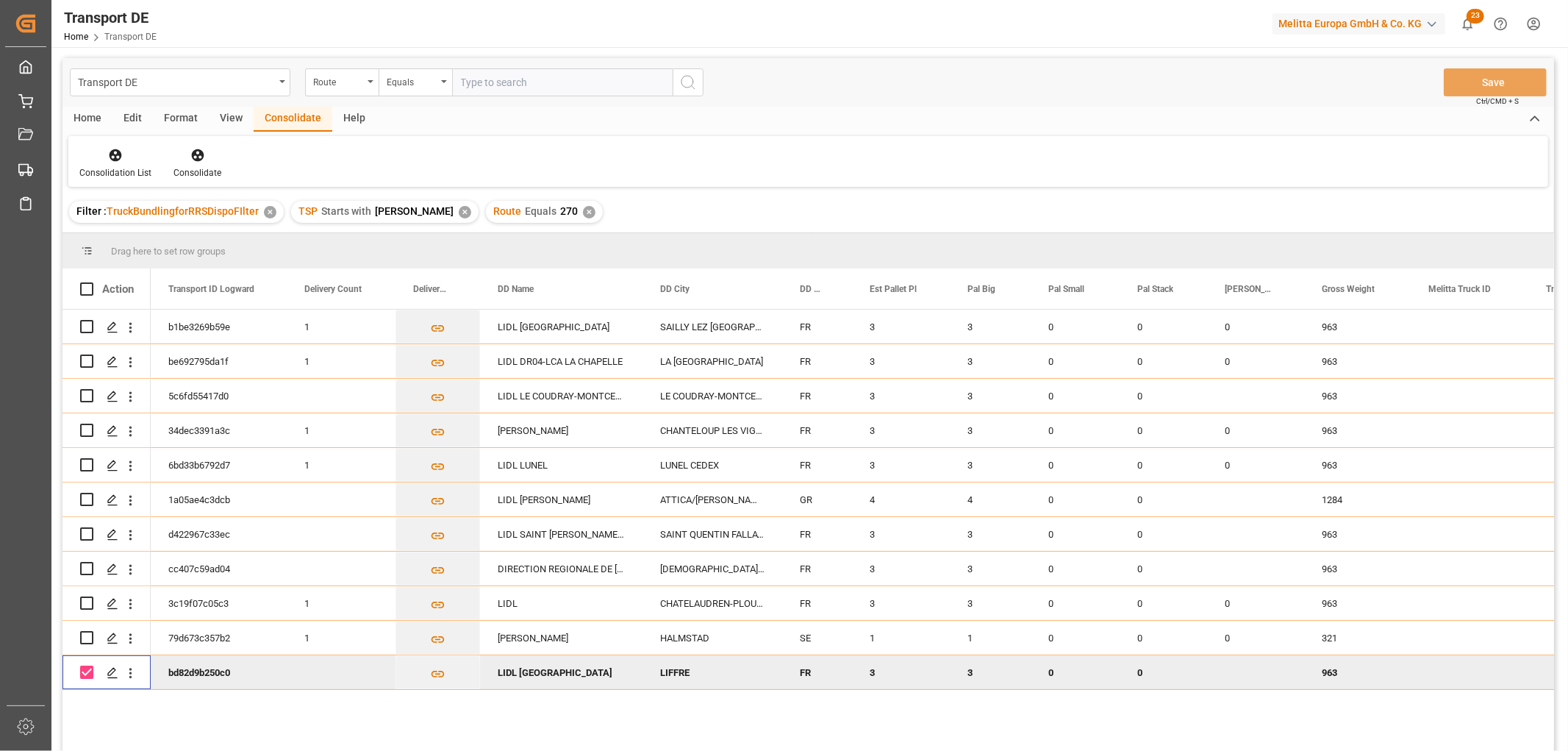
click at [79, 704] on div "1 3" at bounding box center [808, 532] width 1491 height 446
click at [83, 673] on input "Press Space to toggle row selection (checked)" at bounding box center [87, 672] width 14 height 14
checkbox input "false"
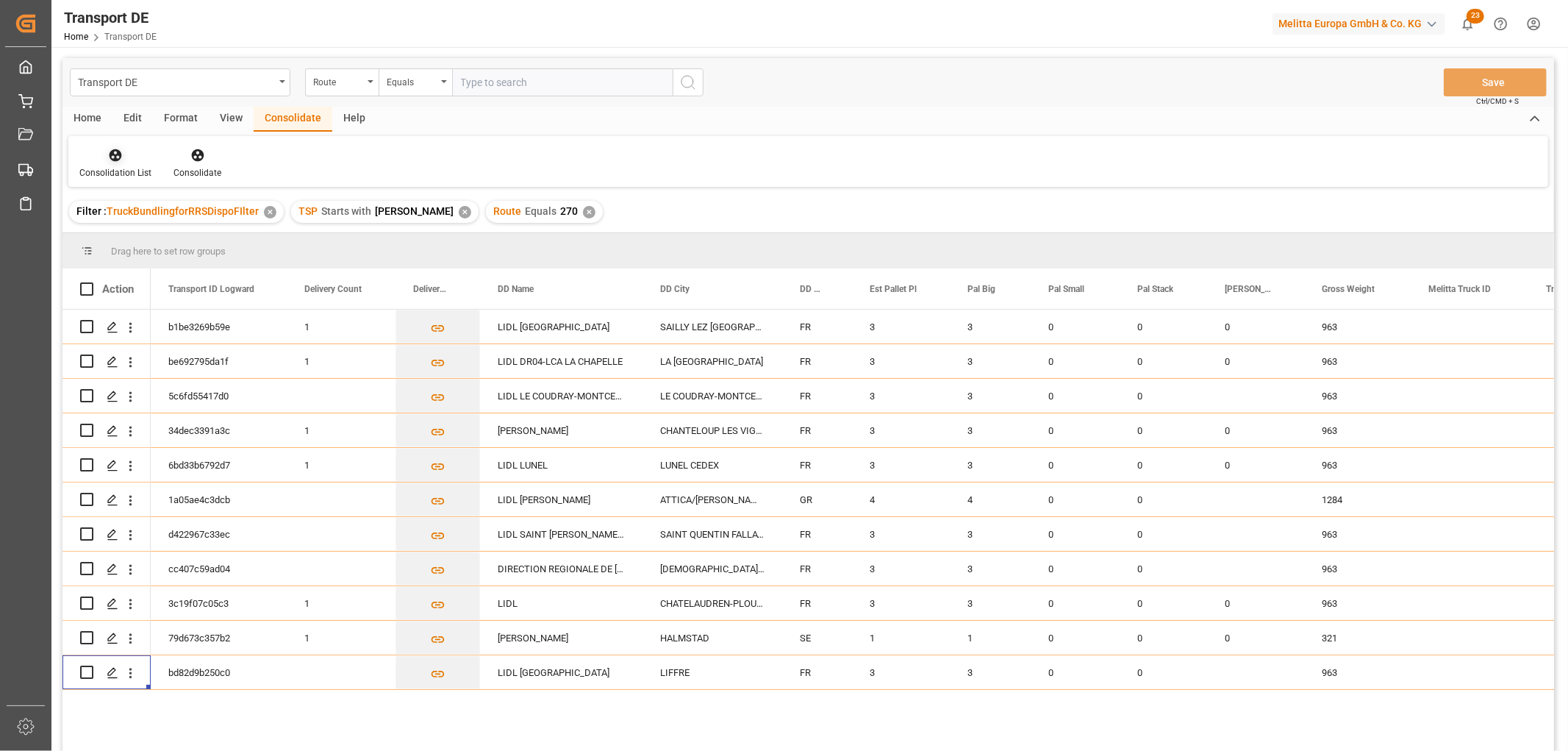
click at [113, 147] on div at bounding box center [115, 154] width 72 height 15
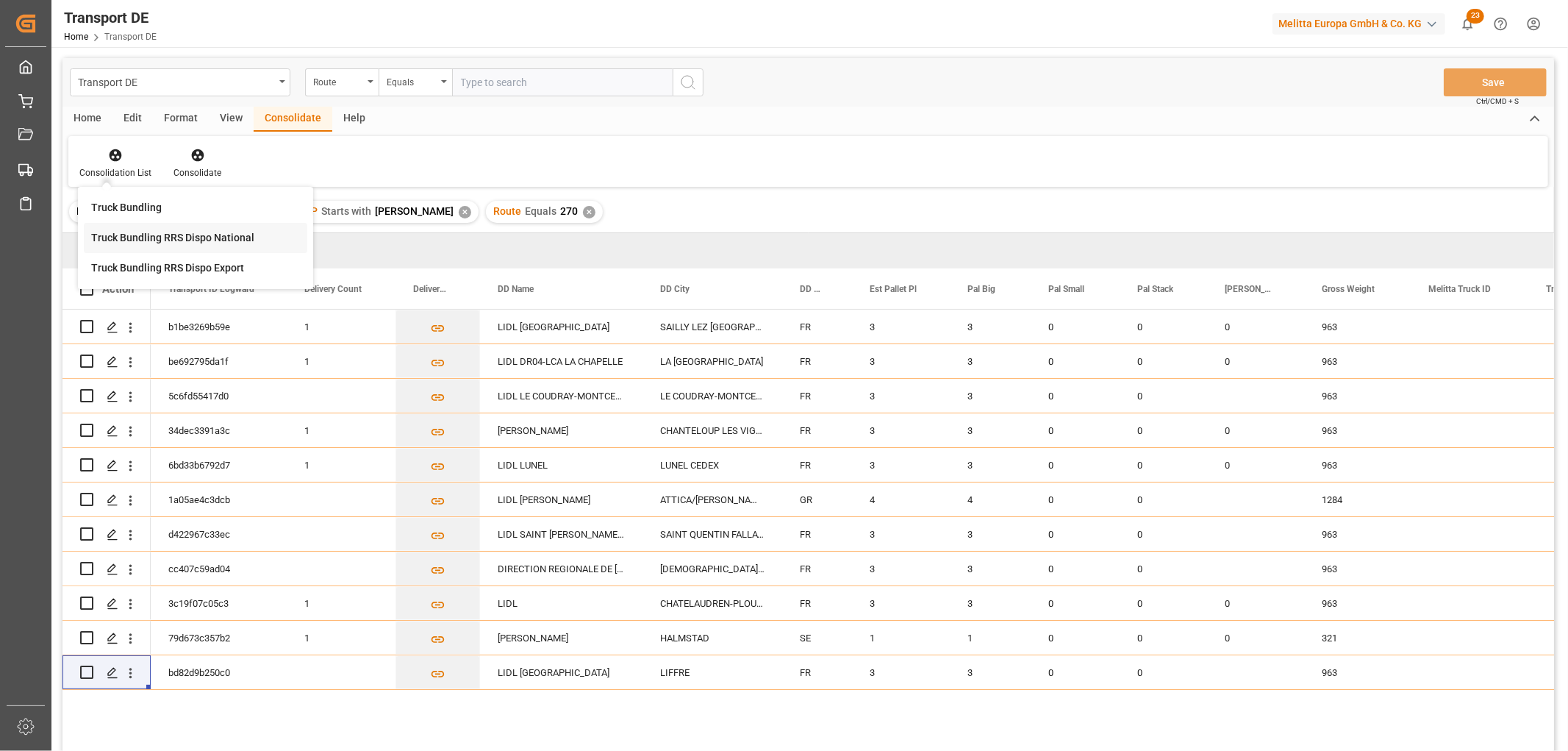
click at [127, 240] on div "Transport DE Route Equals Save Ctrl/CMD + S Home Edit Format View Consolidate H…" at bounding box center [808, 424] width 1491 height 732
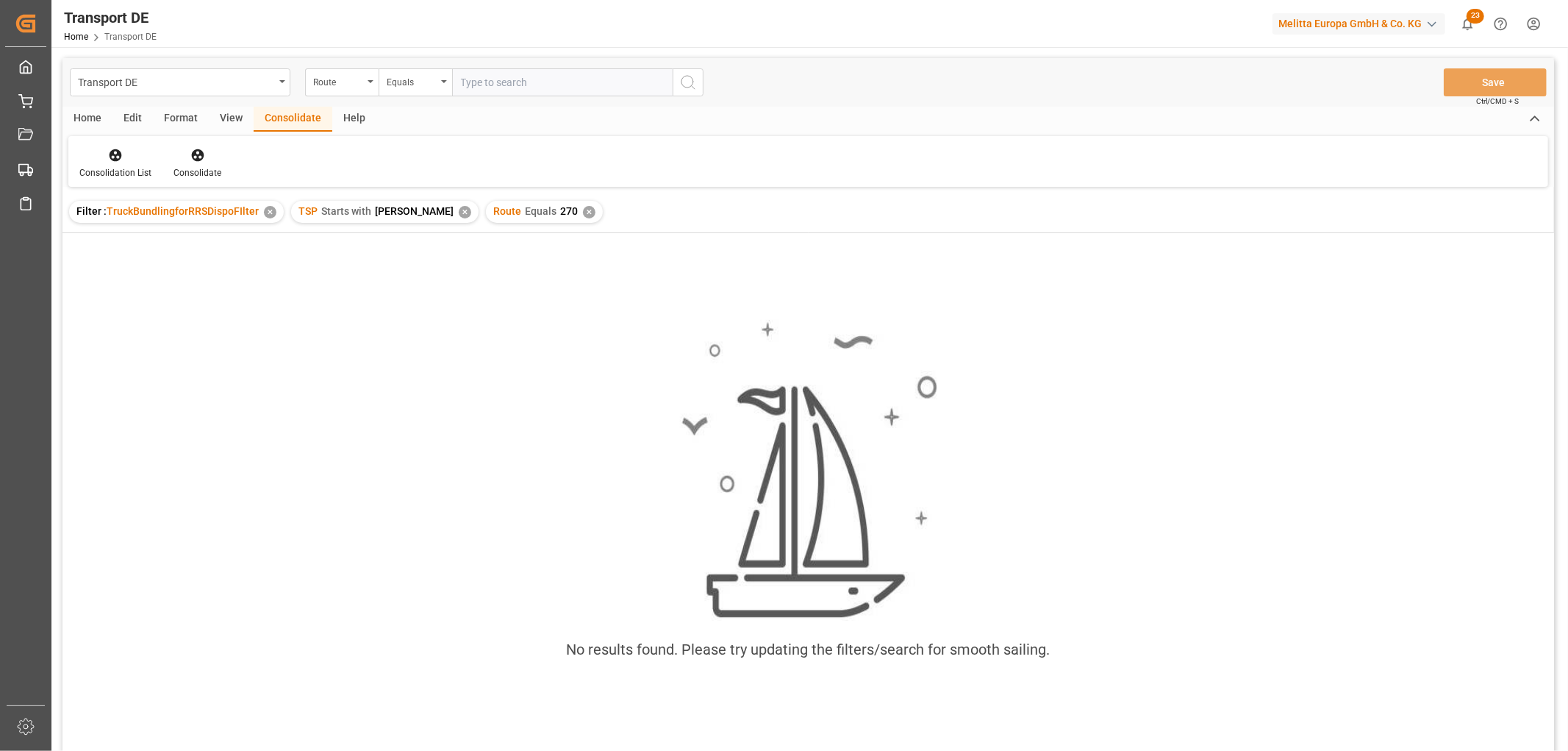
click at [583, 213] on div "✕" at bounding box center [589, 212] width 13 height 13
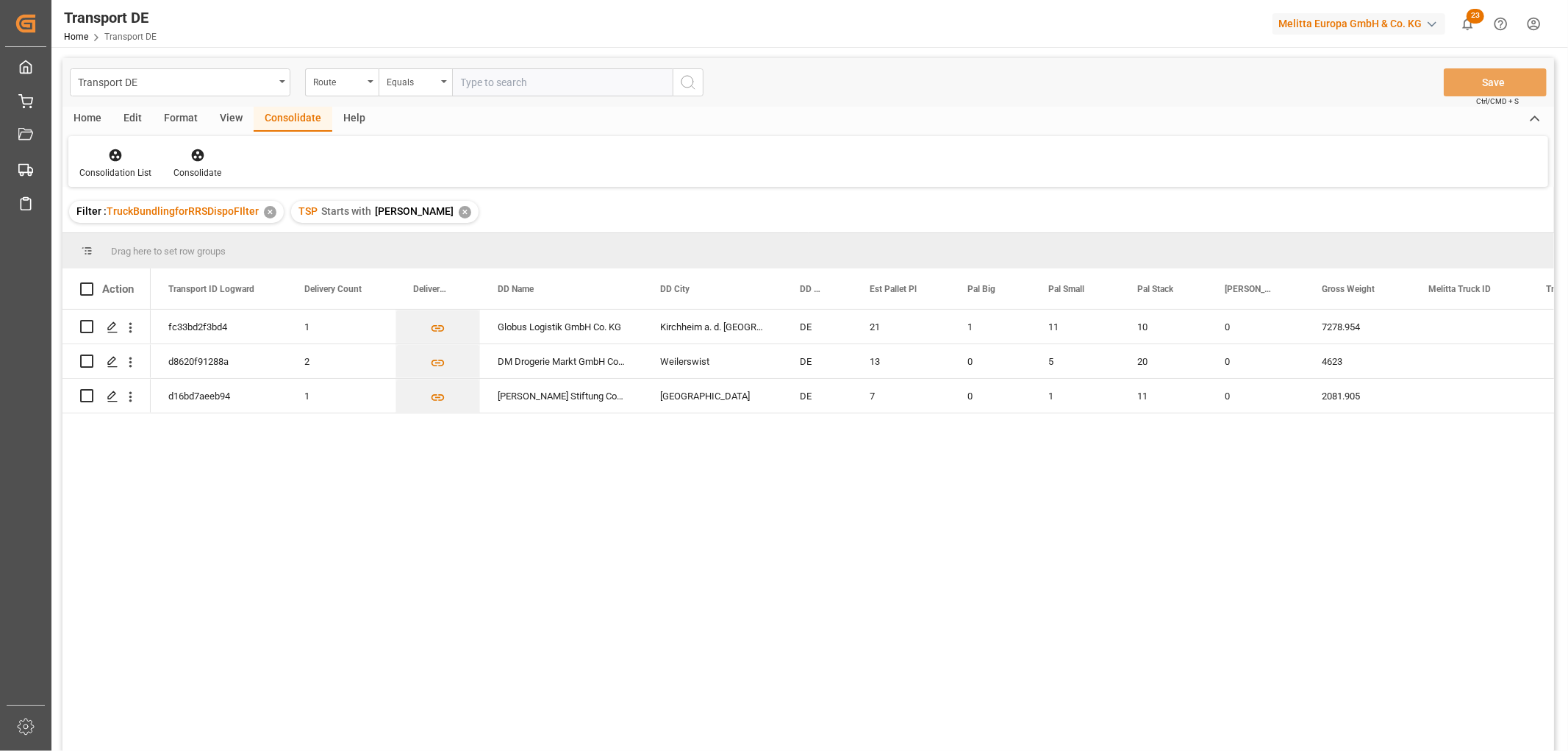
click at [458, 206] on div "✕" at bounding box center [465, 212] width 13 height 13
